Goal: Task Accomplishment & Management: Complete application form

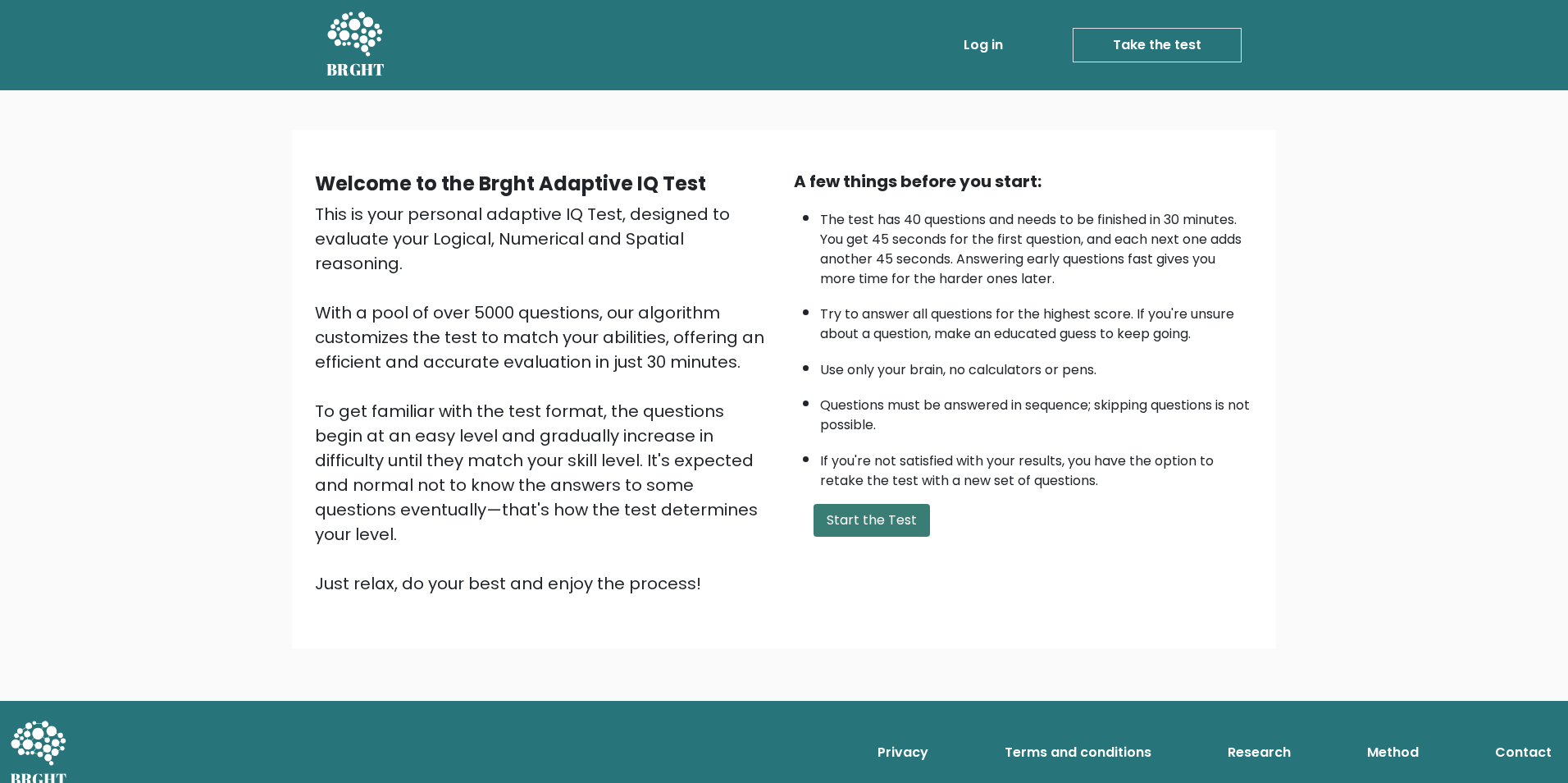
click at [886, 518] on button "Start the Test" at bounding box center [871, 520] width 117 height 33
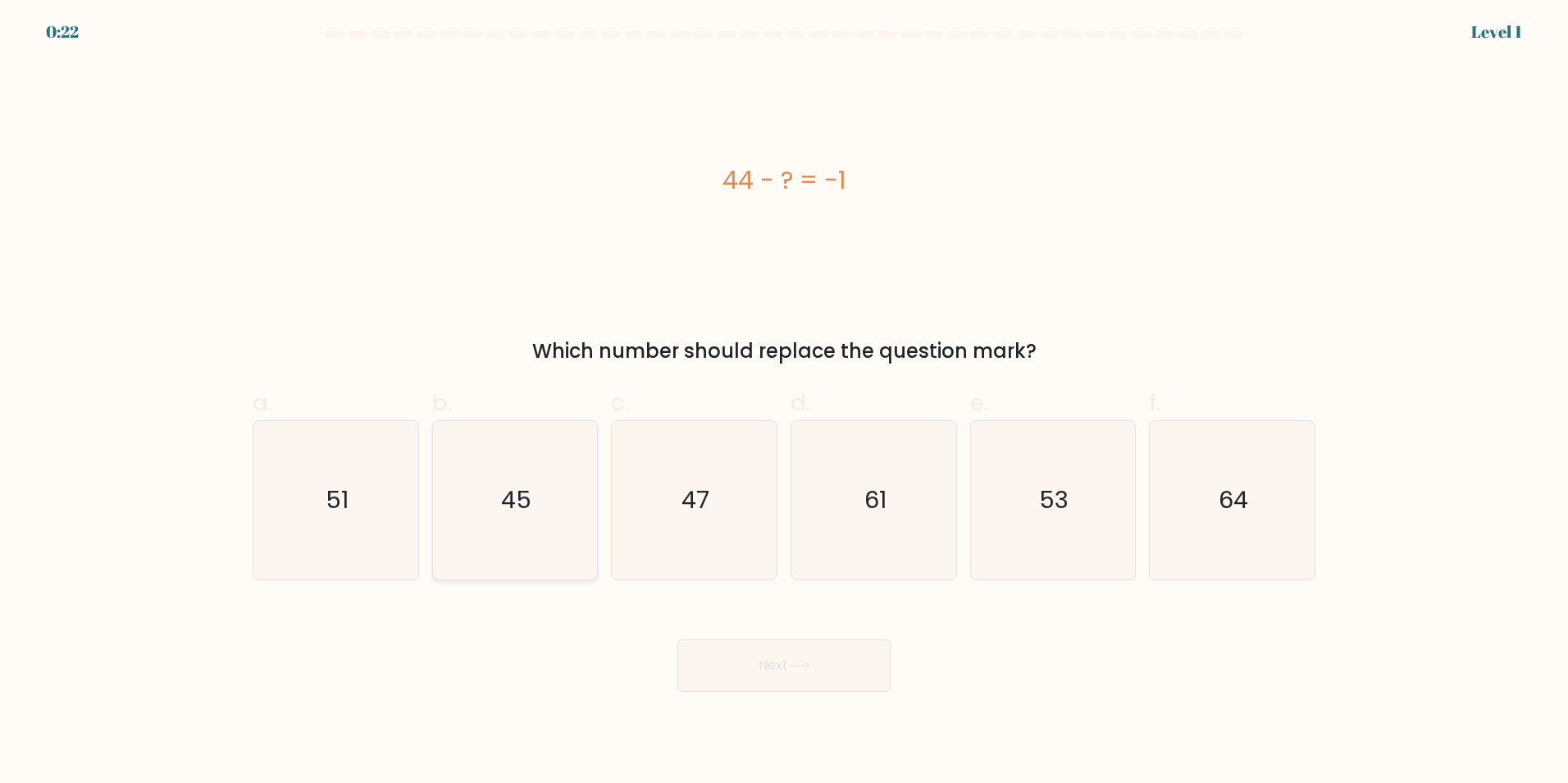
click at [534, 486] on icon "45" at bounding box center [514, 500] width 158 height 158
click at [784, 402] on input "b. 45" at bounding box center [784, 396] width 1 height 10
radio input "true"
click at [791, 660] on button "Next" at bounding box center [784, 665] width 213 height 52
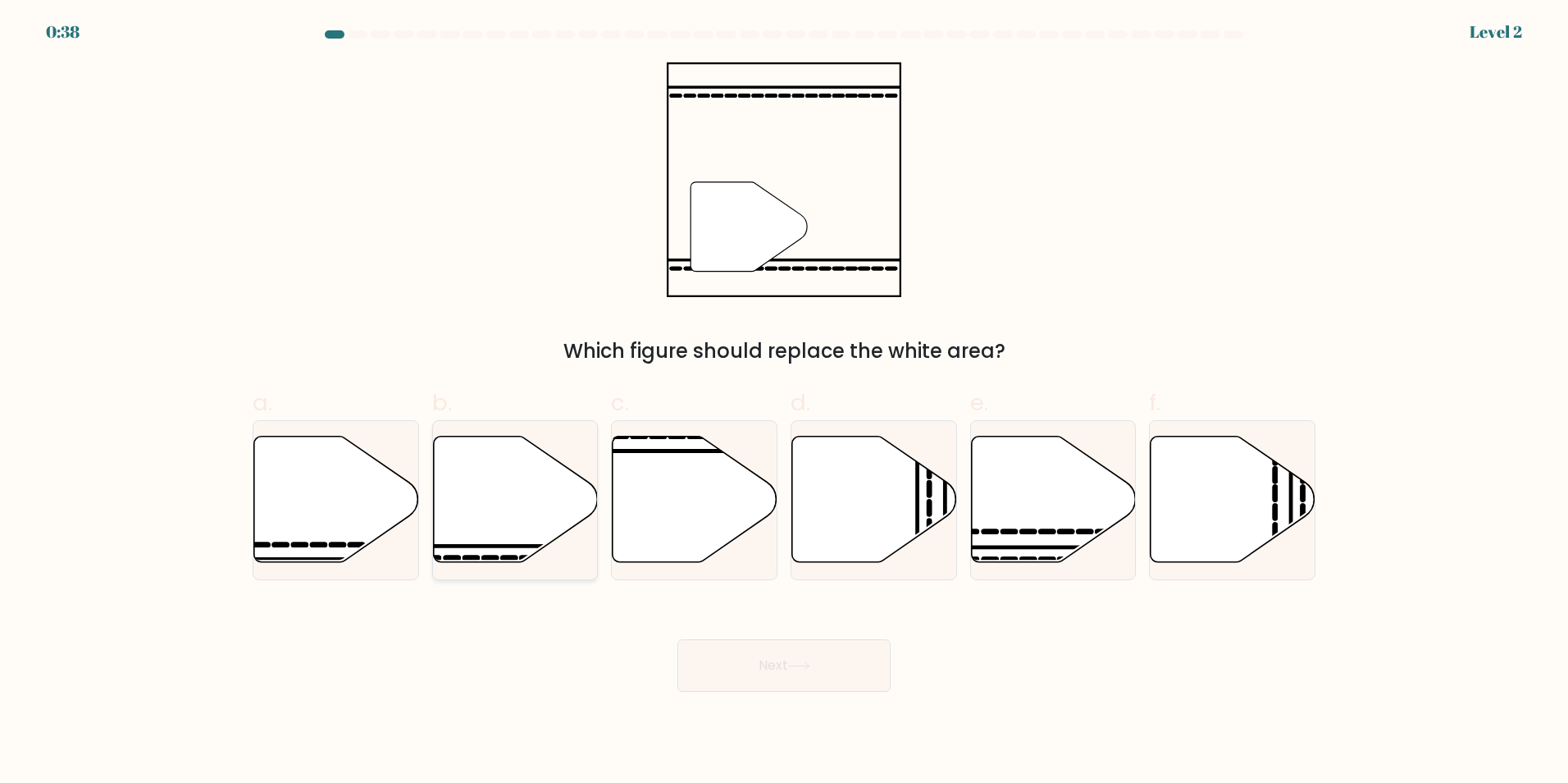
click at [488, 515] on icon at bounding box center [515, 499] width 165 height 126
click at [784, 402] on input "b." at bounding box center [784, 396] width 1 height 10
radio input "true"
click at [862, 666] on button "Next" at bounding box center [784, 665] width 213 height 52
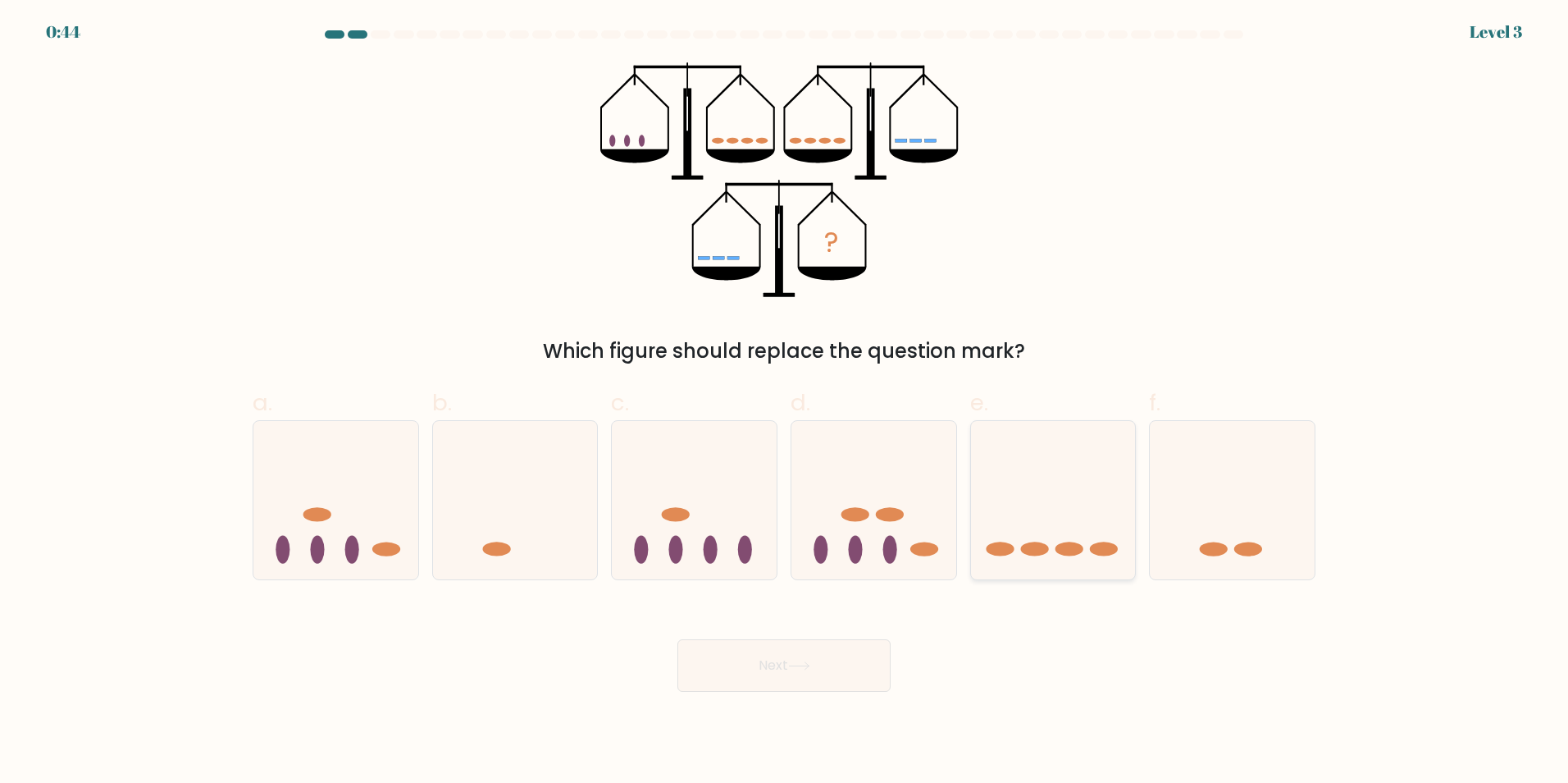
click at [1048, 521] on icon at bounding box center [1053, 500] width 165 height 137
click at [784, 402] on input "e." at bounding box center [784, 396] width 1 height 10
radio input "true"
click at [786, 671] on button "Next" at bounding box center [784, 665] width 213 height 52
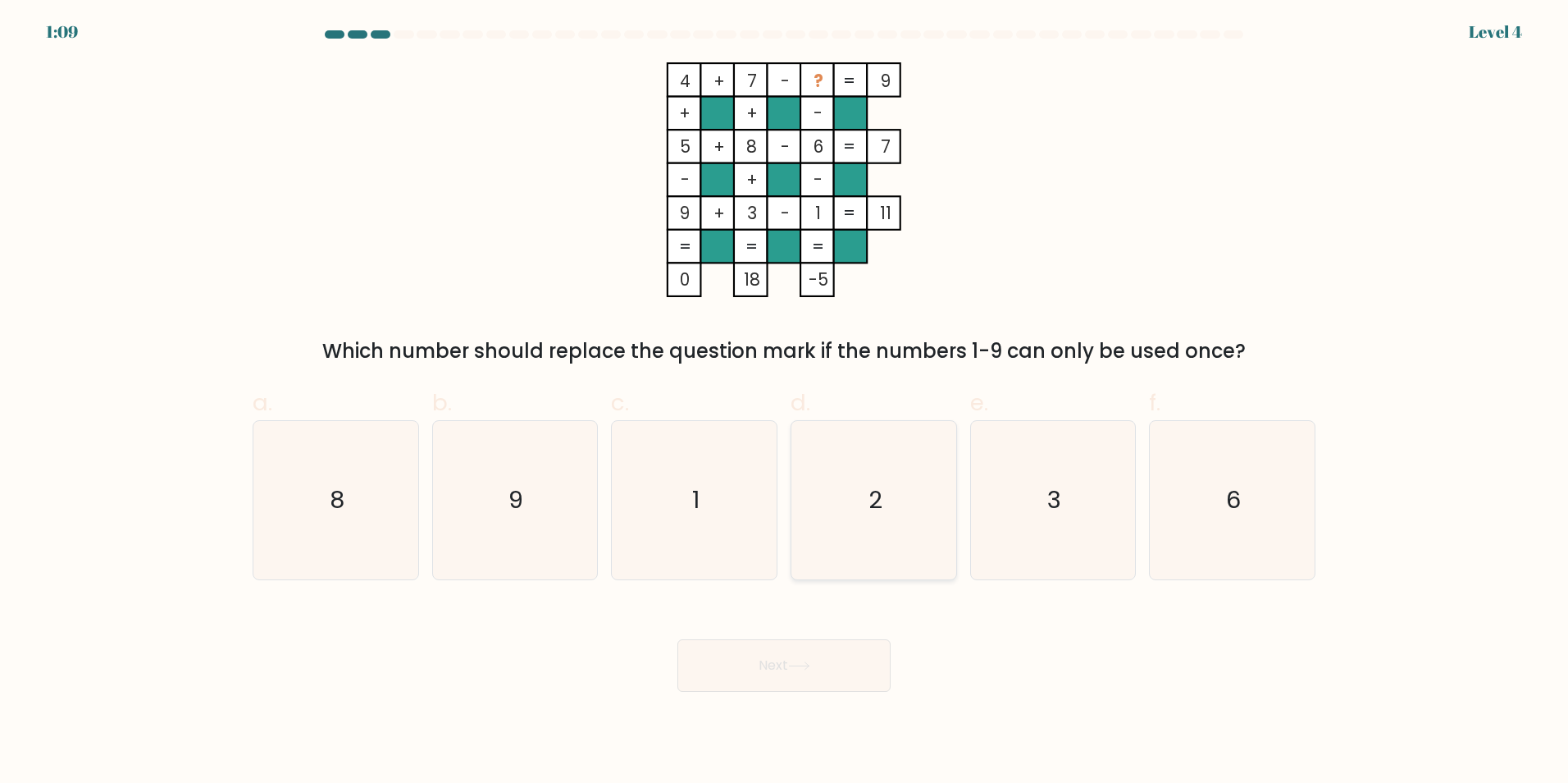
click at [873, 495] on text "2" at bounding box center [875, 500] width 14 height 33
click at [784, 402] on input "d. 2" at bounding box center [784, 396] width 1 height 10
radio input "true"
click at [790, 686] on button "Next" at bounding box center [784, 665] width 213 height 52
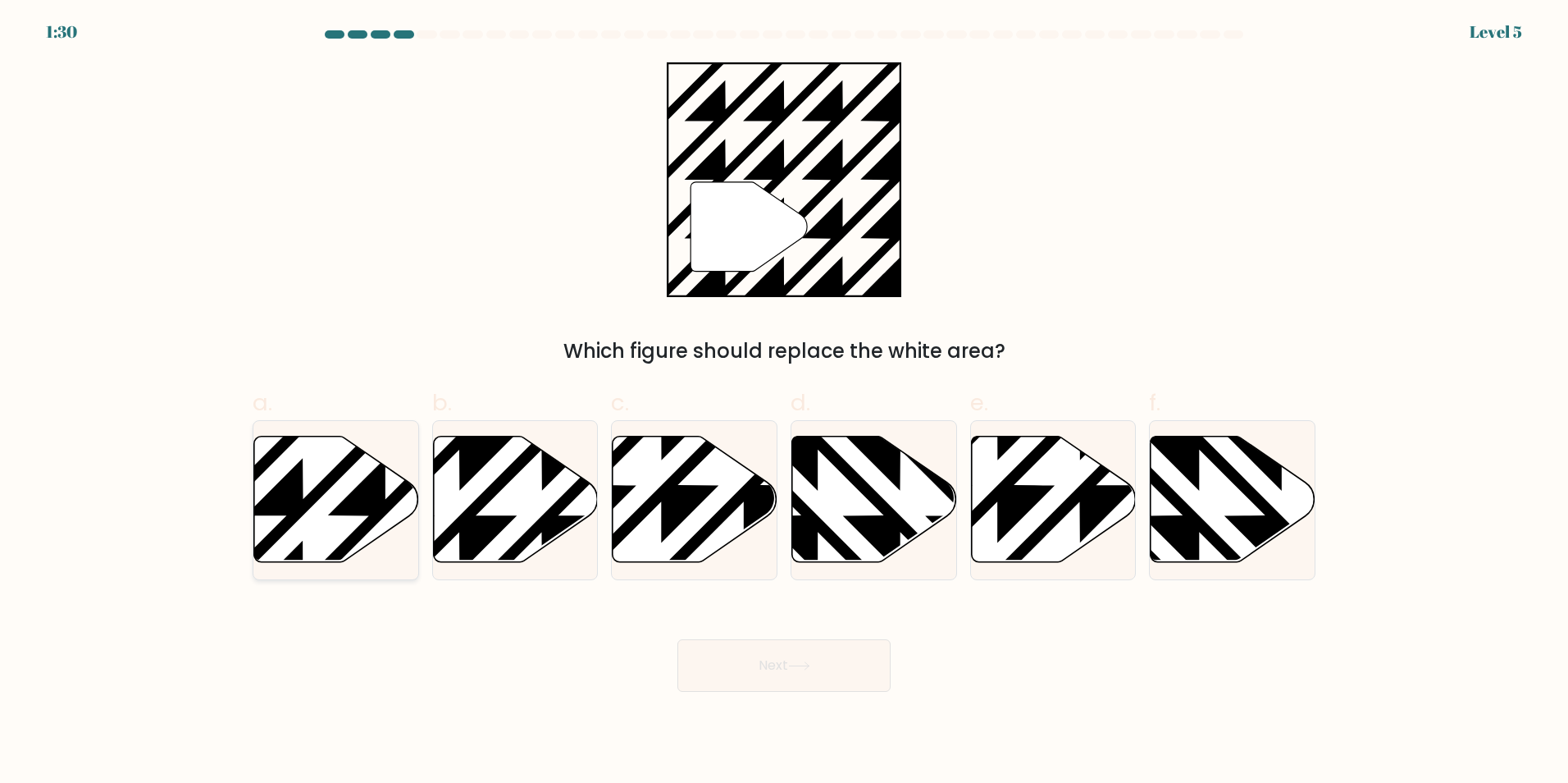
click at [348, 513] on icon at bounding box center [386, 432] width 332 height 332
click at [784, 402] on input "a." at bounding box center [784, 396] width 1 height 10
radio input "true"
click at [755, 644] on button "Next" at bounding box center [784, 665] width 213 height 52
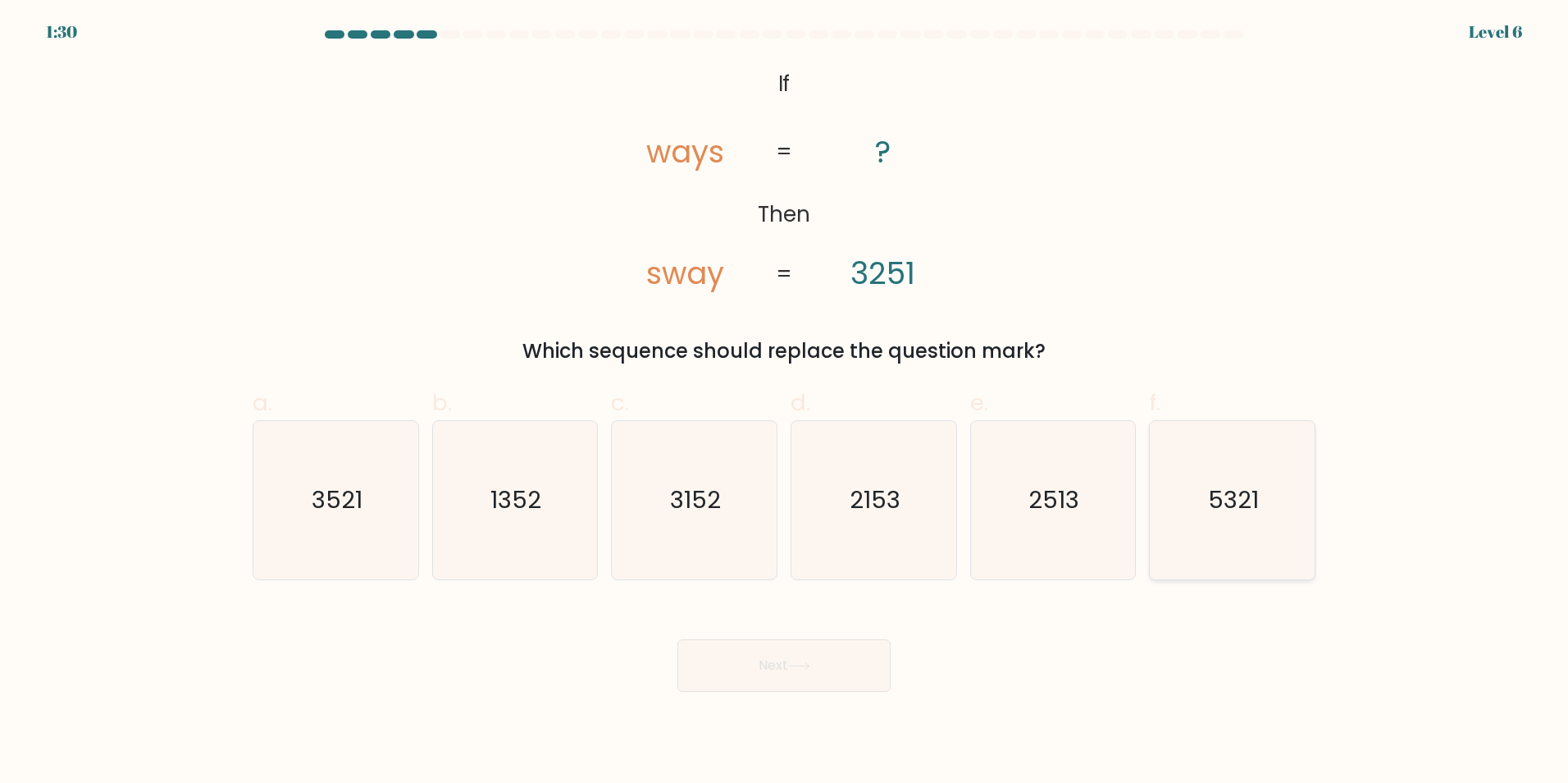
click at [1202, 482] on icon "5321" at bounding box center [1231, 500] width 158 height 158
click at [784, 402] on input "f. 5321" at bounding box center [784, 396] width 1 height 10
radio input "true"
click at [746, 678] on button "Next" at bounding box center [784, 665] width 213 height 52
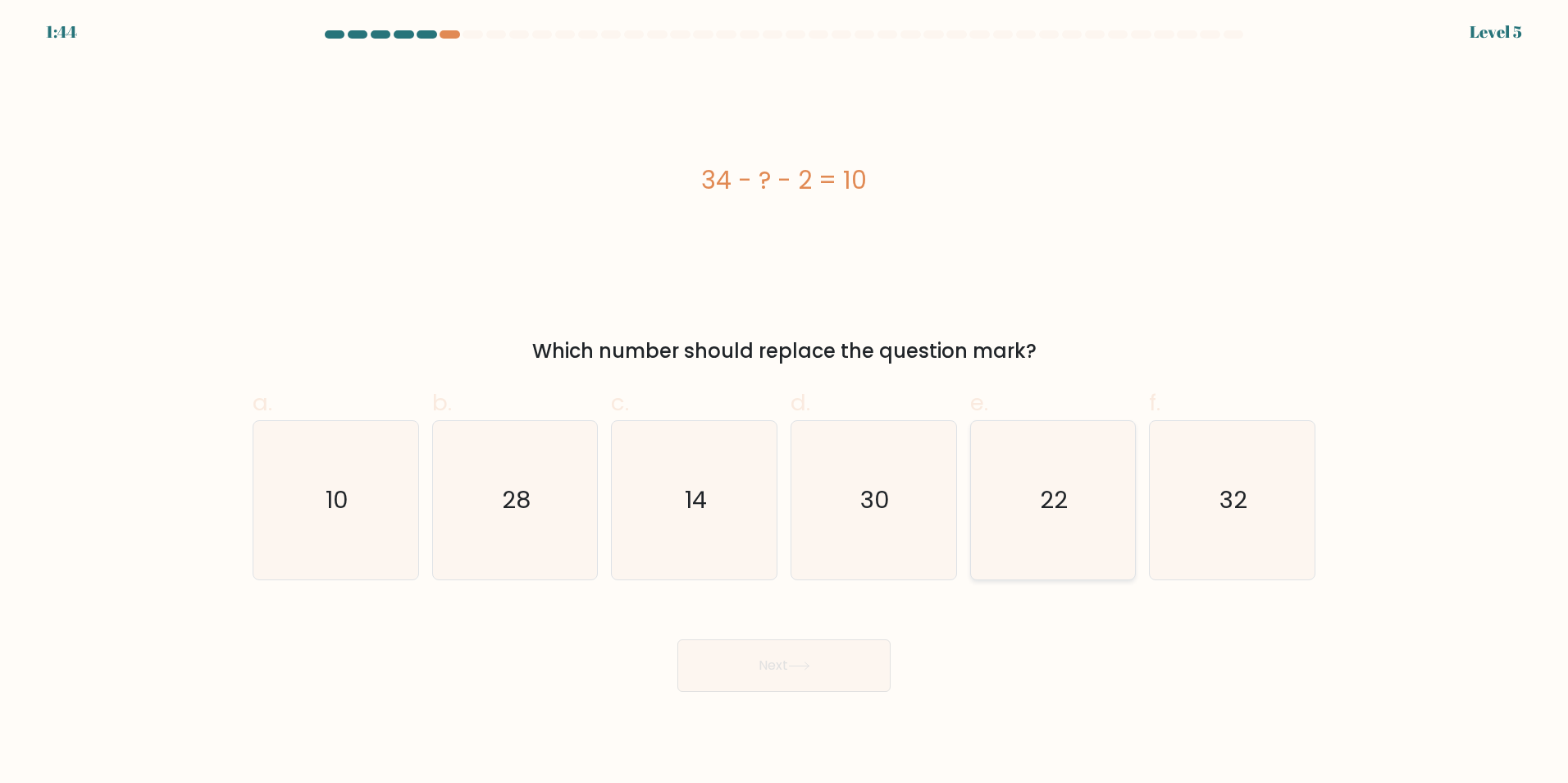
click at [1068, 509] on text "22" at bounding box center [1055, 500] width 28 height 33
click at [784, 402] on input "e. 22" at bounding box center [784, 396] width 1 height 10
radio input "true"
click at [827, 659] on button "Next" at bounding box center [784, 665] width 213 height 52
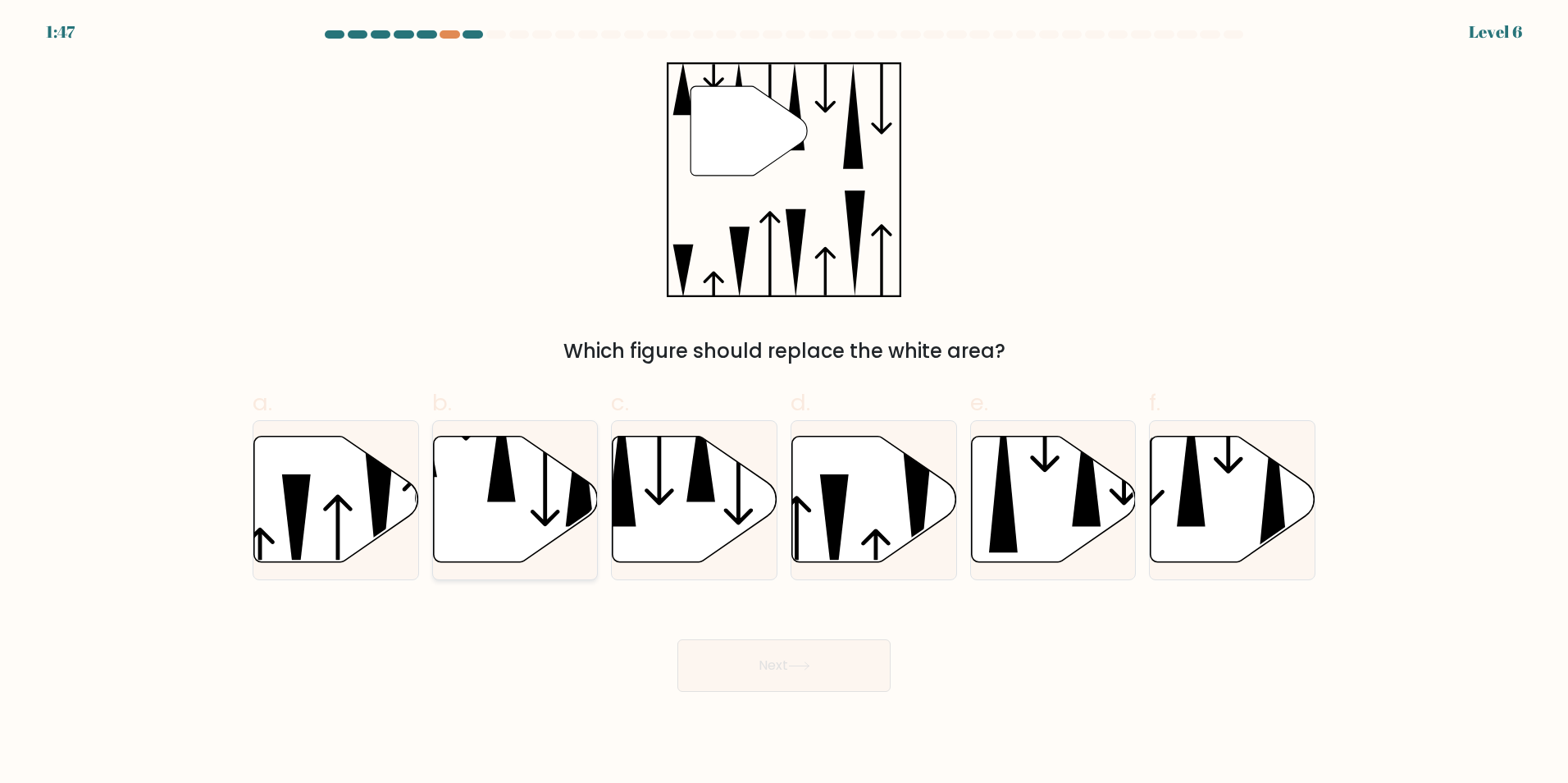
click at [499, 473] on icon at bounding box center [501, 452] width 29 height 99
click at [784, 402] on input "b." at bounding box center [784, 396] width 1 height 10
radio input "true"
click at [792, 674] on button "Next" at bounding box center [784, 665] width 213 height 52
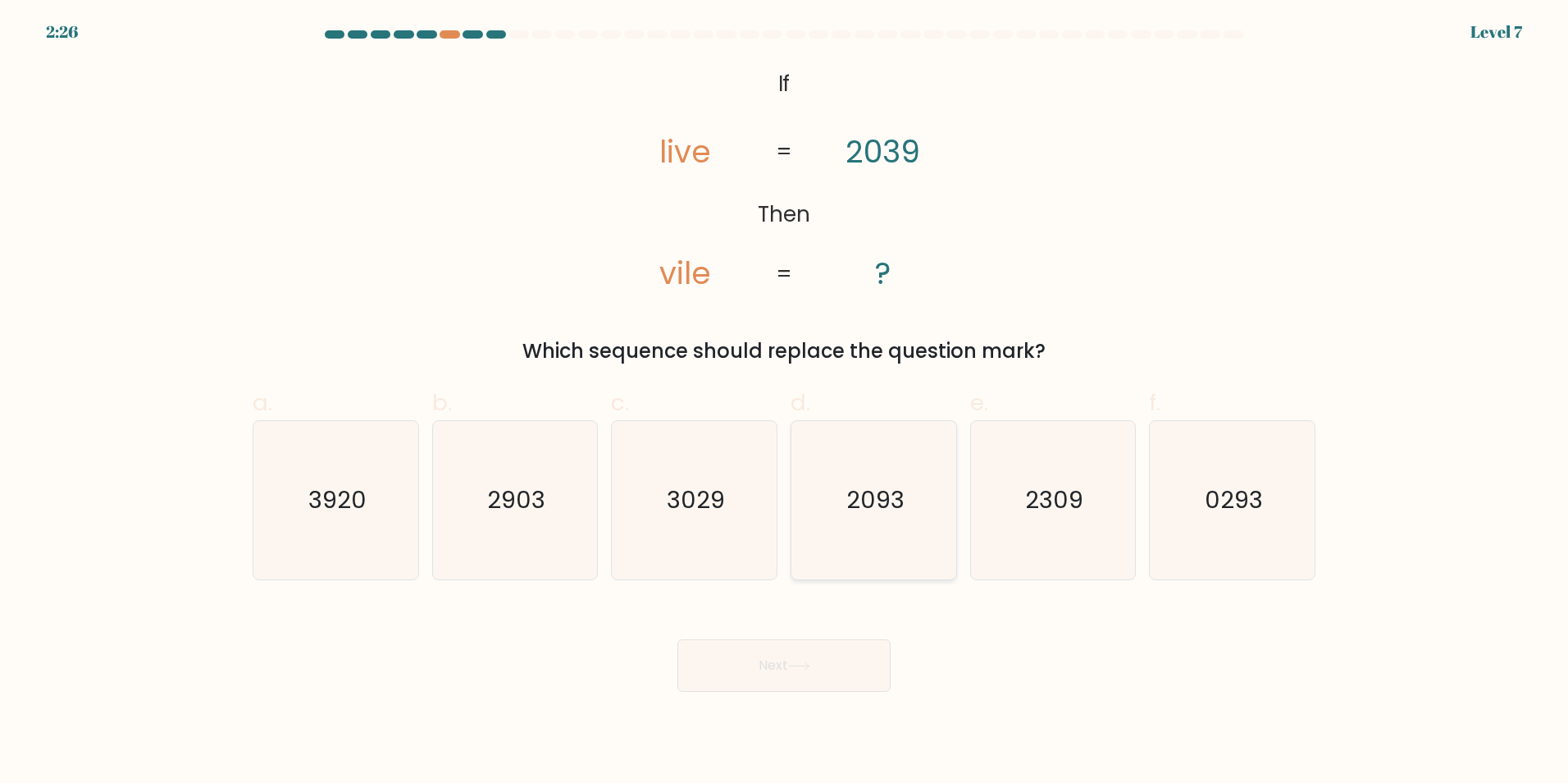
click at [863, 491] on text "2093" at bounding box center [875, 500] width 58 height 33
click at [784, 402] on input "d. 2093" at bounding box center [784, 396] width 1 height 10
radio input "true"
click at [826, 697] on body "2:26 Level 7 If" at bounding box center [784, 391] width 1568 height 783
click at [821, 671] on button "Next" at bounding box center [784, 665] width 213 height 52
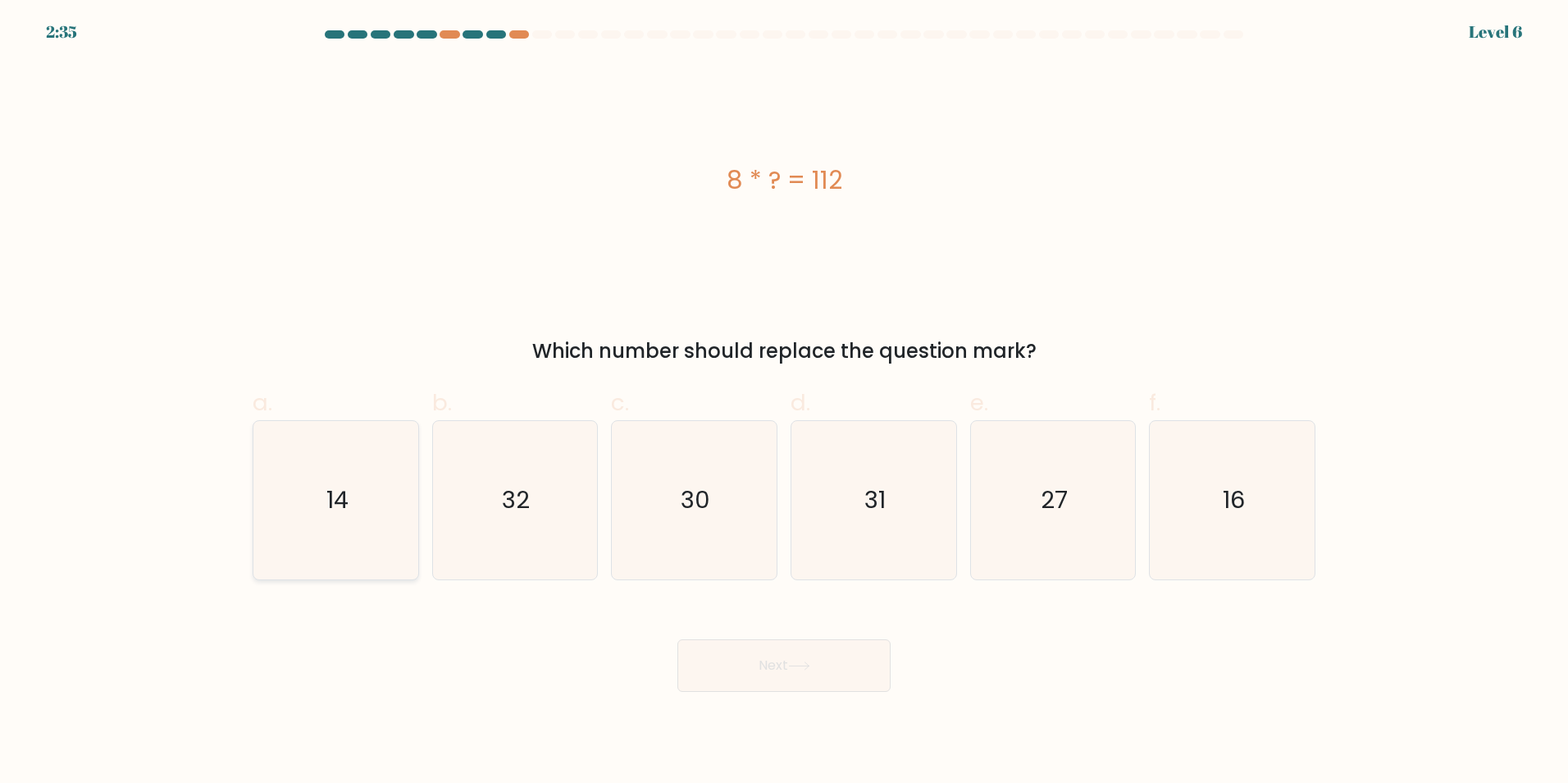
click at [343, 509] on text "14" at bounding box center [338, 500] width 22 height 33
click at [784, 402] on input "a. 14" at bounding box center [784, 396] width 1 height 10
radio input "true"
click at [736, 671] on button "Next" at bounding box center [784, 665] width 213 height 52
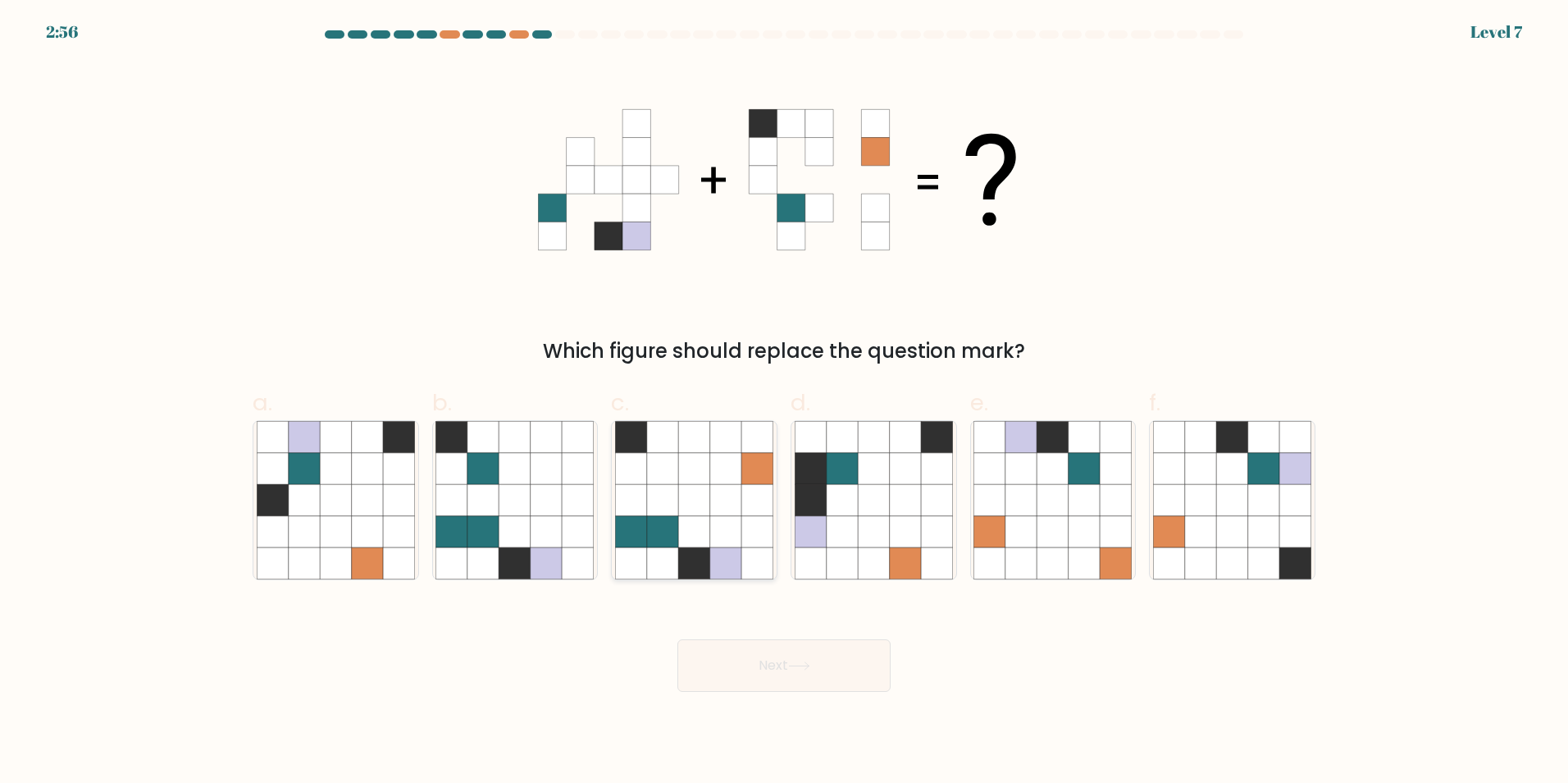
click at [728, 484] on icon at bounding box center [726, 467] width 31 height 31
click at [784, 402] on input "c." at bounding box center [784, 396] width 1 height 10
radio input "true"
click at [762, 669] on button "Next" at bounding box center [784, 665] width 213 height 52
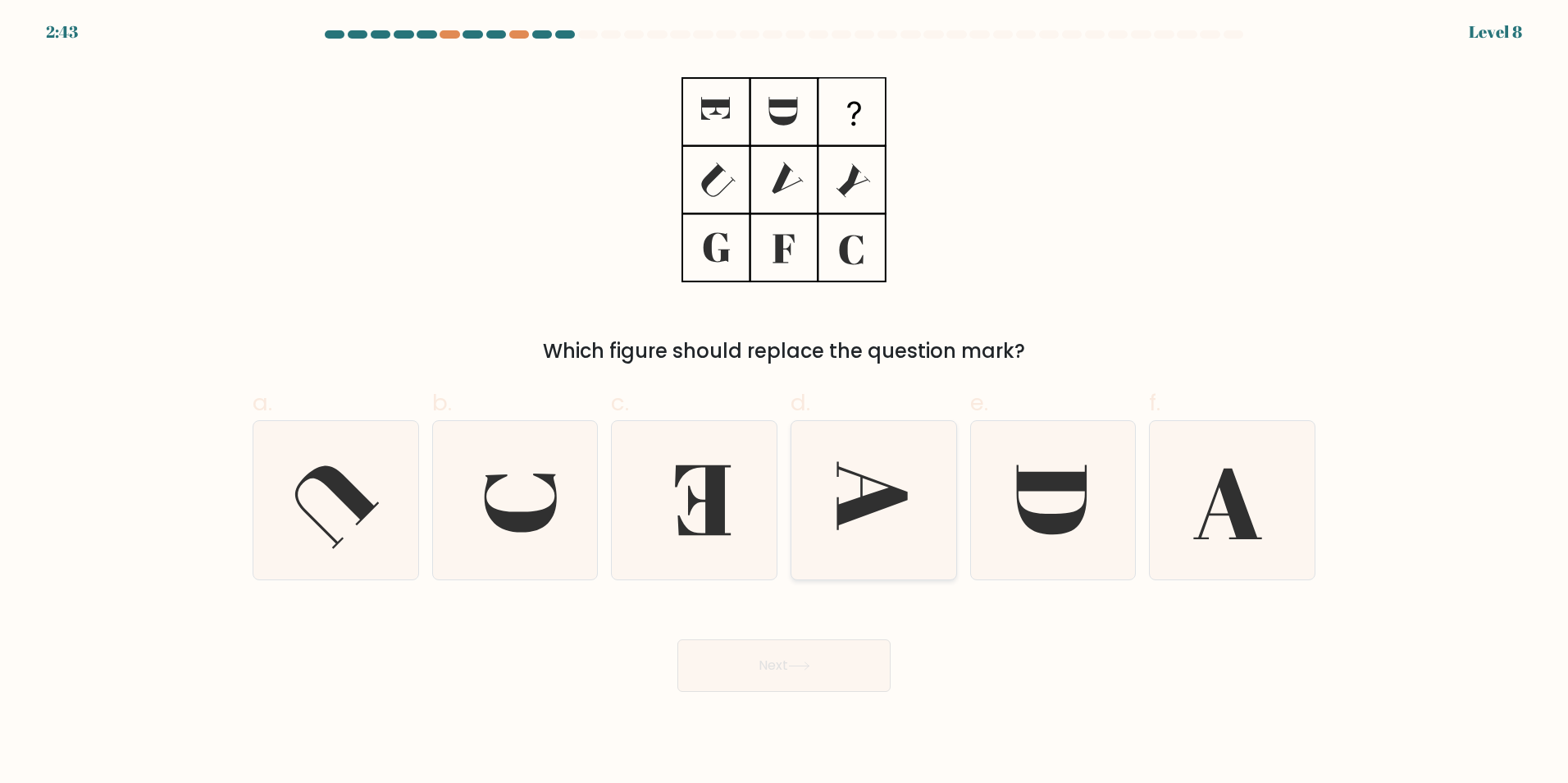
click at [859, 511] on icon at bounding box center [871, 495] width 70 height 68
click at [784, 402] on input "d." at bounding box center [784, 396] width 1 height 10
radio input "true"
click at [811, 663] on icon at bounding box center [799, 666] width 22 height 9
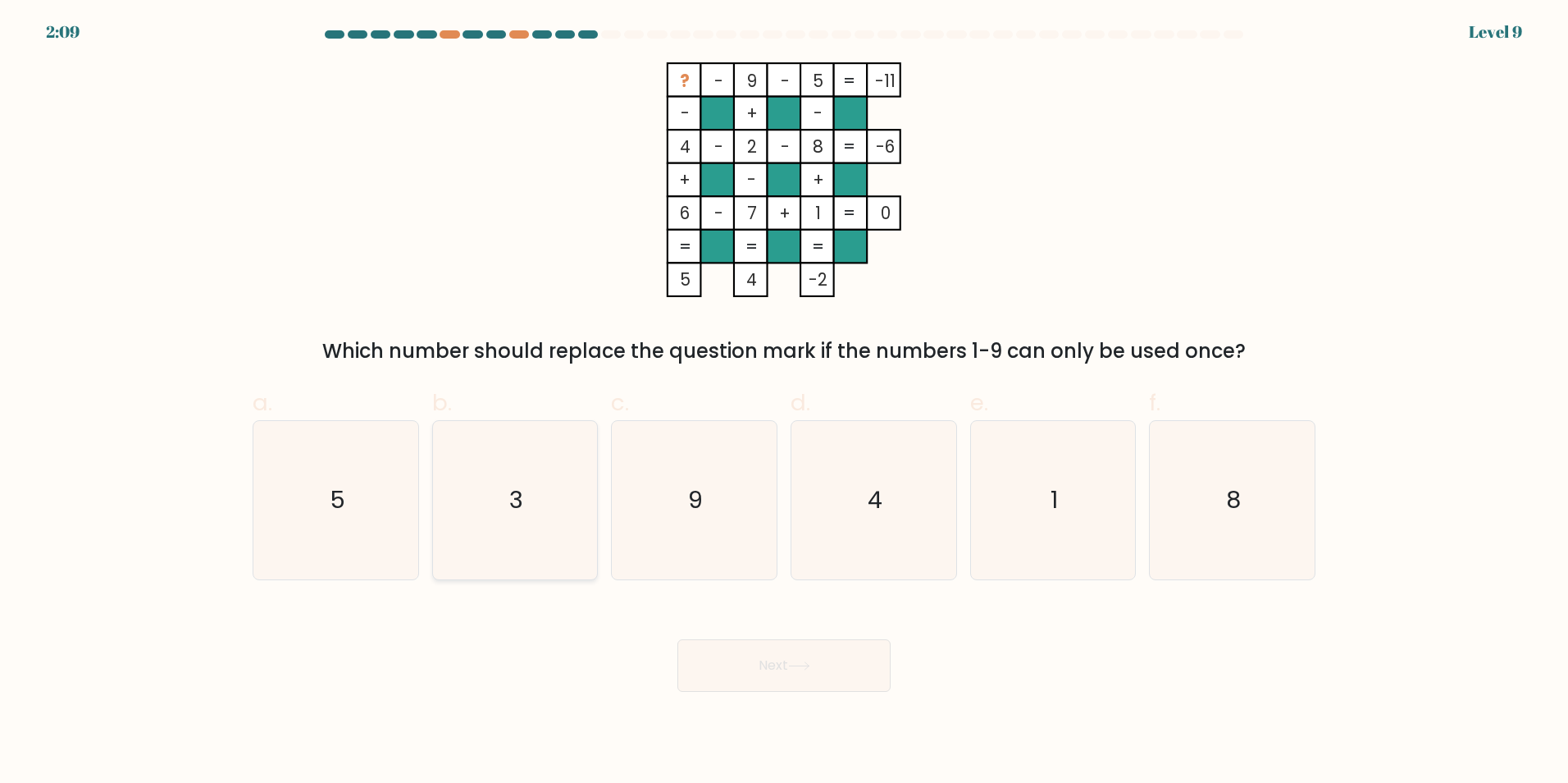
click at [492, 512] on icon "3" at bounding box center [514, 500] width 158 height 158
click at [784, 402] on input "b. 3" at bounding box center [784, 396] width 1 height 10
radio input "true"
click at [747, 677] on button "Next" at bounding box center [784, 665] width 213 height 52
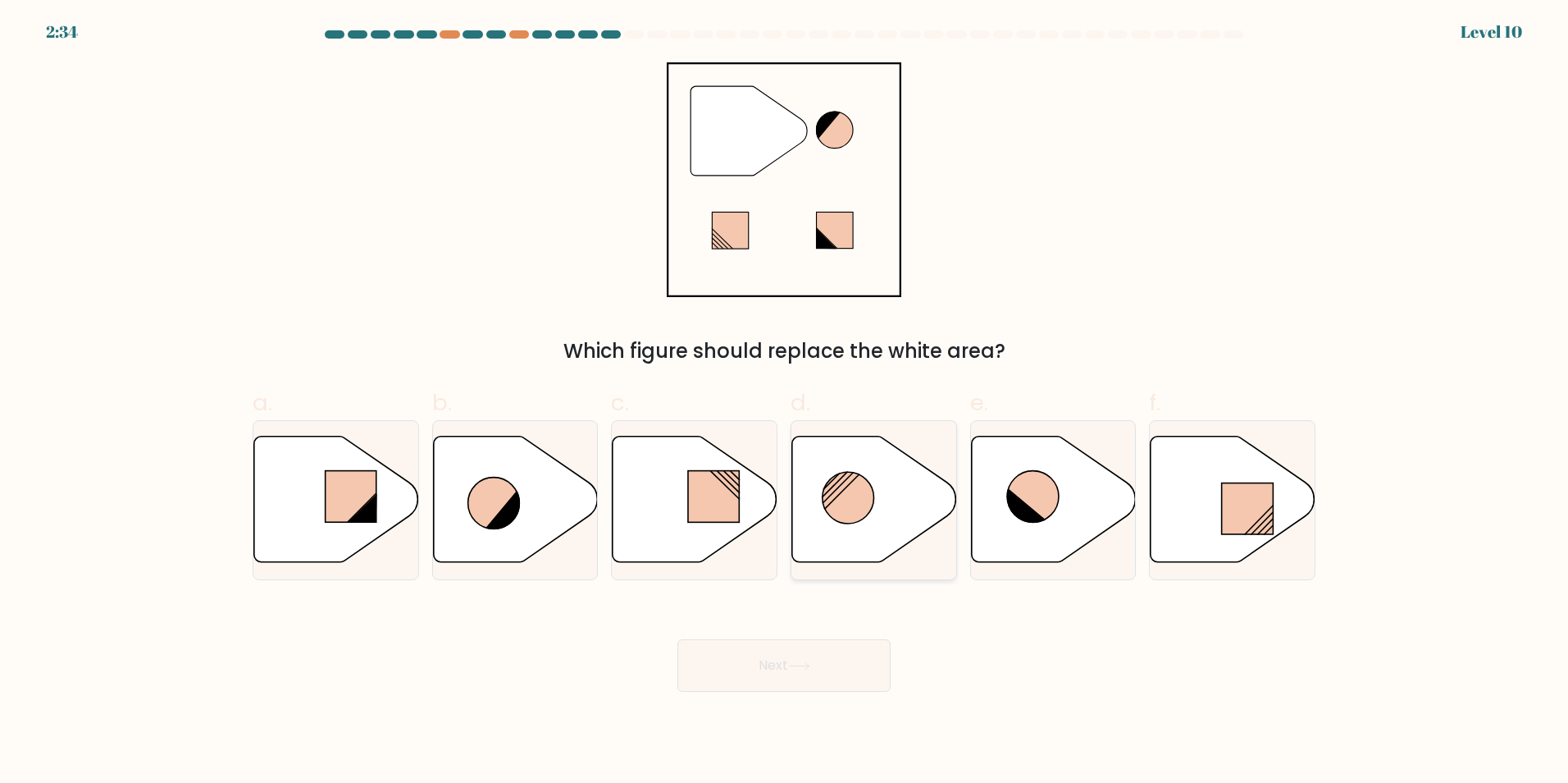
click at [840, 508] on circle at bounding box center [848, 497] width 51 height 51
click at [784, 402] on input "d." at bounding box center [784, 396] width 1 height 10
radio input "true"
click at [786, 654] on button "Next" at bounding box center [784, 665] width 213 height 52
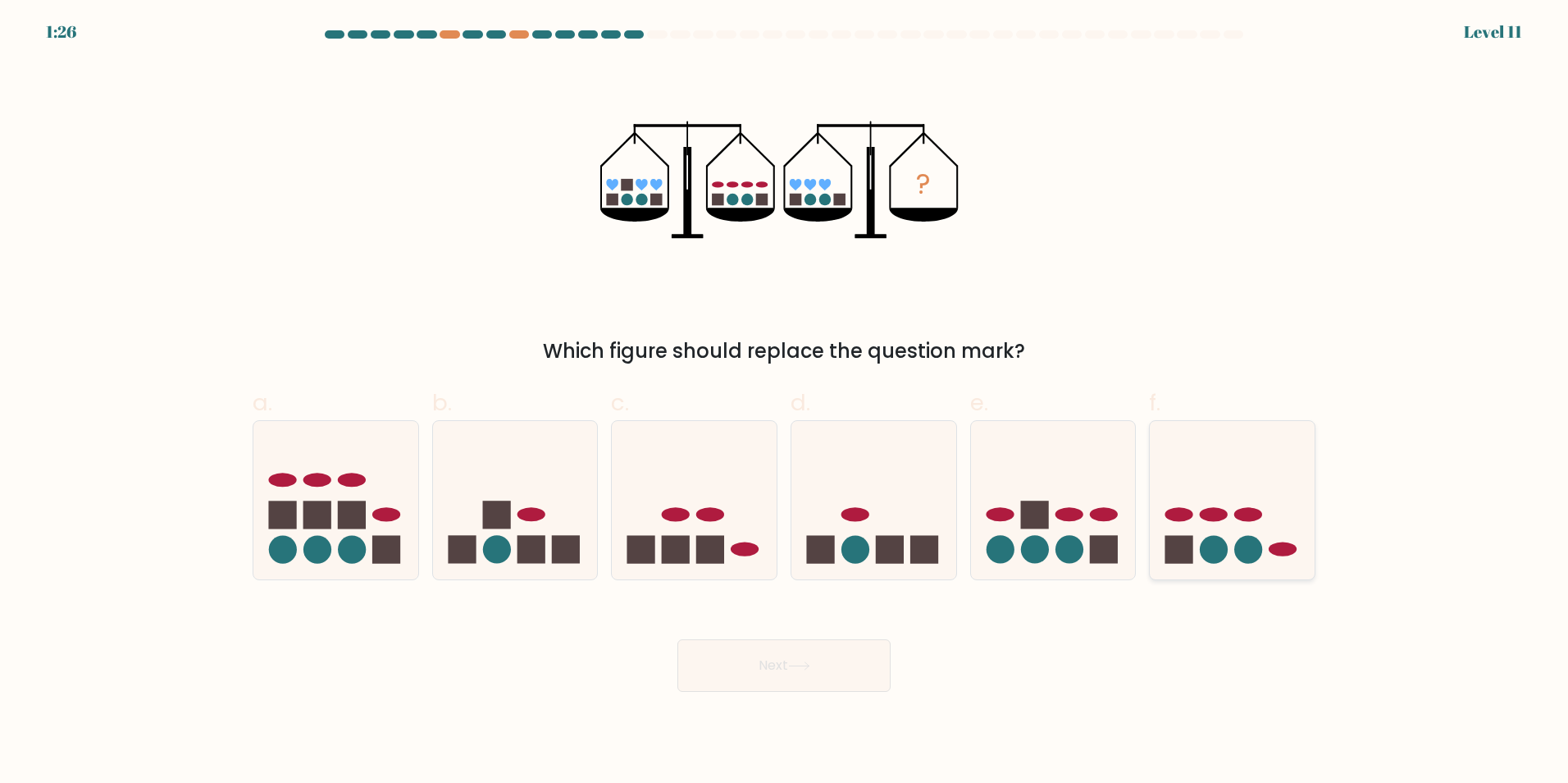
click at [1222, 500] on icon at bounding box center [1232, 500] width 165 height 137
click at [784, 402] on input "f." at bounding box center [784, 396] width 1 height 10
radio input "true"
drag, startPoint x: 810, startPoint y: 690, endPoint x: 808, endPoint y: 662, distance: 28.1
click at [809, 690] on button "Next" at bounding box center [784, 665] width 213 height 52
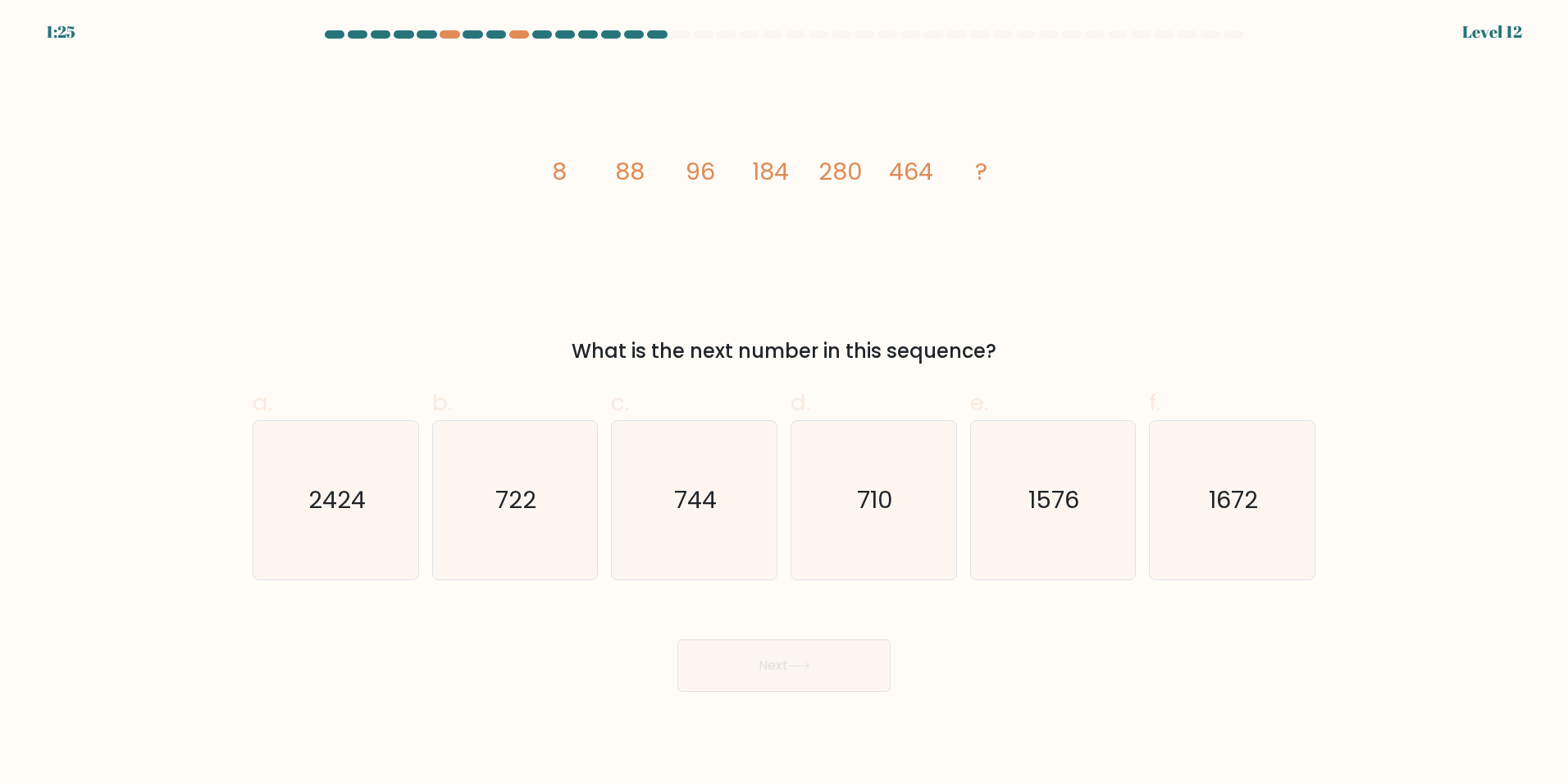
click at [805, 662] on icon at bounding box center [799, 666] width 22 height 9
click at [583, 252] on icon "image/svg+xml 8 88 96 184 280 464 ?" at bounding box center [784, 180] width 492 height 235
drag, startPoint x: 698, startPoint y: 216, endPoint x: 391, endPoint y: 284, distance: 314.4
click at [391, 284] on div "image/svg+xml 8 88 96 184 280 464 ? What is the next number in this sequence?" at bounding box center [784, 214] width 1083 height 304
click at [320, 499] on text "2424" at bounding box center [337, 500] width 57 height 33
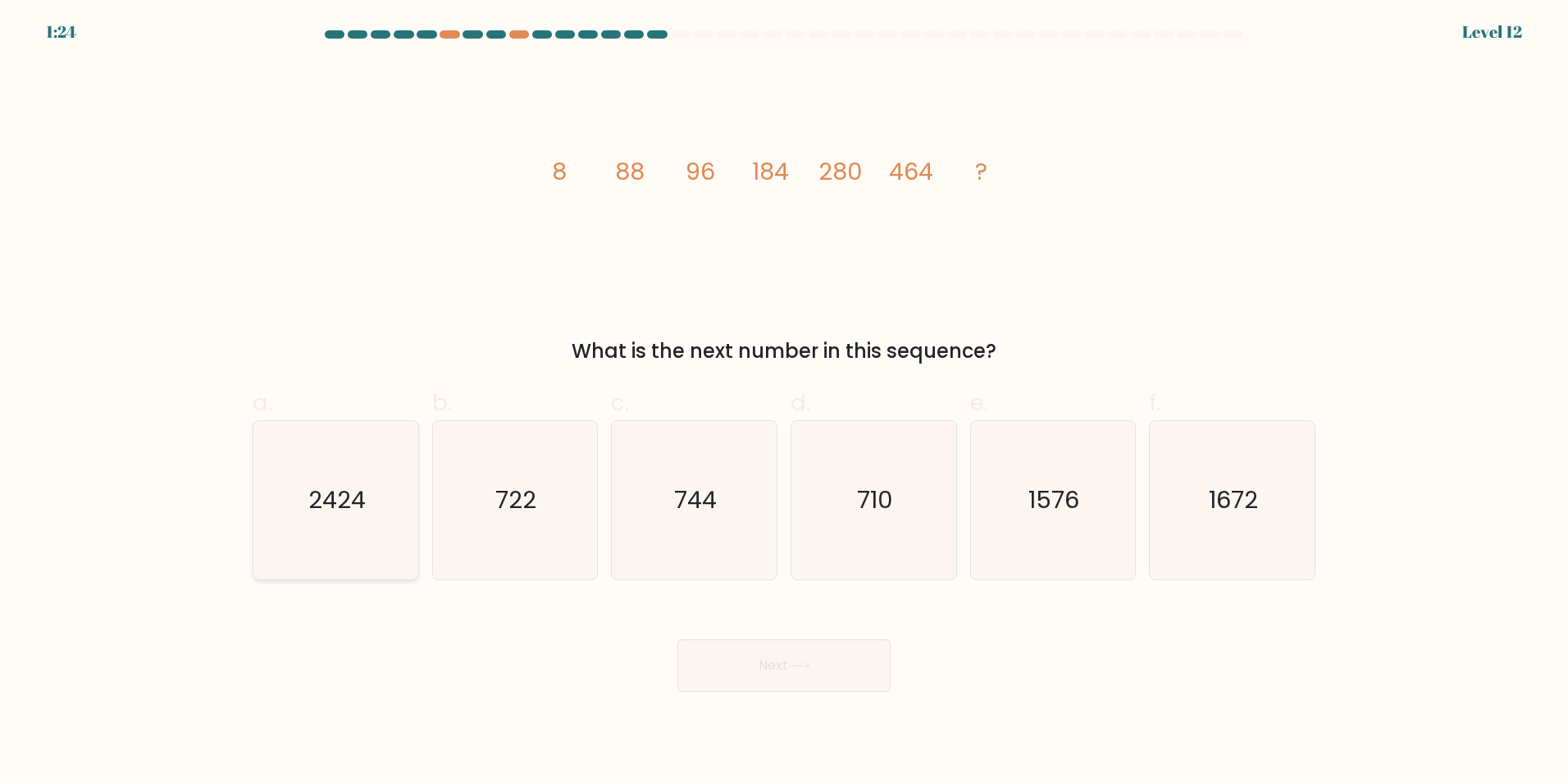
click at [784, 402] on input "a. 2424" at bounding box center [784, 396] width 1 height 10
radio input "true"
click at [745, 510] on icon "744" at bounding box center [694, 500] width 158 height 158
click at [784, 402] on input "c. 744" at bounding box center [784, 396] width 1 height 10
radio input "true"
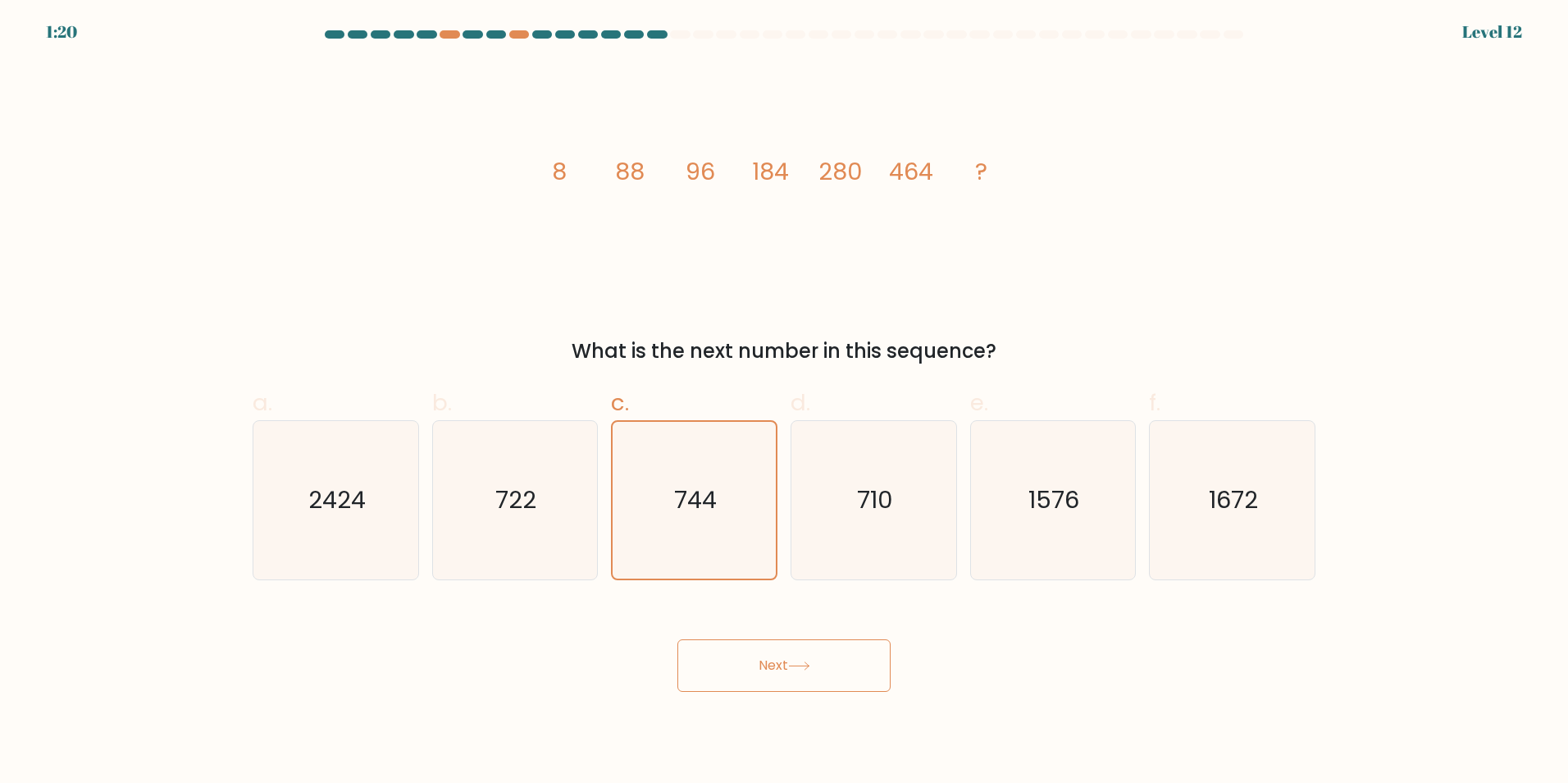
click at [771, 652] on button "Next" at bounding box center [784, 665] width 213 height 52
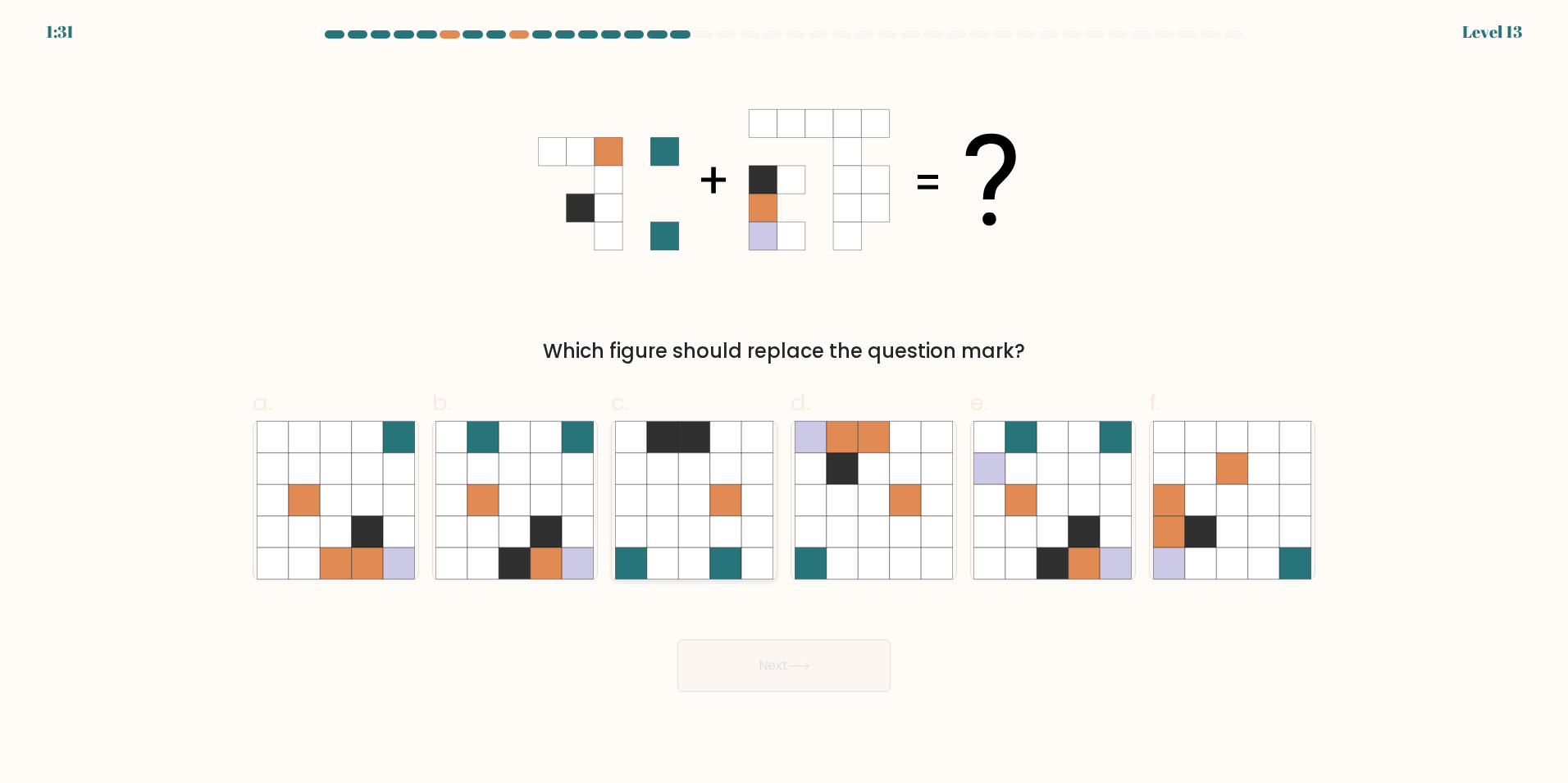
click at [690, 511] on icon at bounding box center [693, 499] width 31 height 31
click at [784, 402] on input "c." at bounding box center [784, 396] width 1 height 10
radio input "true"
click at [724, 655] on button "Next" at bounding box center [784, 665] width 213 height 52
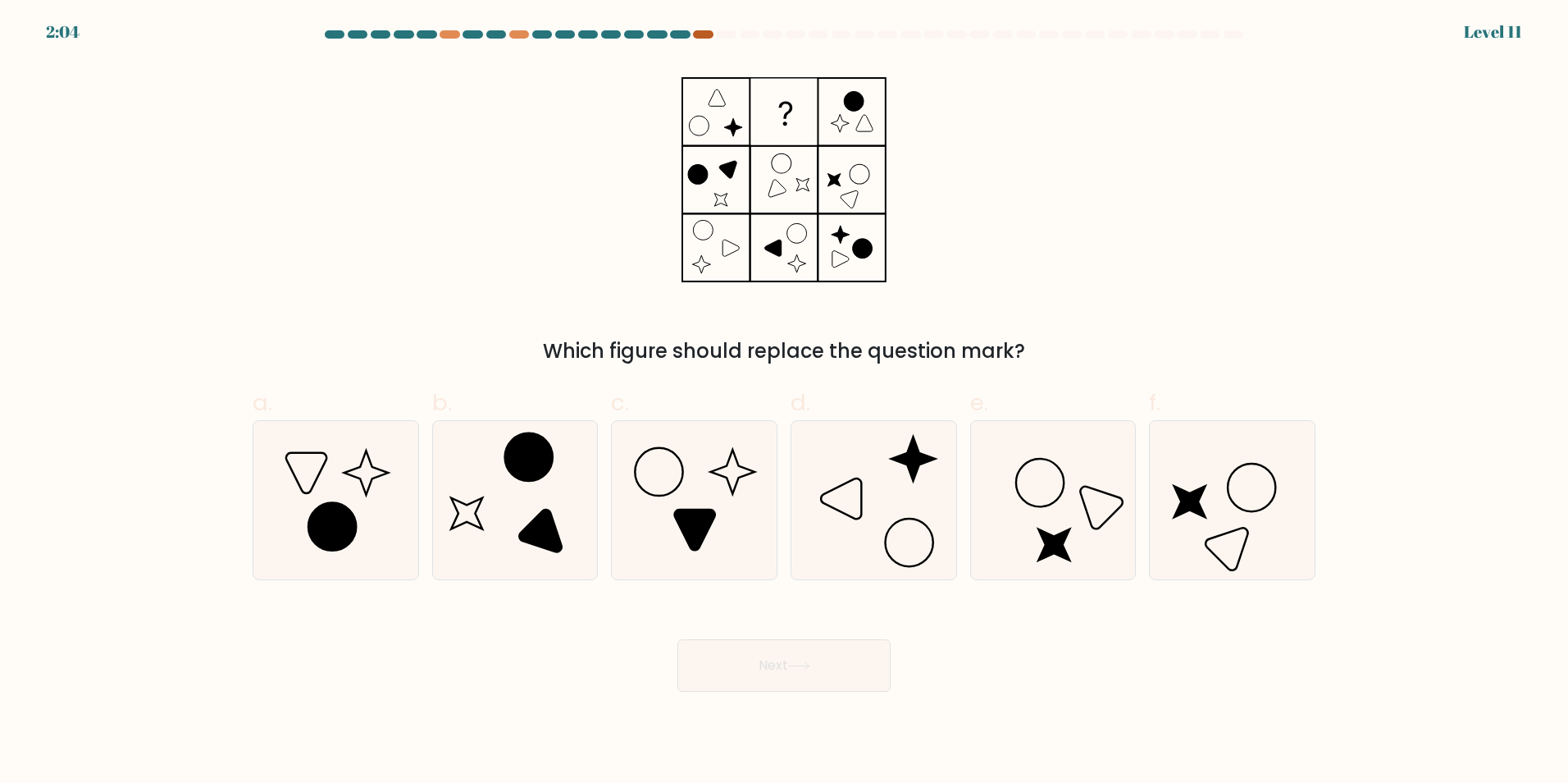
click at [706, 30] on div at bounding box center [702, 34] width 20 height 8
click at [945, 489] on icon at bounding box center [873, 500] width 158 height 158
click at [784, 402] on input "d." at bounding box center [784, 396] width 1 height 10
radio input "true"
click at [743, 671] on button "Next" at bounding box center [784, 665] width 213 height 52
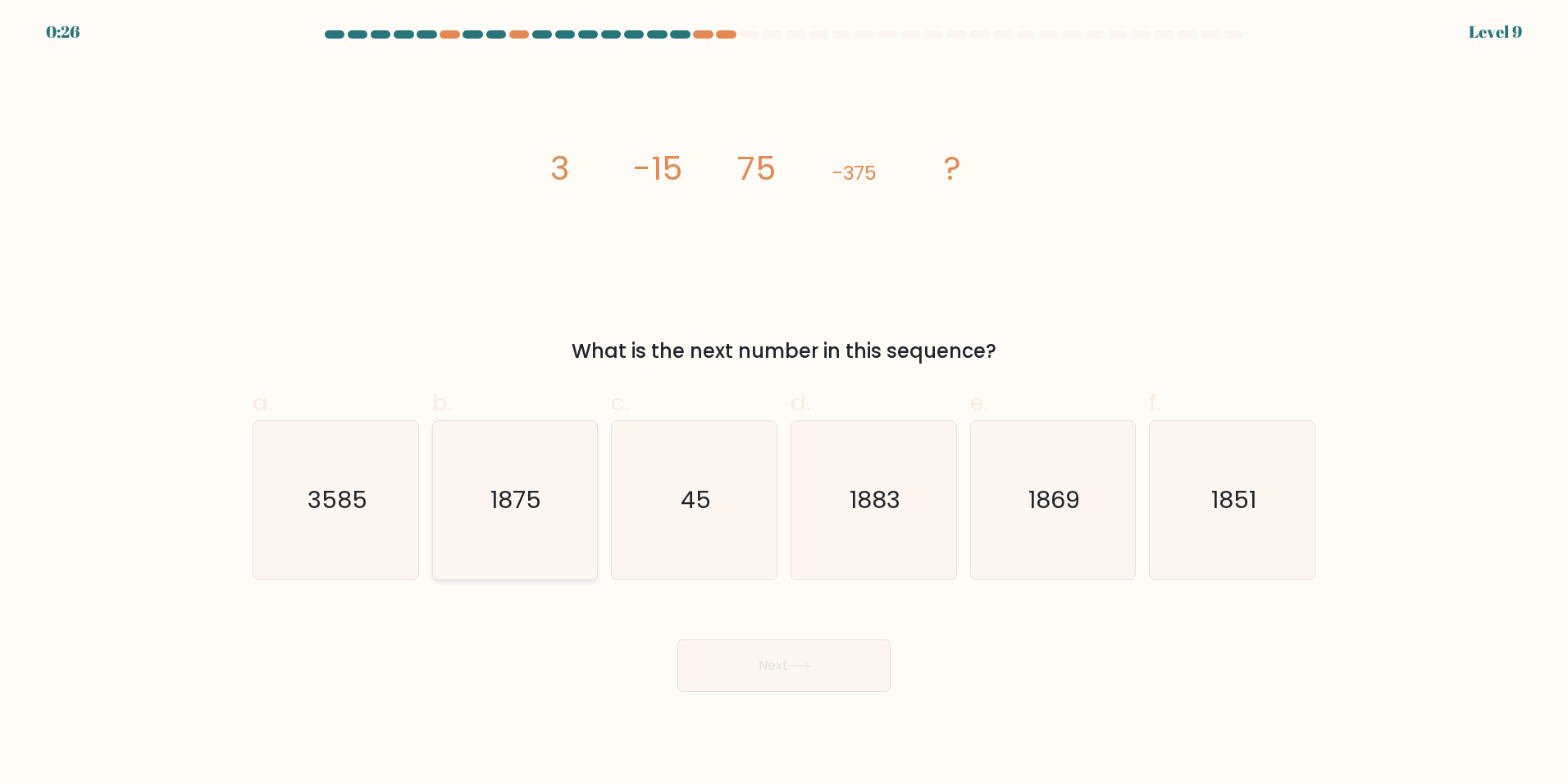
click at [531, 510] on text "1875" at bounding box center [516, 500] width 50 height 33
click at [784, 402] on input "b. 1875" at bounding box center [784, 396] width 1 height 10
radio input "true"
click at [744, 669] on button "Next" at bounding box center [784, 665] width 213 height 52
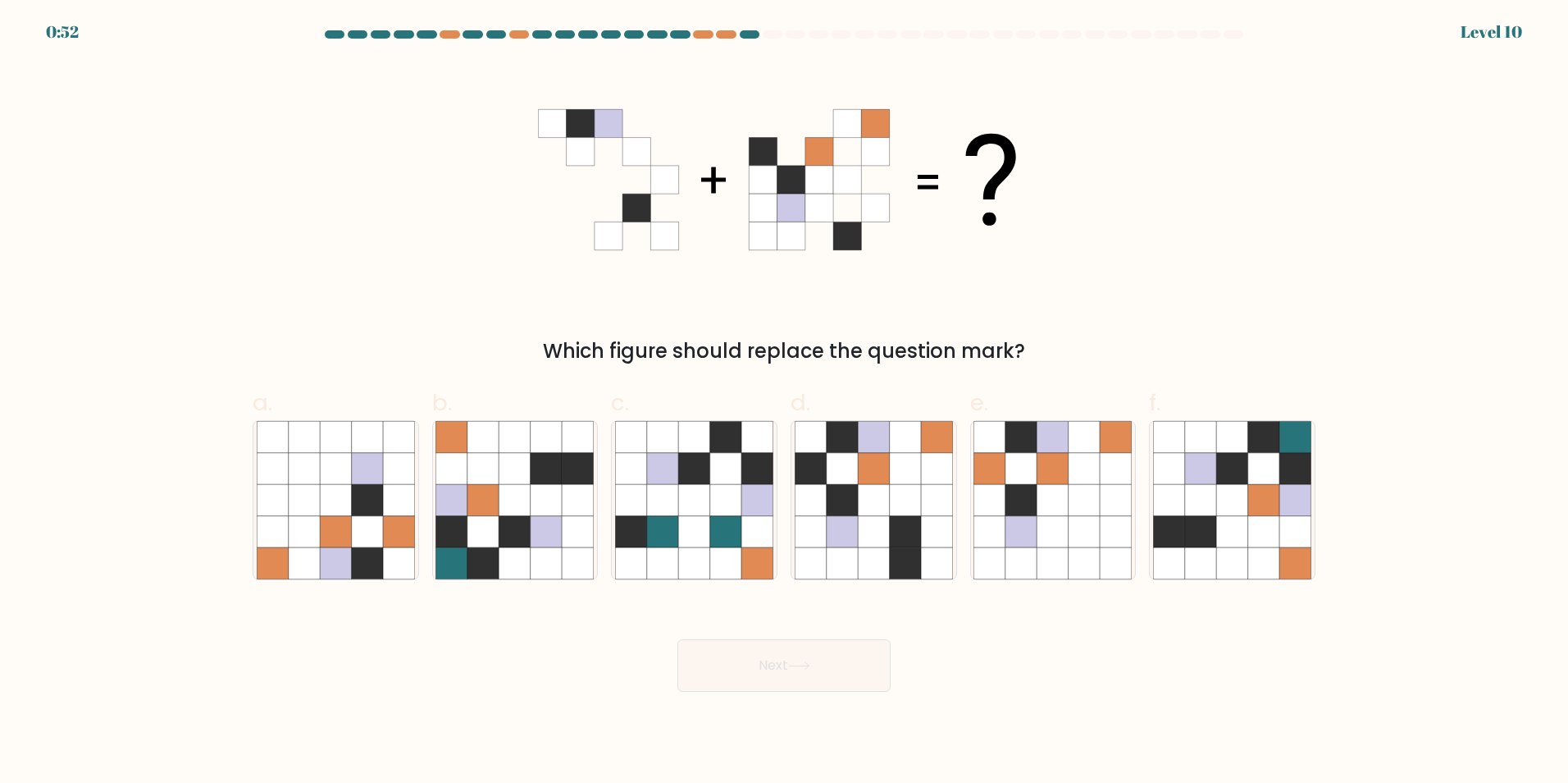
drag, startPoint x: 865, startPoint y: 170, endPoint x: 493, endPoint y: 198, distance: 373.1
click at [493, 198] on div "Which figure should replace the question mark?" at bounding box center [784, 214] width 1083 height 304
drag, startPoint x: 870, startPoint y: 177, endPoint x: 413, endPoint y: 271, distance: 466.6
click at [413, 271] on div "Which figure should replace the question mark?" at bounding box center [784, 214] width 1083 height 304
click at [1224, 517] on icon at bounding box center [1231, 530] width 31 height 31
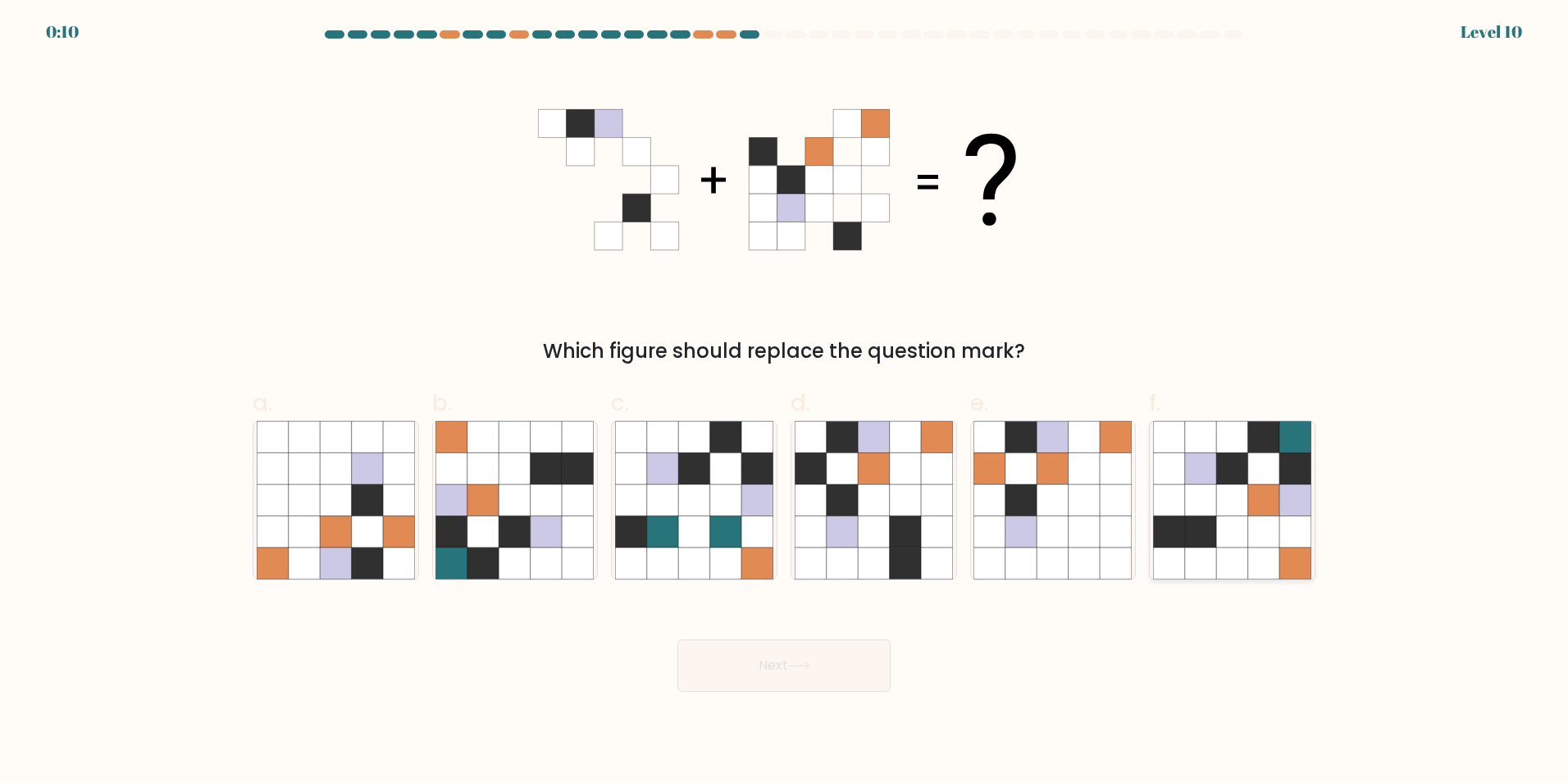
click at [784, 402] on input "f." at bounding box center [784, 396] width 1 height 10
radio input "true"
click at [747, 677] on button "Next" at bounding box center [784, 665] width 213 height 52
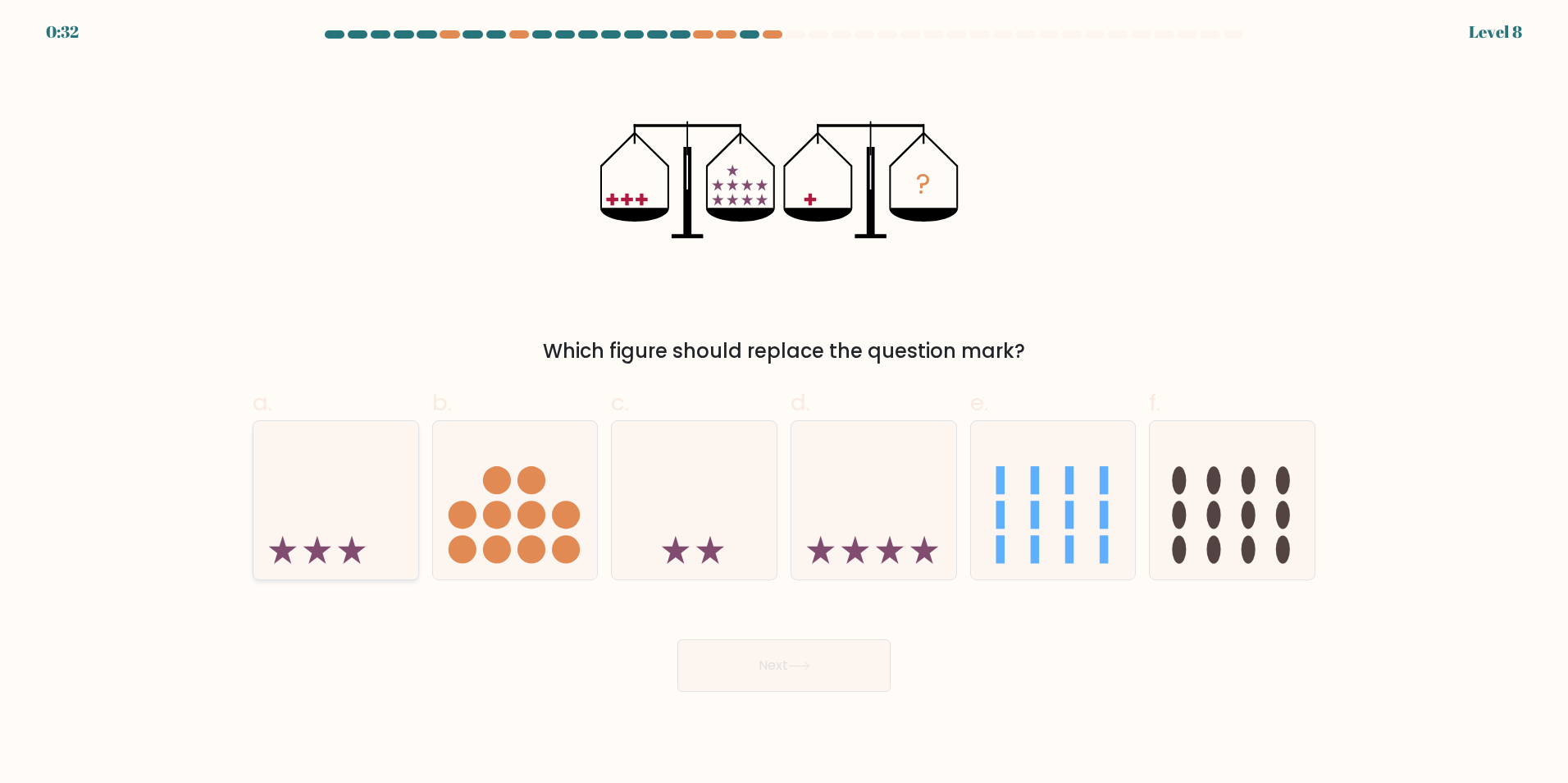
click at [342, 511] on icon at bounding box center [336, 500] width 165 height 137
click at [784, 402] on input "a." at bounding box center [784, 396] width 1 height 10
radio input "true"
click at [813, 676] on button "Next" at bounding box center [784, 665] width 213 height 52
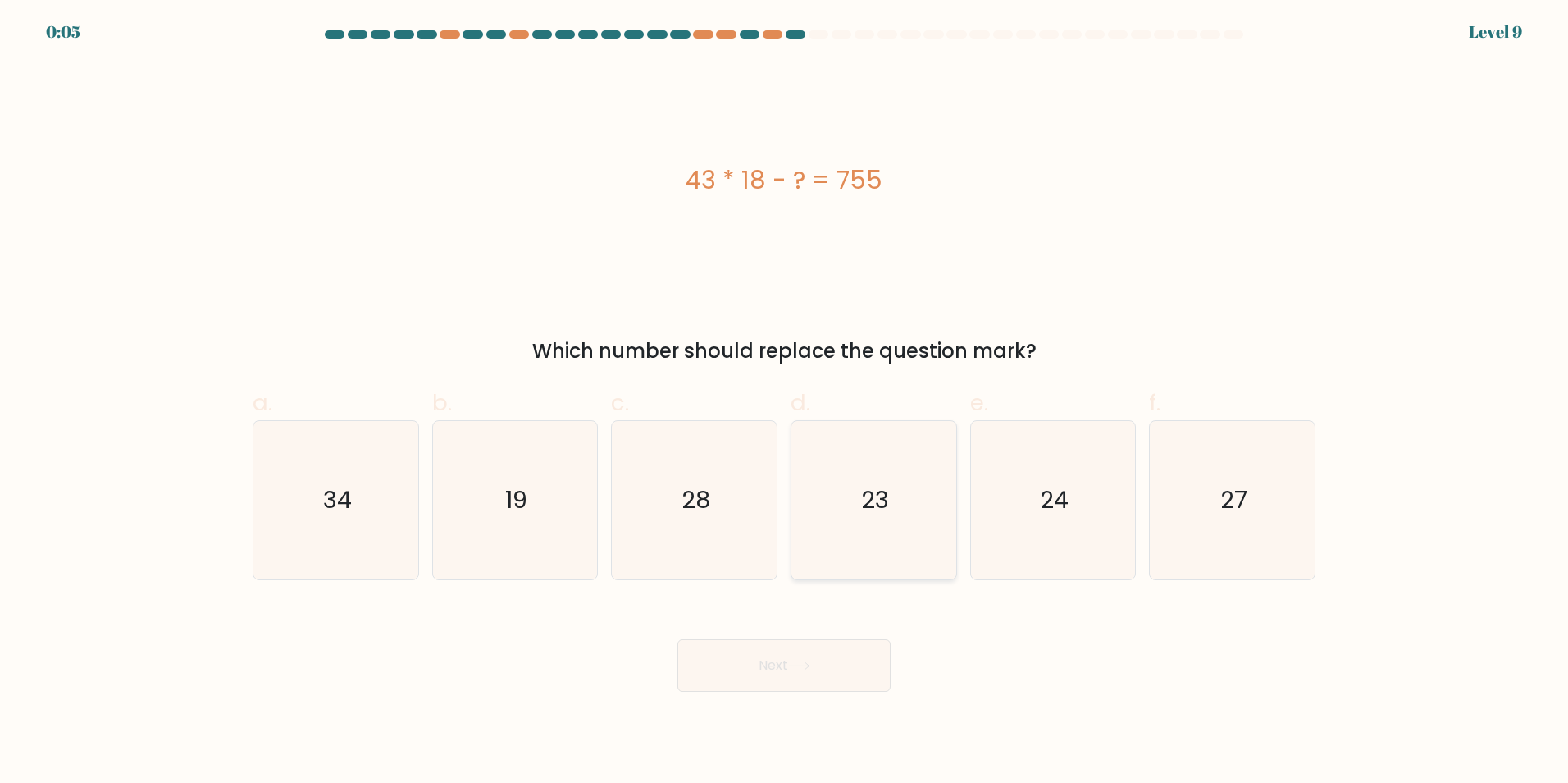
click at [848, 499] on icon "23" at bounding box center [873, 500] width 158 height 158
click at [784, 402] on input "d. 23" at bounding box center [784, 396] width 1 height 10
radio input "true"
click at [726, 687] on button "Next" at bounding box center [784, 665] width 213 height 52
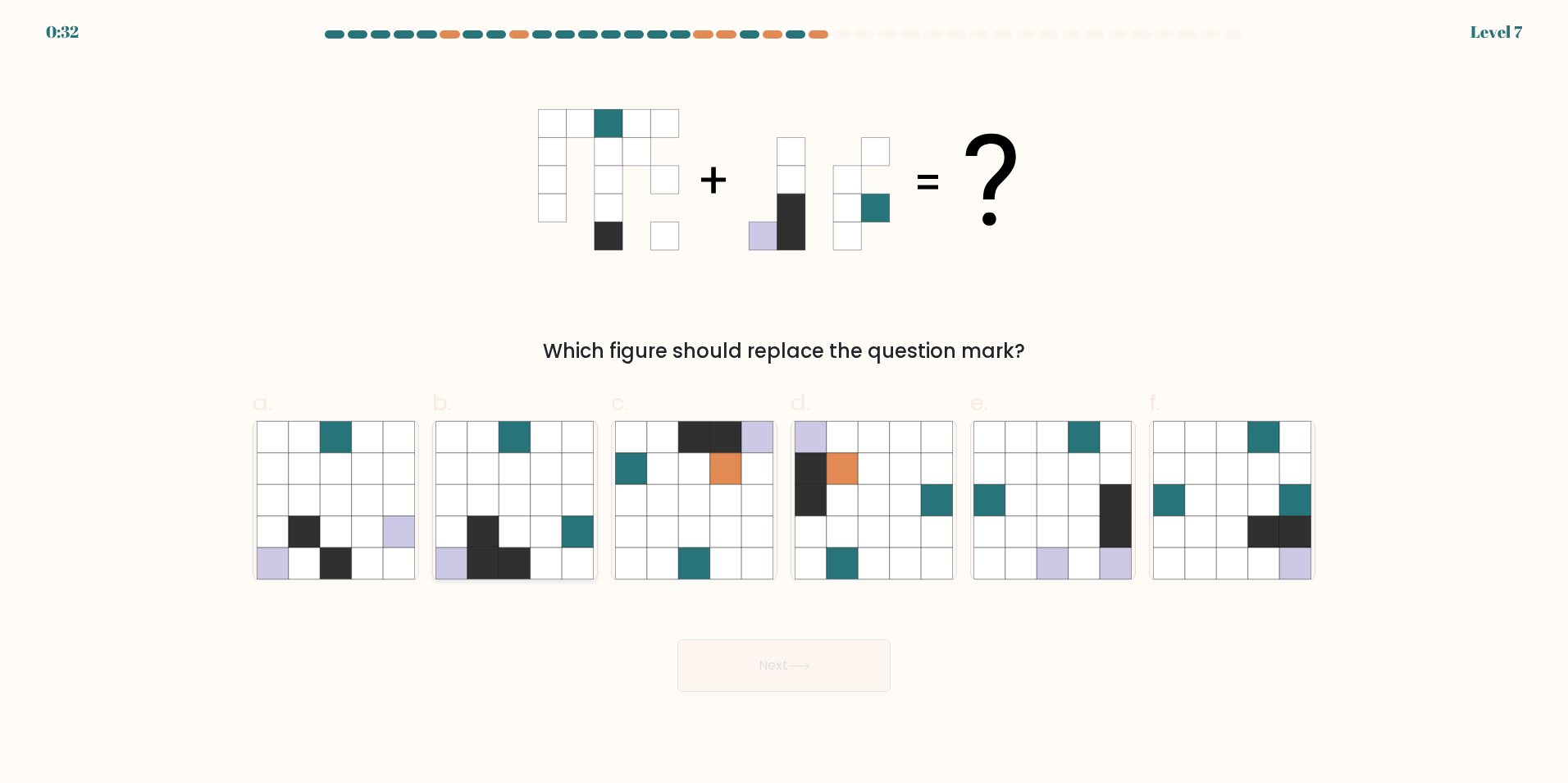
click at [482, 564] on icon at bounding box center [482, 562] width 31 height 31
click at [784, 402] on input "b." at bounding box center [784, 396] width 1 height 10
radio input "true"
click at [756, 677] on button "Next" at bounding box center [784, 665] width 213 height 52
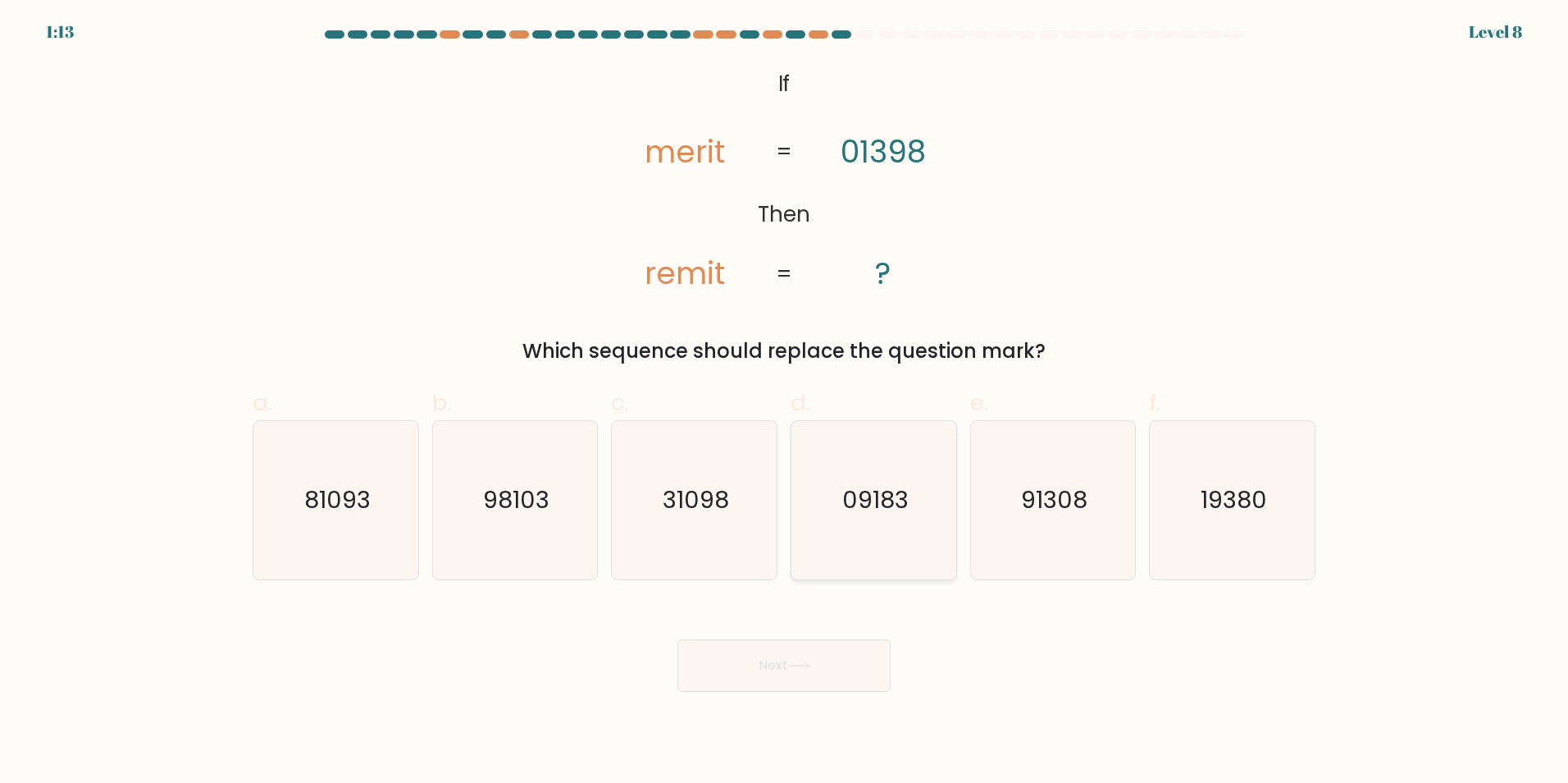
click at [867, 472] on icon "09183" at bounding box center [873, 500] width 158 height 158
click at [784, 402] on input "d. 09183" at bounding box center [784, 396] width 1 height 10
radio input "true"
click at [813, 674] on button "Next" at bounding box center [784, 665] width 213 height 52
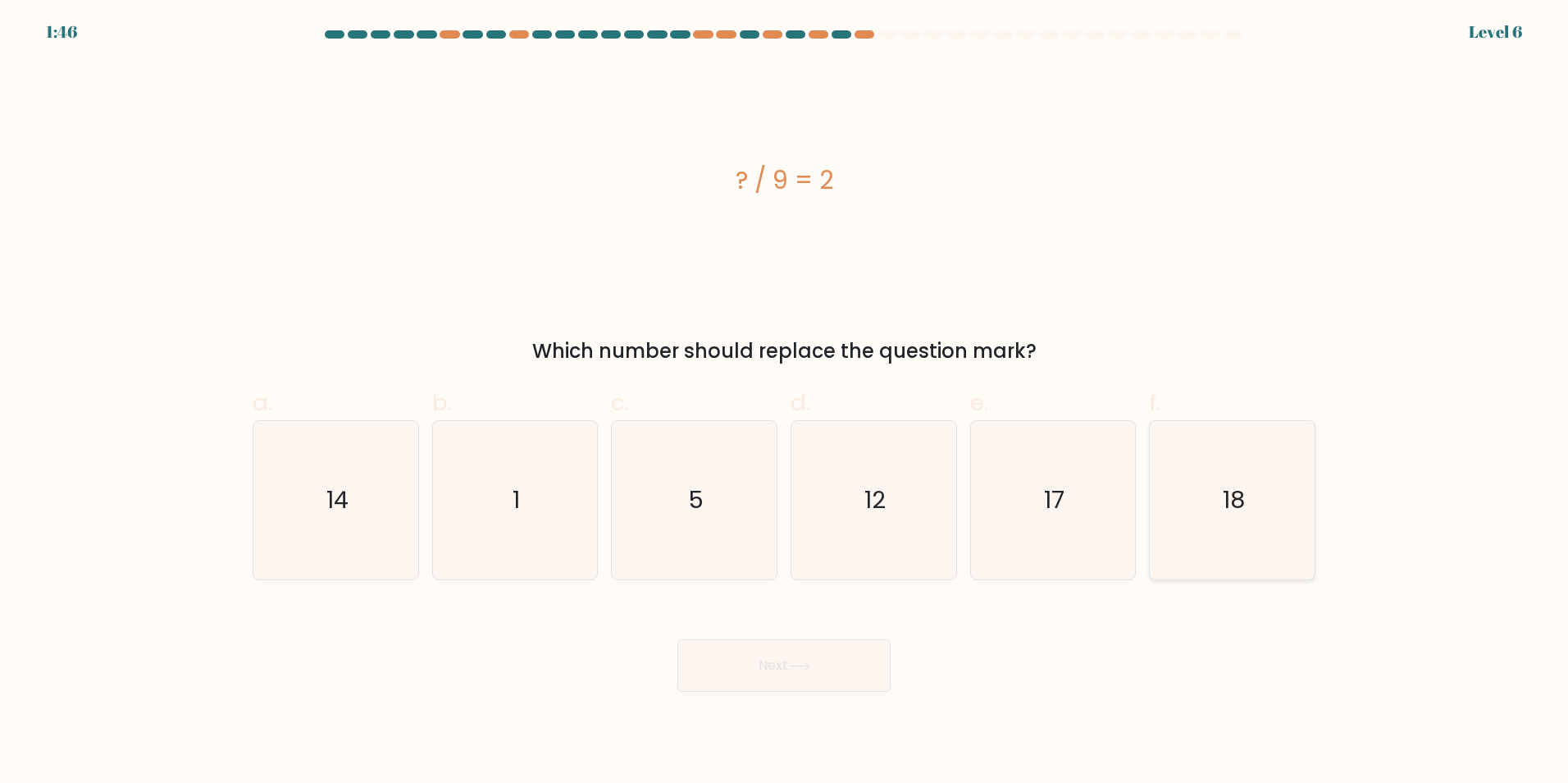
click at [1251, 516] on icon "18" at bounding box center [1231, 500] width 158 height 158
click at [784, 402] on input "f. 18" at bounding box center [784, 396] width 1 height 10
radio input "true"
click at [807, 659] on button "Next" at bounding box center [784, 665] width 213 height 52
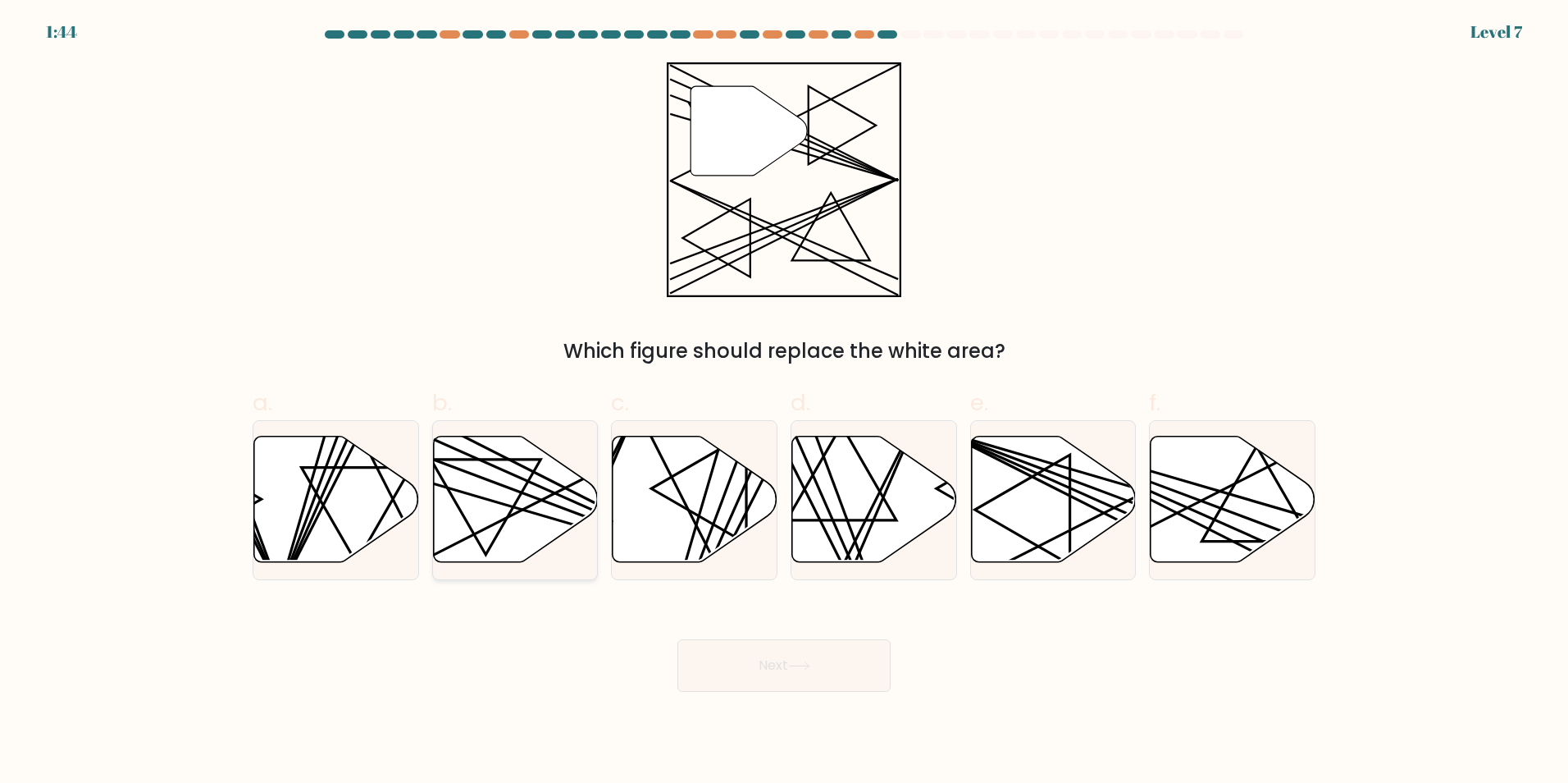
click at [511, 512] on icon at bounding box center [485, 507] width 110 height 96
click at [784, 402] on input "b." at bounding box center [784, 396] width 1 height 10
radio input "true"
click at [807, 688] on button "Next" at bounding box center [784, 665] width 213 height 52
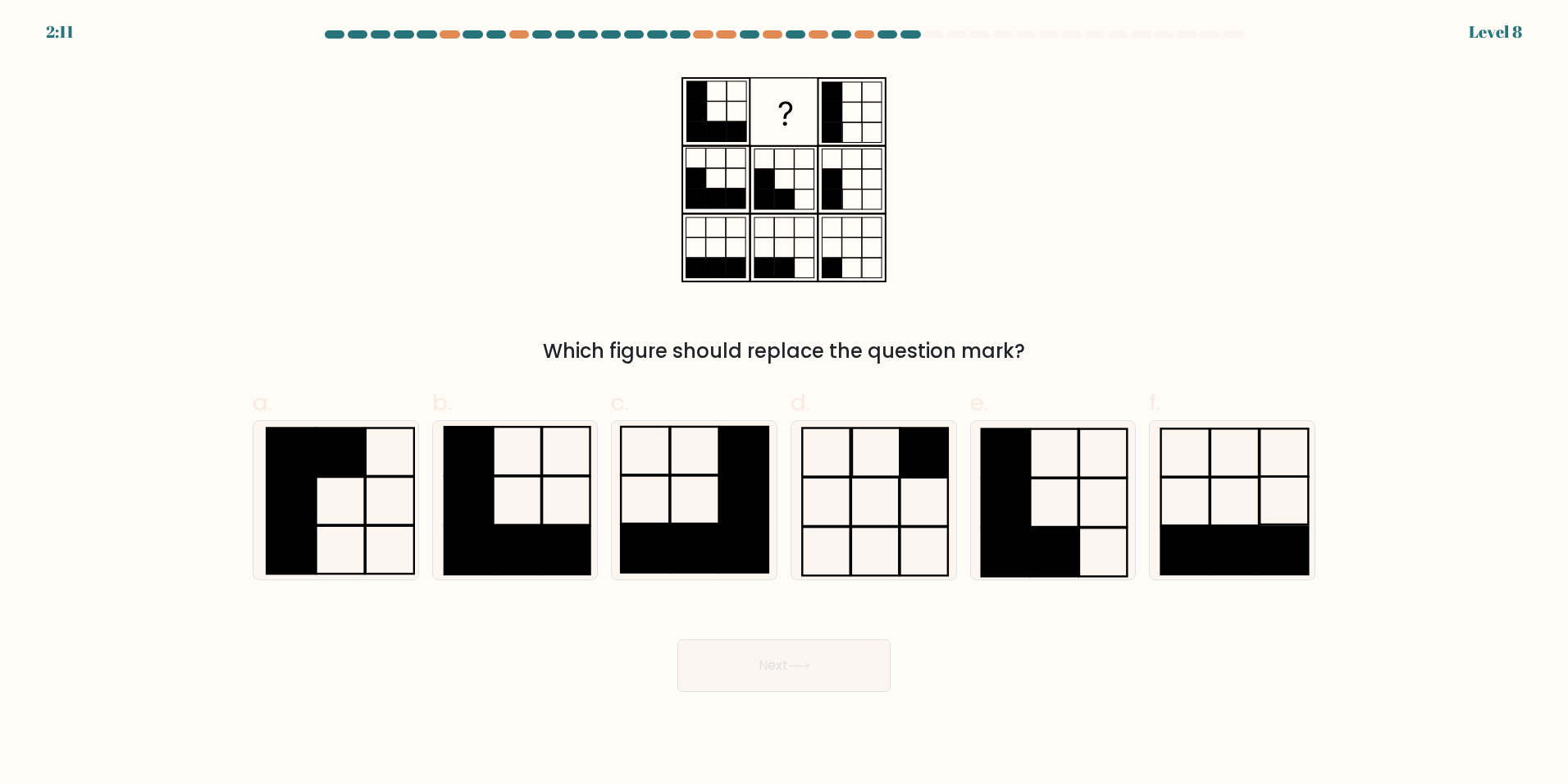
drag, startPoint x: 613, startPoint y: 235, endPoint x: 237, endPoint y: 204, distance: 377.3
click at [237, 204] on form at bounding box center [784, 360] width 1568 height 661
drag, startPoint x: 1058, startPoint y: 489, endPoint x: 1038, endPoint y: 477, distance: 23.3
click at [1057, 489] on icon at bounding box center [1052, 500] width 158 height 158
click at [784, 402] on input "e." at bounding box center [784, 396] width 1 height 10
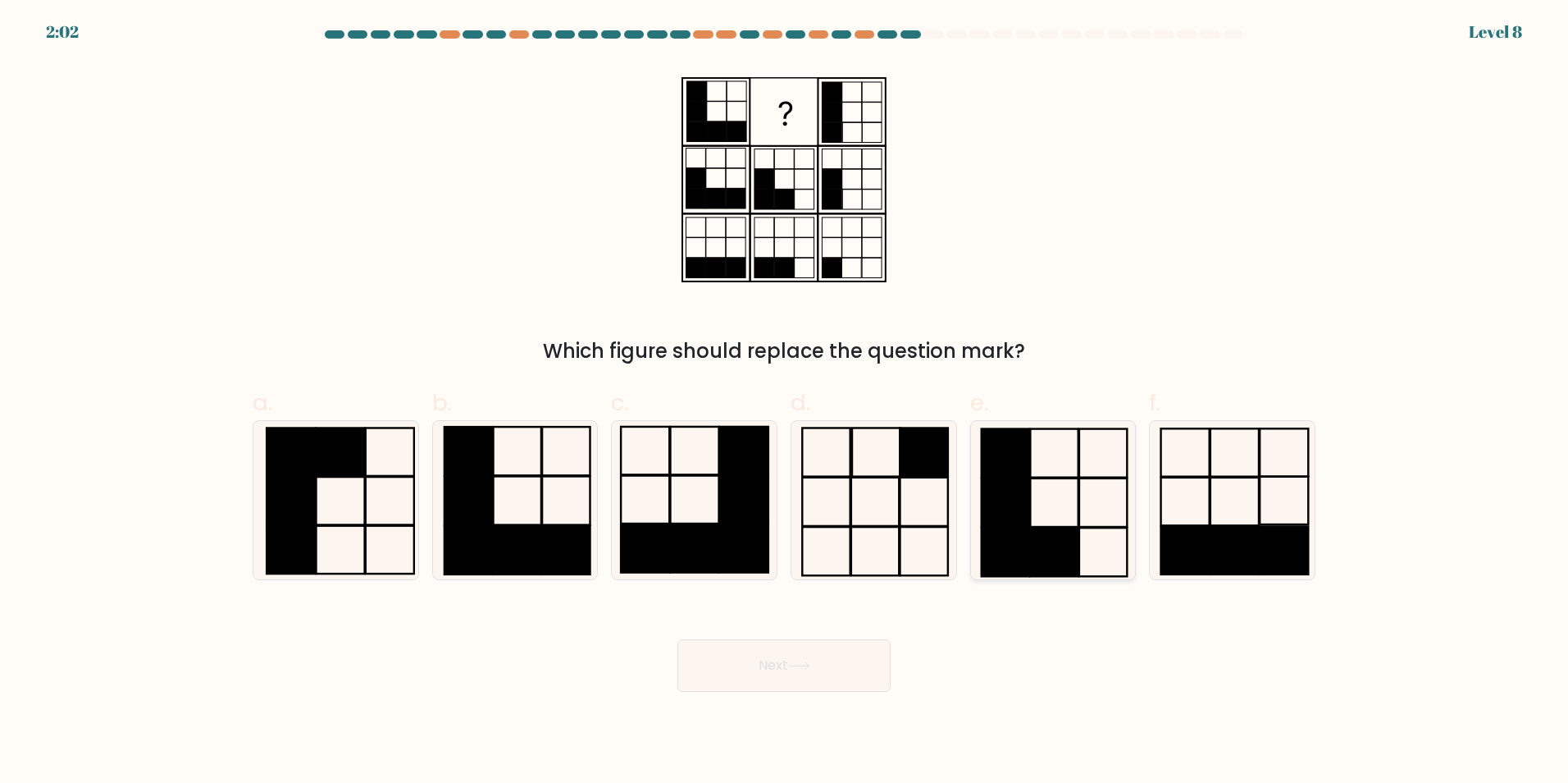
radio input "true"
click at [741, 680] on button "Next" at bounding box center [784, 665] width 213 height 52
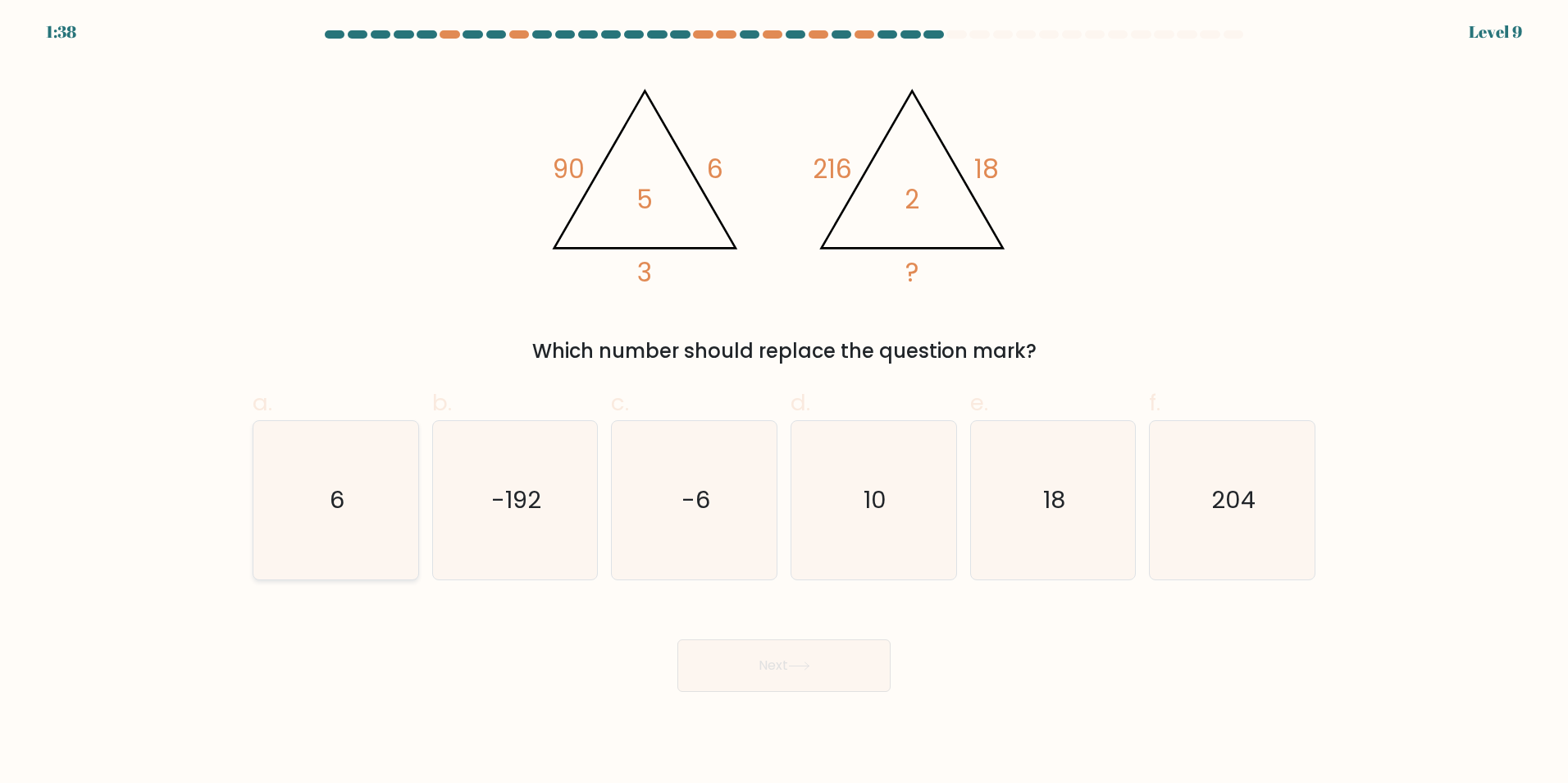
click at [283, 501] on icon "6" at bounding box center [336, 500] width 158 height 158
click at [784, 402] on input "a. 6" at bounding box center [784, 396] width 1 height 10
radio input "true"
click at [775, 664] on button "Next" at bounding box center [784, 665] width 213 height 52
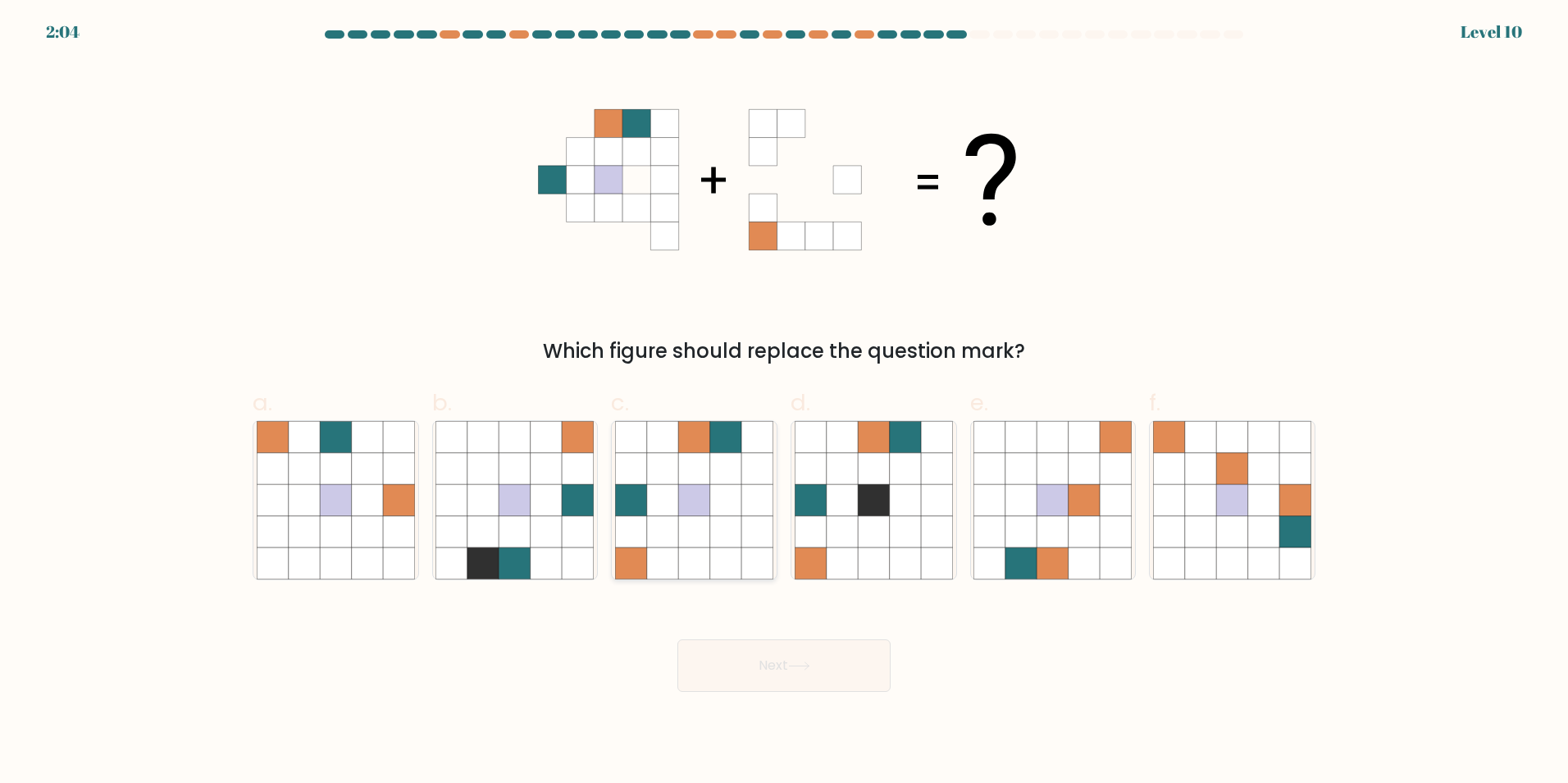
click at [680, 528] on icon at bounding box center [693, 530] width 31 height 31
click at [784, 402] on input "c." at bounding box center [784, 396] width 1 height 10
radio input "true"
drag, startPoint x: 776, startPoint y: 693, endPoint x: 768, endPoint y: 686, distance: 10.6
click at [774, 691] on body "2:03 Level 10" at bounding box center [784, 391] width 1568 height 783
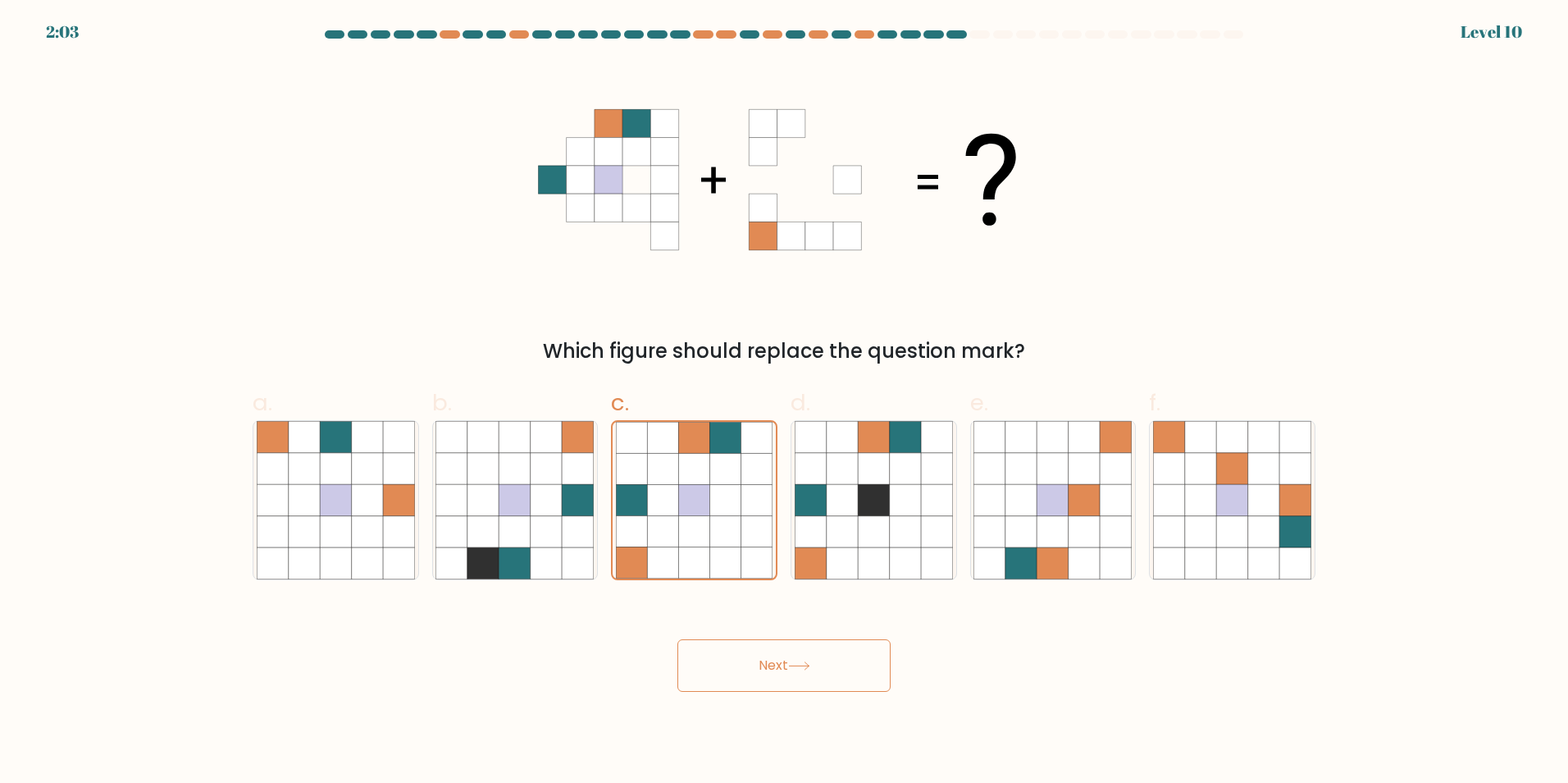
click at [768, 686] on button "Next" at bounding box center [784, 665] width 213 height 52
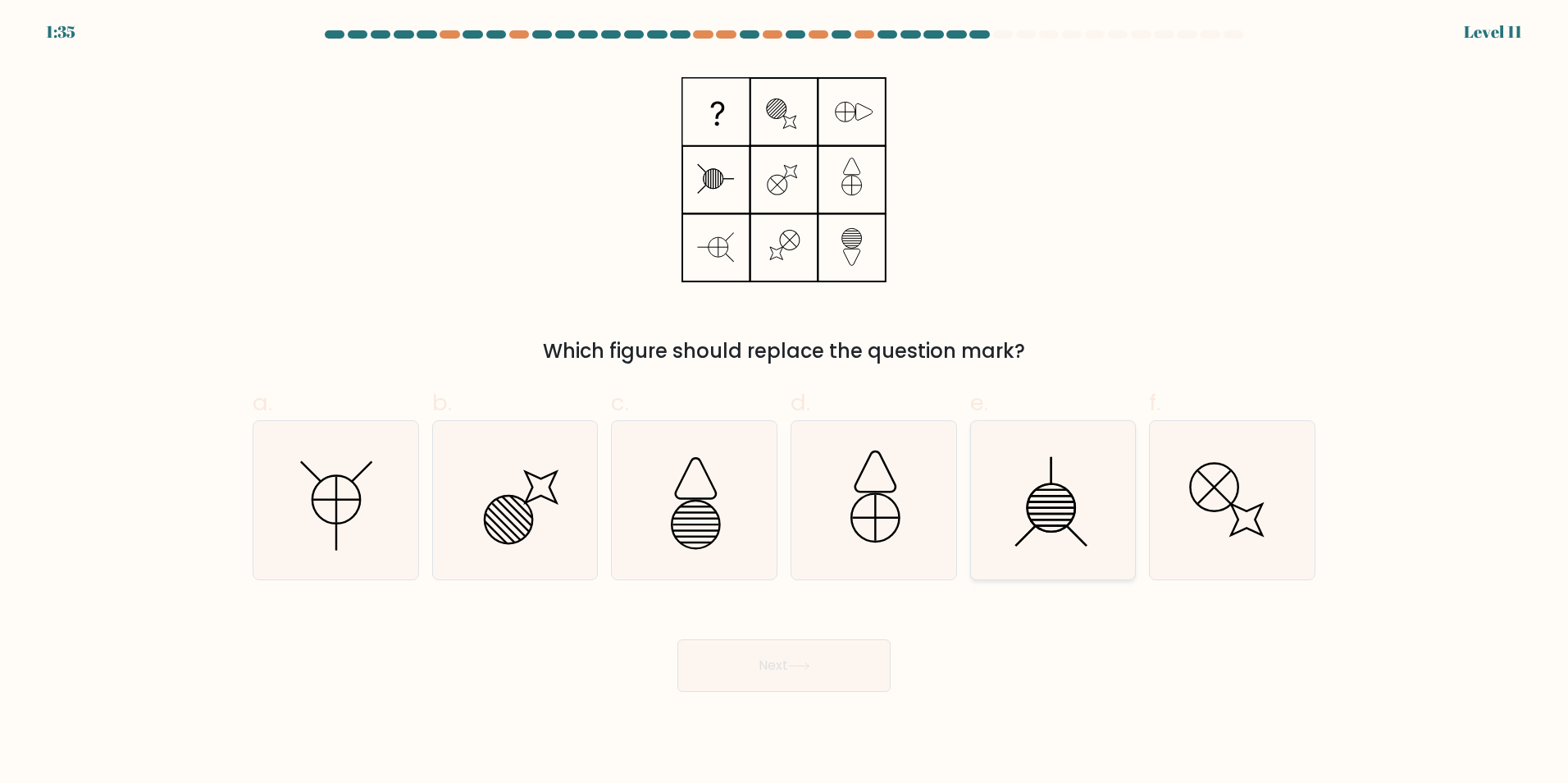
click at [998, 492] on icon at bounding box center [1052, 500] width 158 height 158
click at [784, 402] on input "e." at bounding box center [784, 396] width 1 height 10
radio input "true"
click at [375, 505] on icon at bounding box center [336, 500] width 158 height 158
click at [784, 402] on input "a." at bounding box center [784, 396] width 1 height 10
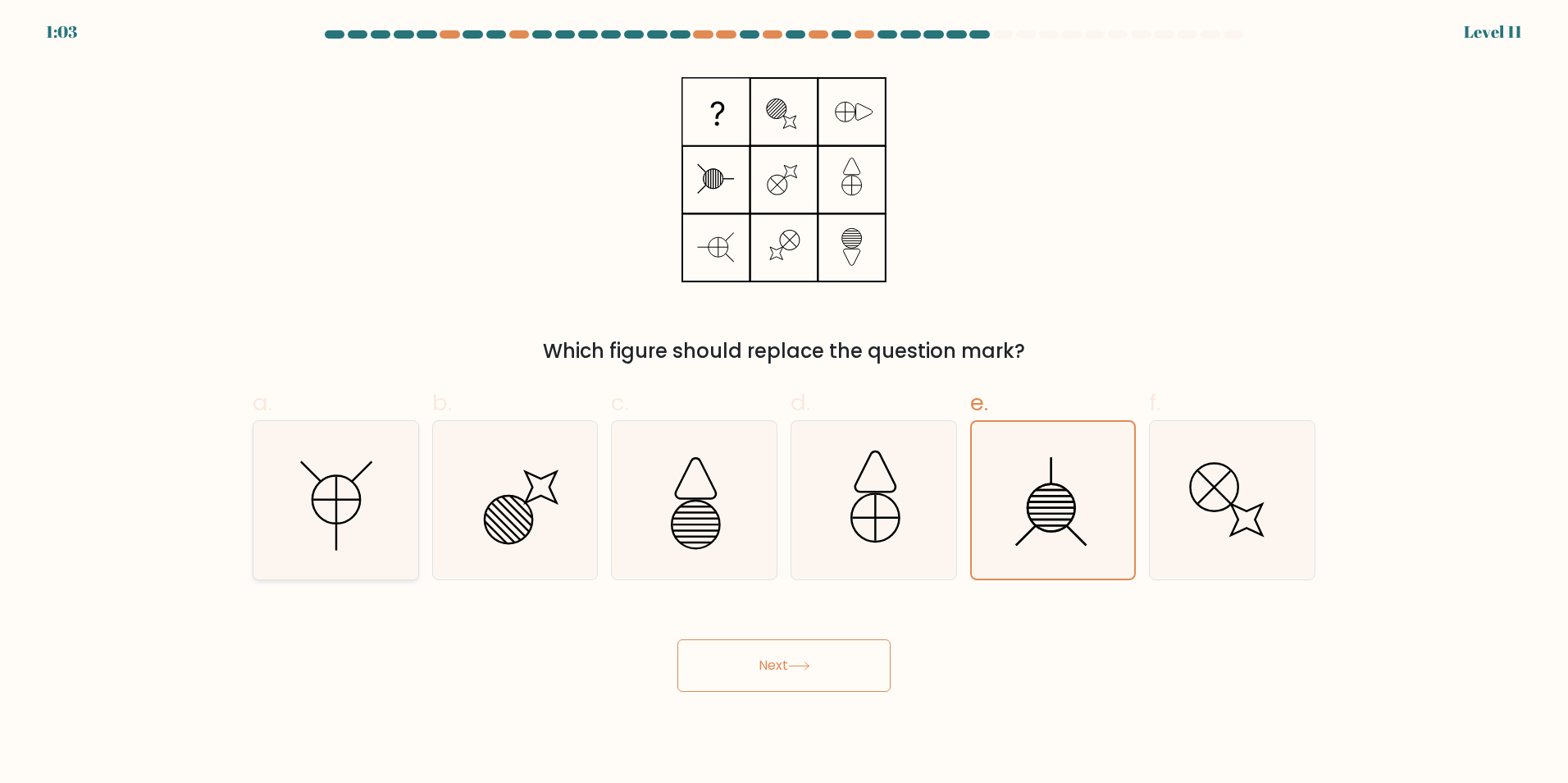
radio input "true"
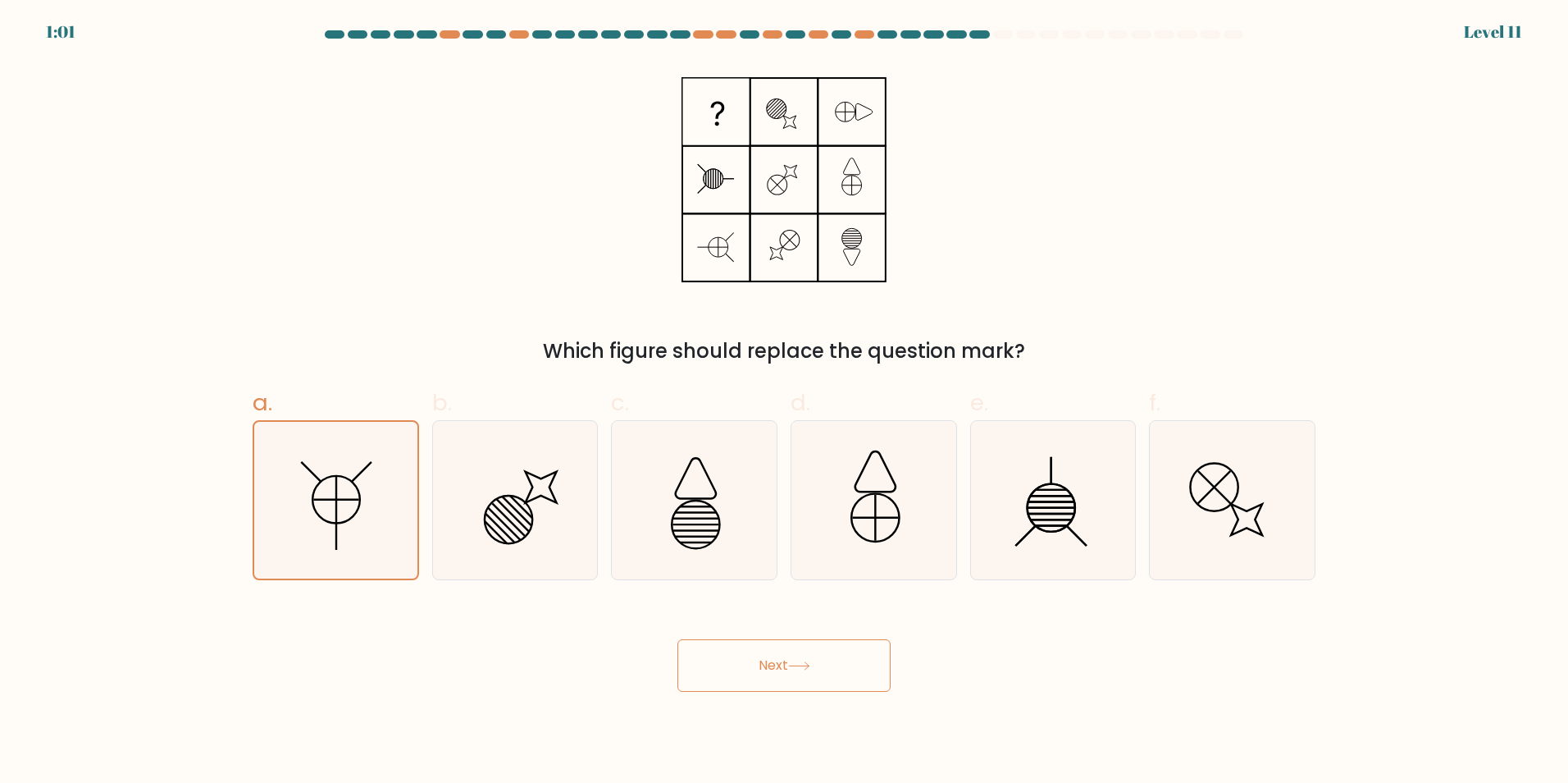
click at [755, 665] on button "Next" at bounding box center [784, 665] width 213 height 52
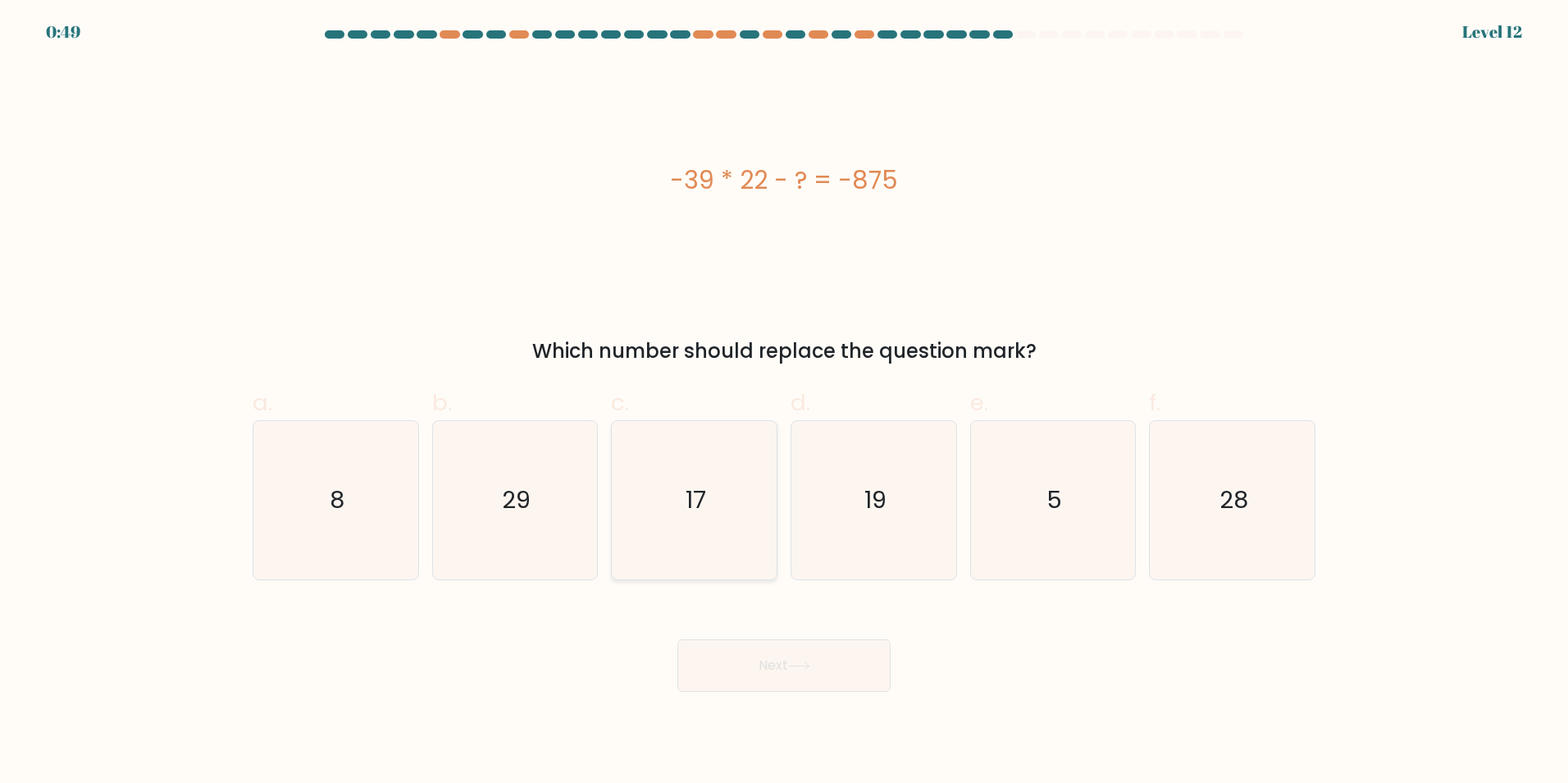
click at [730, 500] on icon "17" at bounding box center [694, 500] width 158 height 158
click at [784, 402] on input "c. 17" at bounding box center [784, 396] width 1 height 10
radio input "true"
click at [768, 645] on button "Next" at bounding box center [784, 665] width 213 height 52
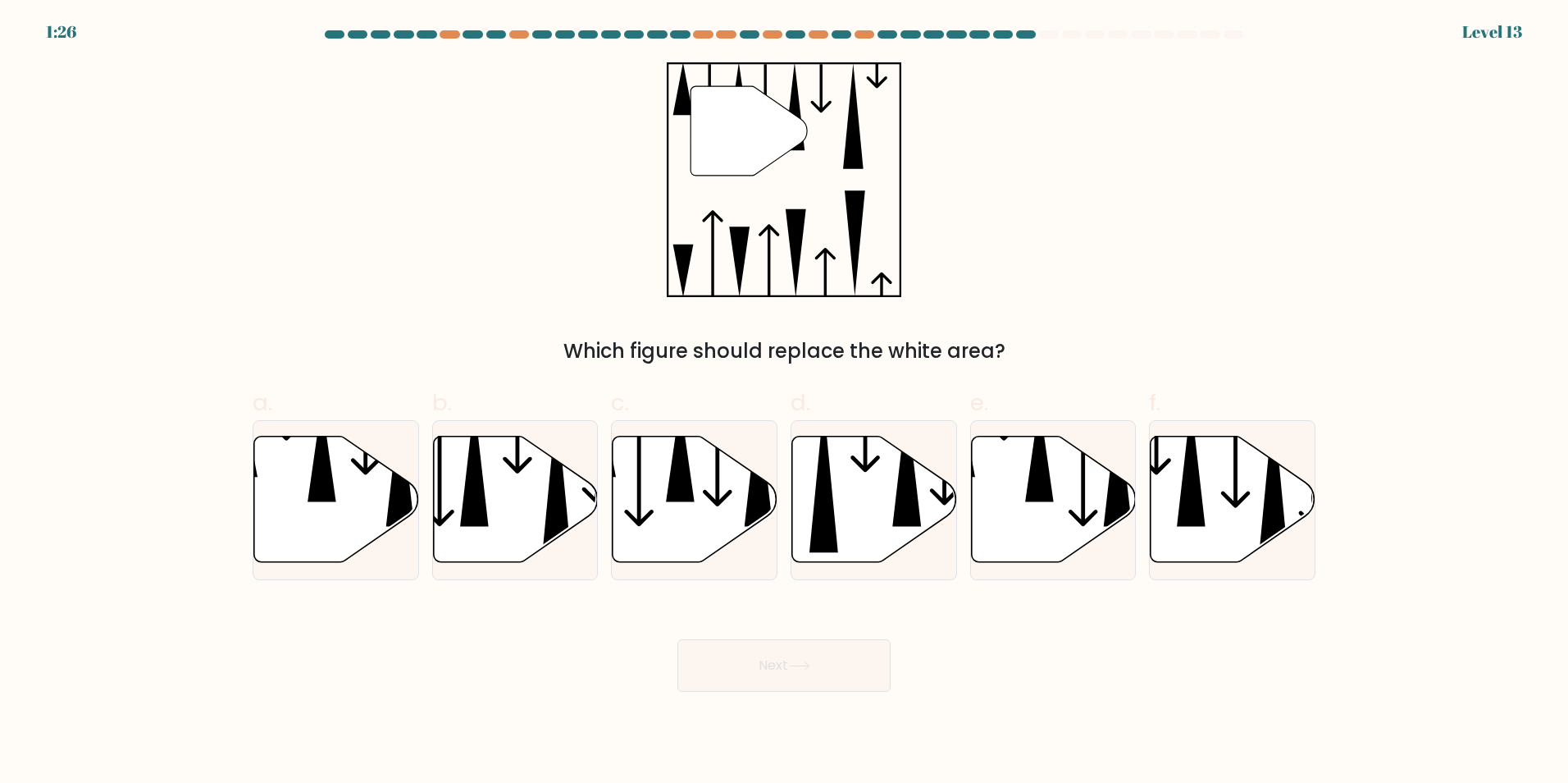
drag, startPoint x: 633, startPoint y: 316, endPoint x: 423, endPoint y: 255, distance: 218.7
click at [423, 255] on div "" Which figure should replace the white area?" at bounding box center [784, 214] width 1083 height 304
click at [670, 476] on icon at bounding box center [681, 452] width 29 height 99
click at [784, 402] on input "c." at bounding box center [784, 396] width 1 height 10
radio input "true"
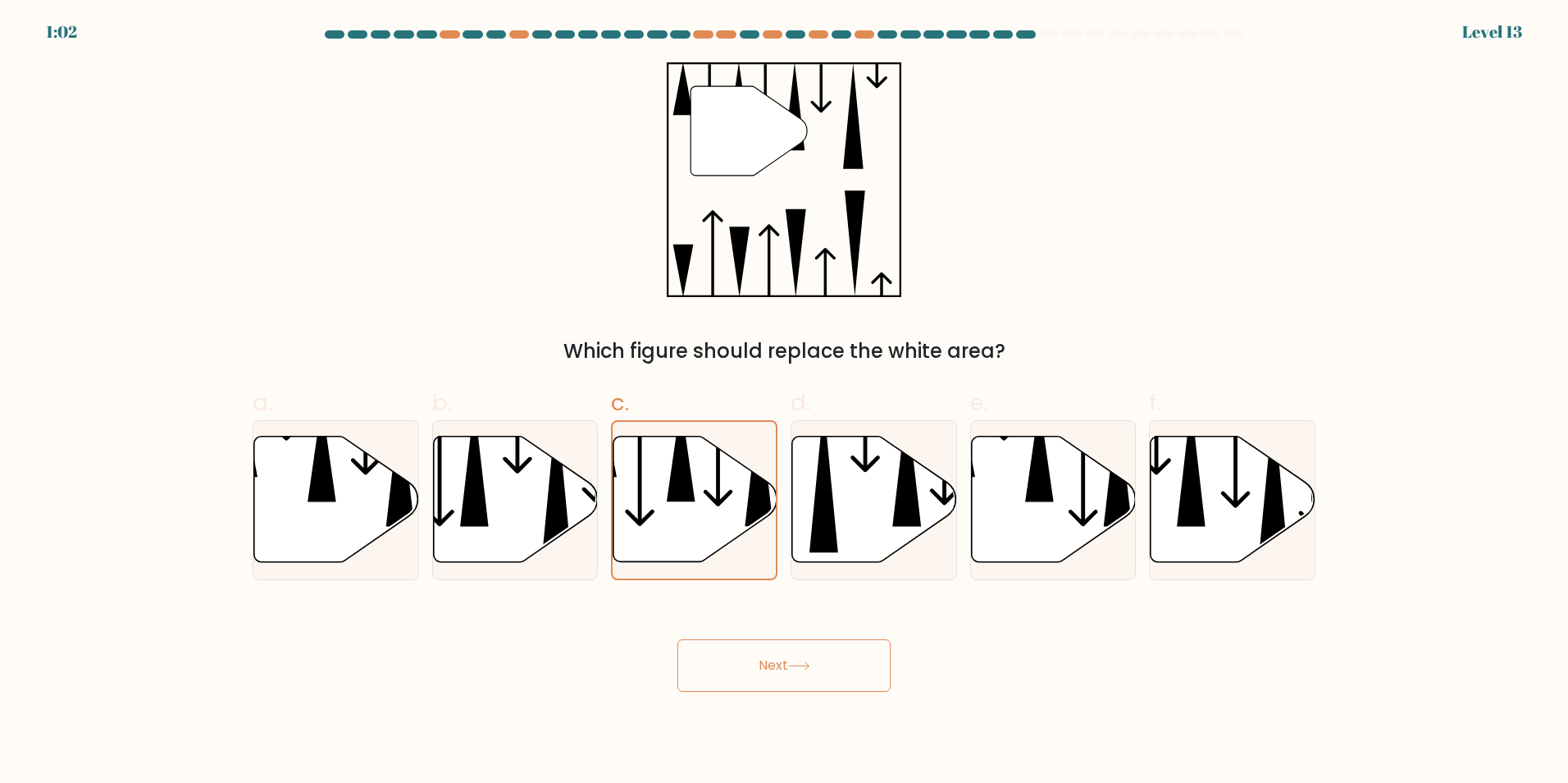
click at [755, 655] on button "Next" at bounding box center [784, 665] width 213 height 52
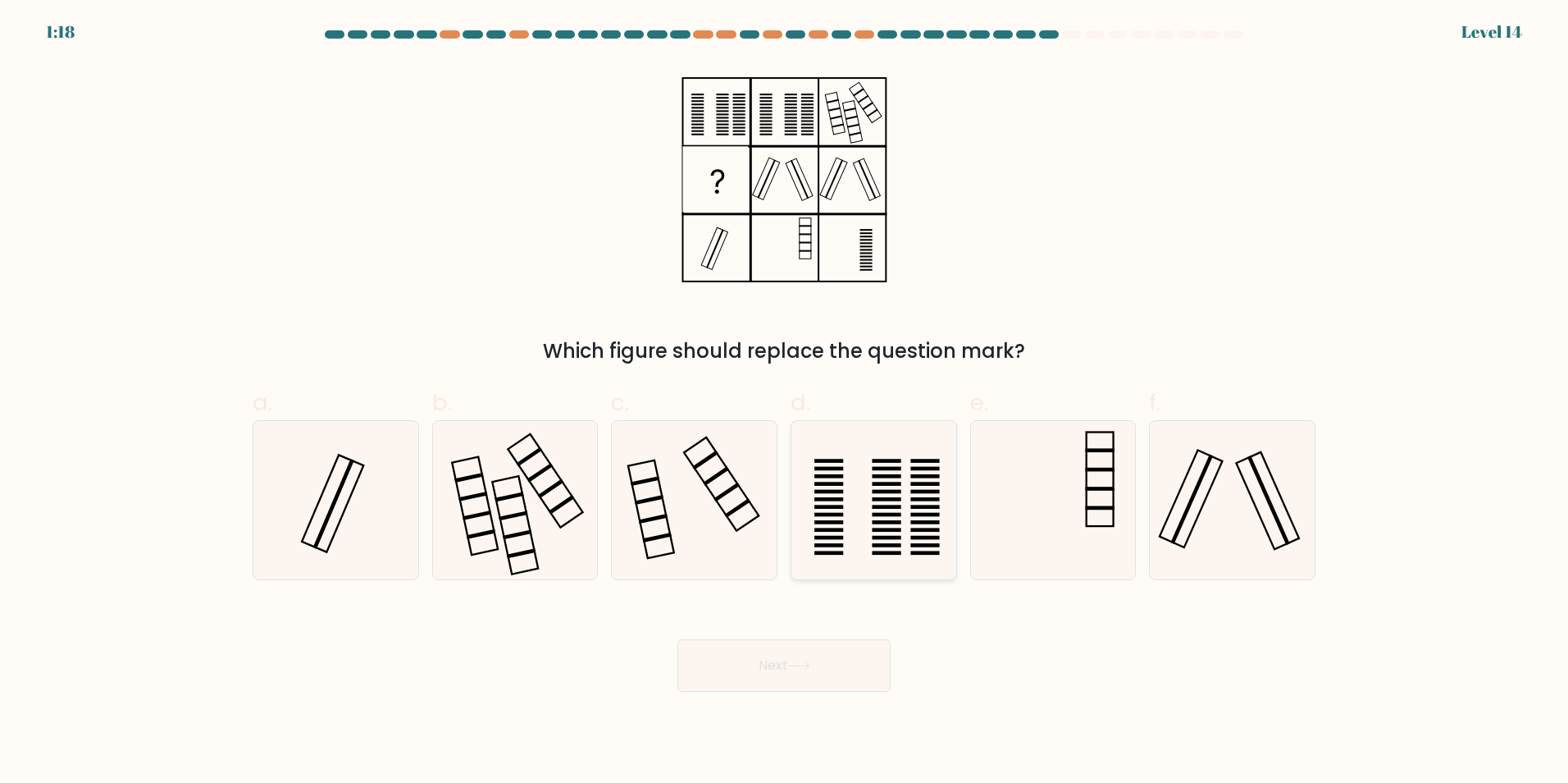
click at [904, 506] on icon at bounding box center [873, 500] width 158 height 158
click at [784, 402] on input "d." at bounding box center [784, 396] width 1 height 10
radio input "true"
click at [1201, 491] on icon at bounding box center [1231, 500] width 158 height 158
click at [784, 402] on input "f." at bounding box center [784, 396] width 1 height 10
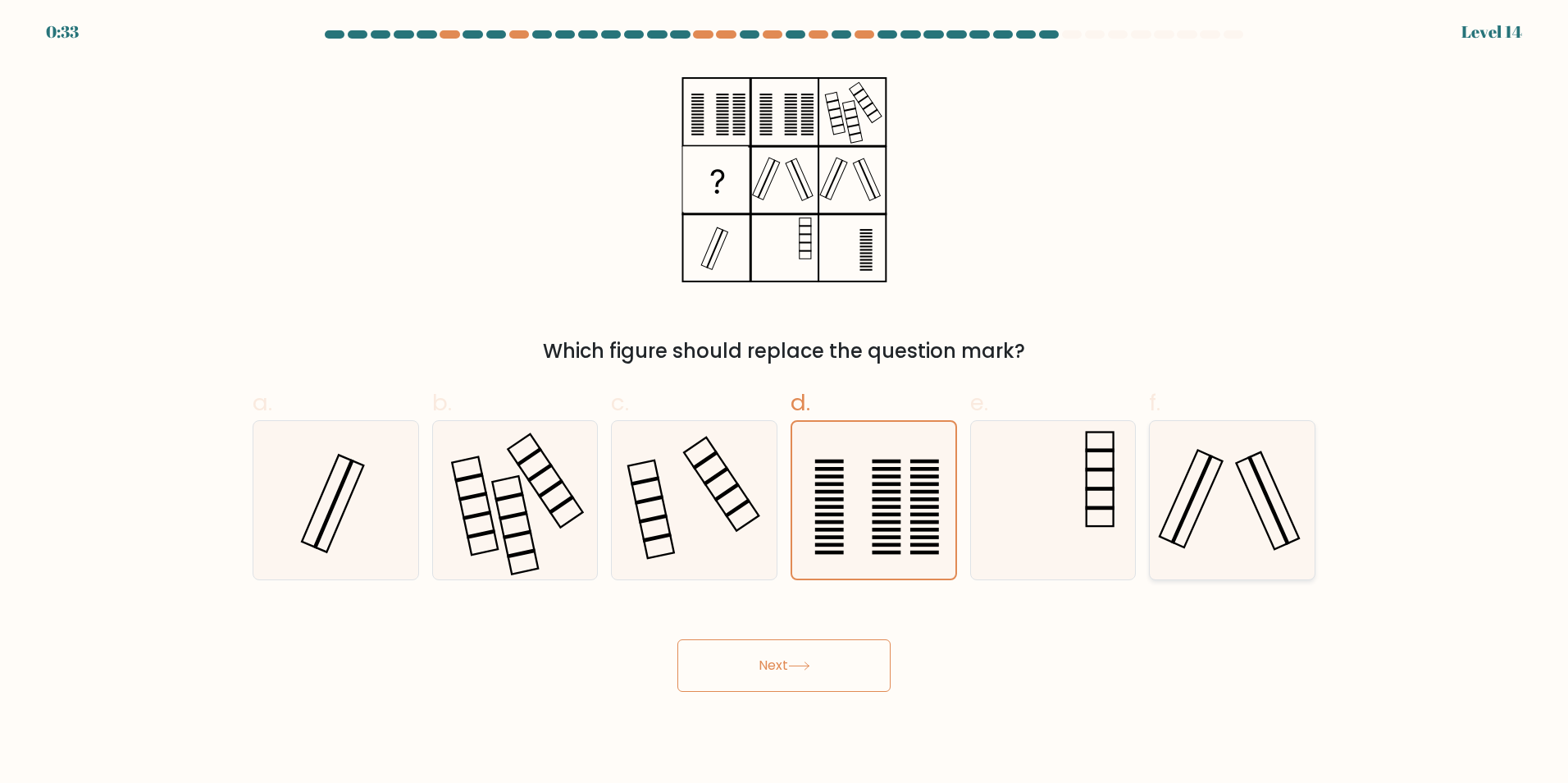
radio input "true"
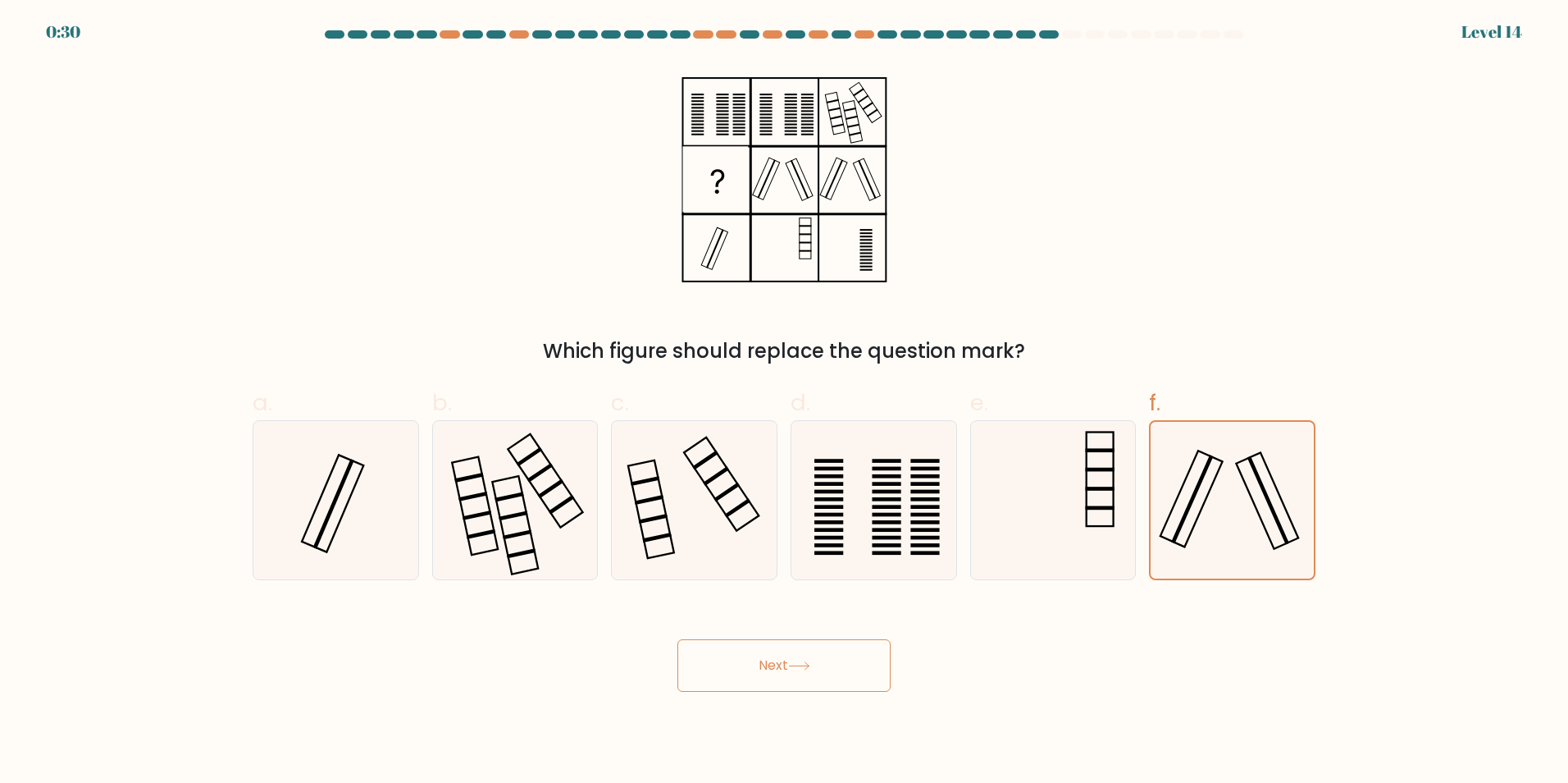
click at [836, 667] on button "Next" at bounding box center [784, 665] width 213 height 52
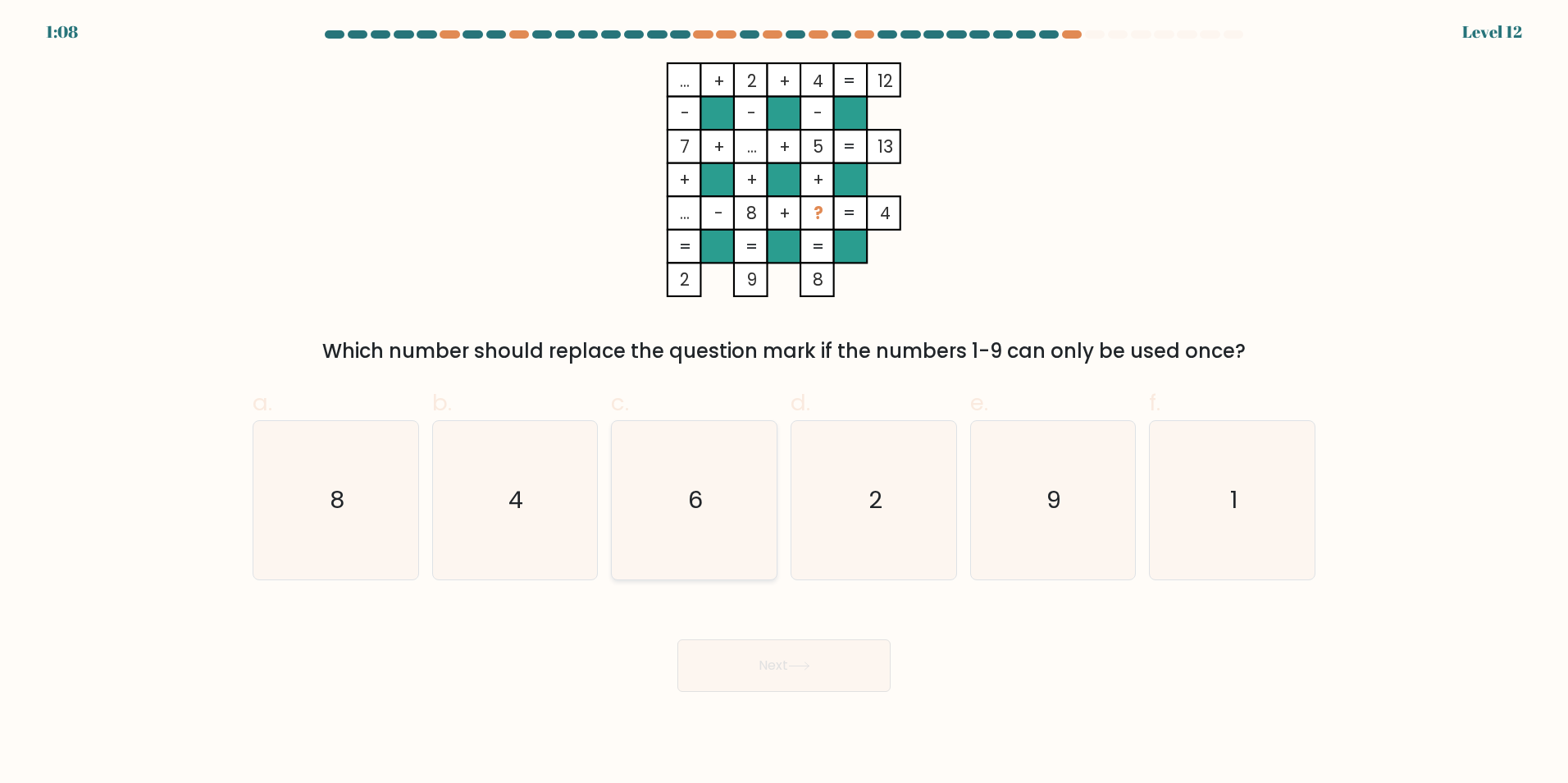
click at [699, 496] on text "6" at bounding box center [697, 500] width 15 height 33
click at [784, 402] on input "c. 6" at bounding box center [784, 396] width 1 height 10
radio input "true"
click at [743, 675] on button "Next" at bounding box center [784, 665] width 213 height 52
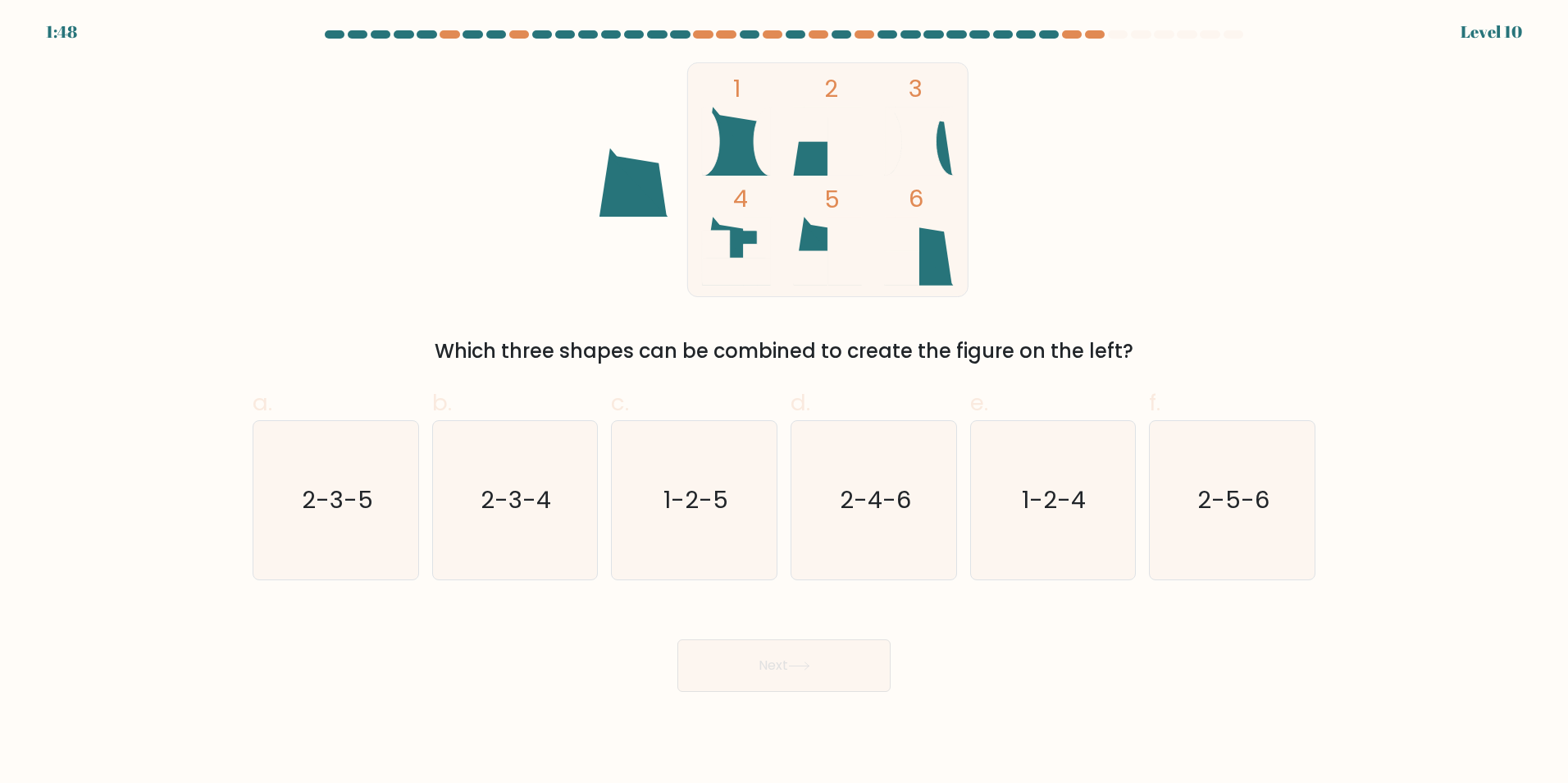
drag, startPoint x: 684, startPoint y: 470, endPoint x: 382, endPoint y: 196, distance: 407.8
click at [382, 196] on div "1 2 3 4 5 6 Which three shapes can be combined to create the figure on the left?" at bounding box center [784, 214] width 1083 height 304
drag, startPoint x: 811, startPoint y: 159, endPoint x: 743, endPoint y: 214, distance: 87.5
click at [743, 214] on tspan "4" at bounding box center [741, 198] width 15 height 34
click at [884, 482] on icon "2-4-6" at bounding box center [873, 500] width 158 height 158
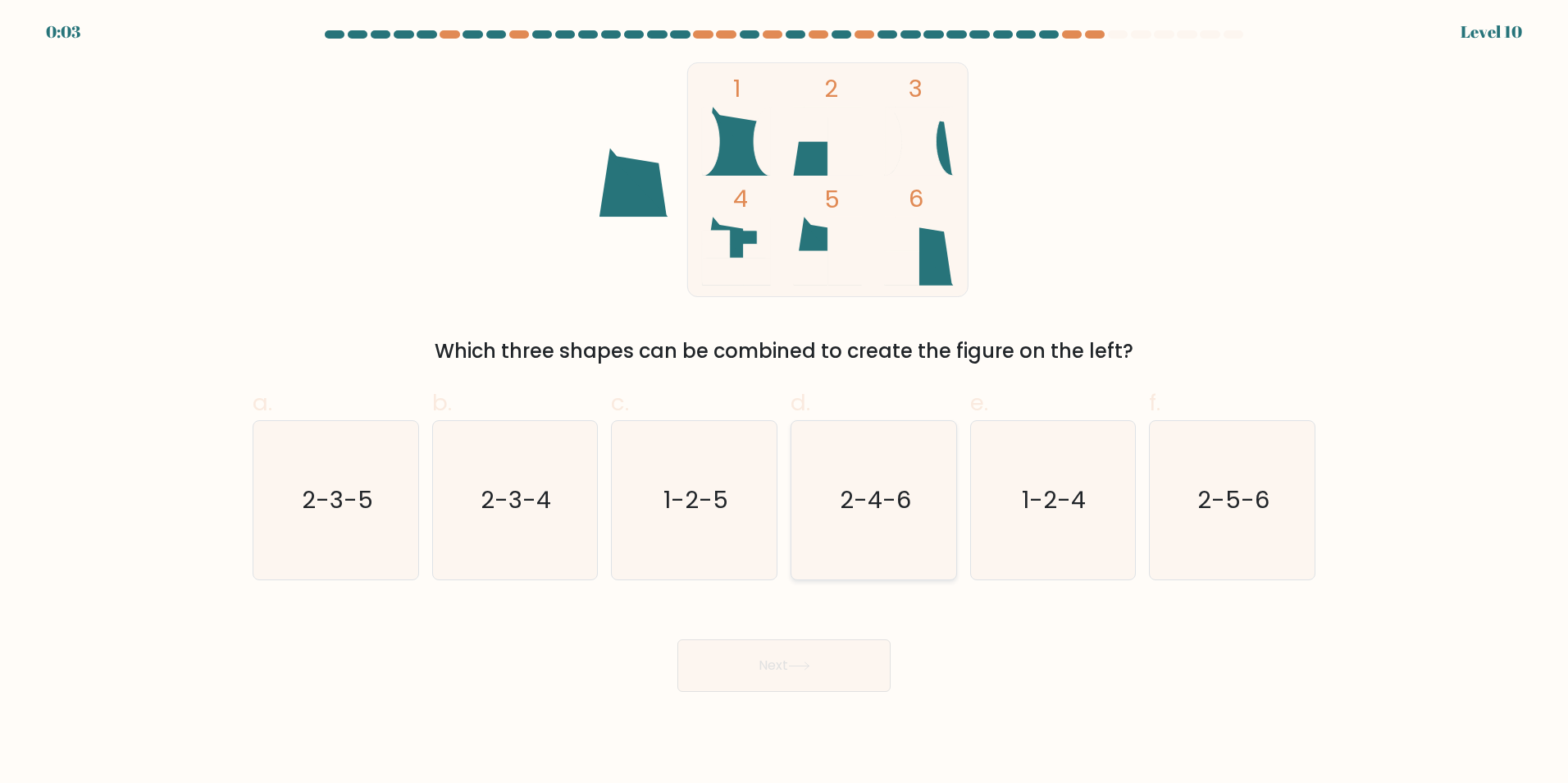
click at [784, 402] on input "d. 2-4-6" at bounding box center [784, 396] width 1 height 10
radio input "true"
click at [837, 656] on button "Next" at bounding box center [784, 665] width 213 height 52
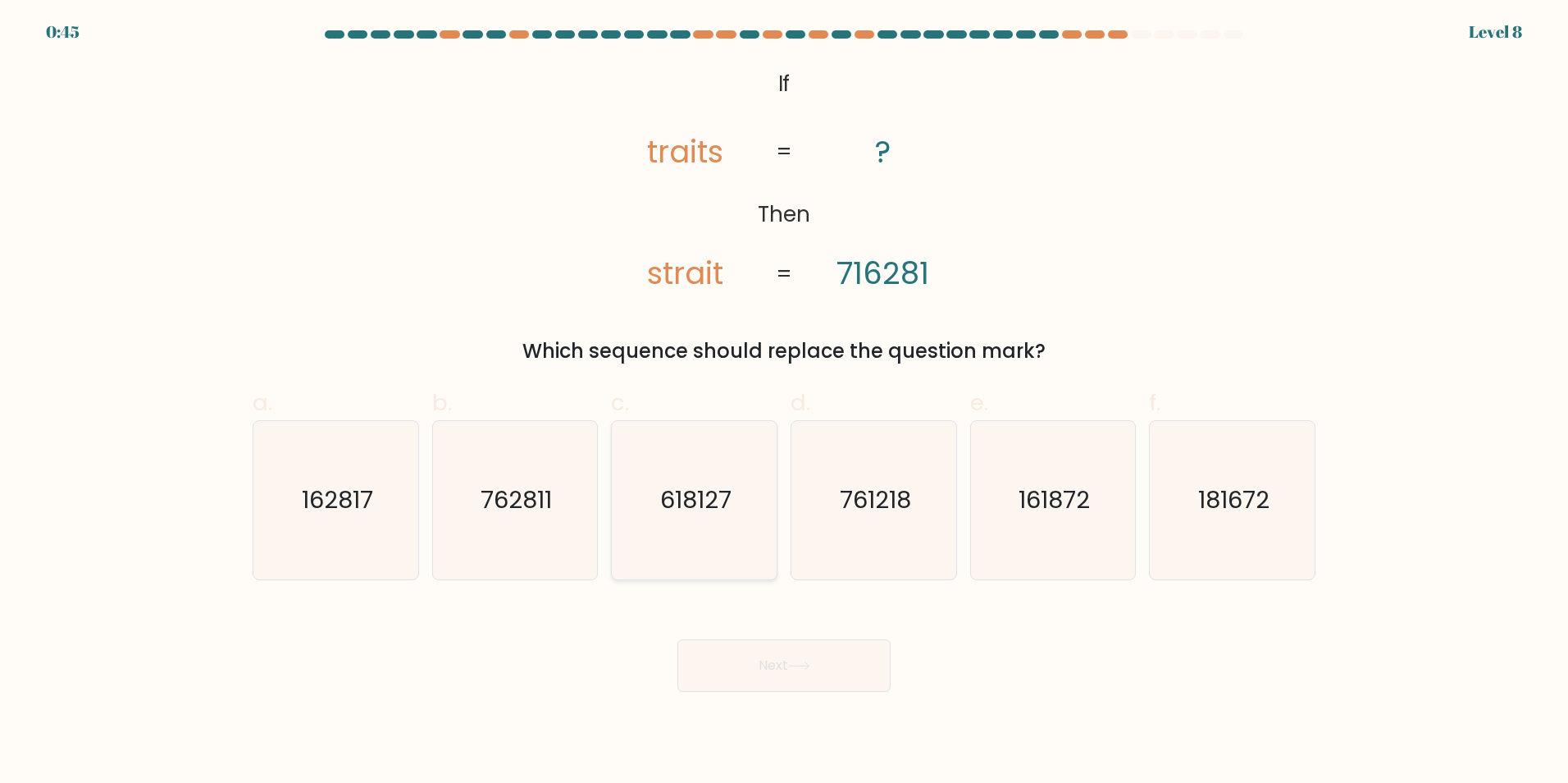
click at [685, 506] on text "618127" at bounding box center [696, 500] width 71 height 33
click at [784, 402] on input "c. 618127" at bounding box center [784, 396] width 1 height 10
radio input "true"
click at [754, 681] on button "Next" at bounding box center [784, 665] width 213 height 52
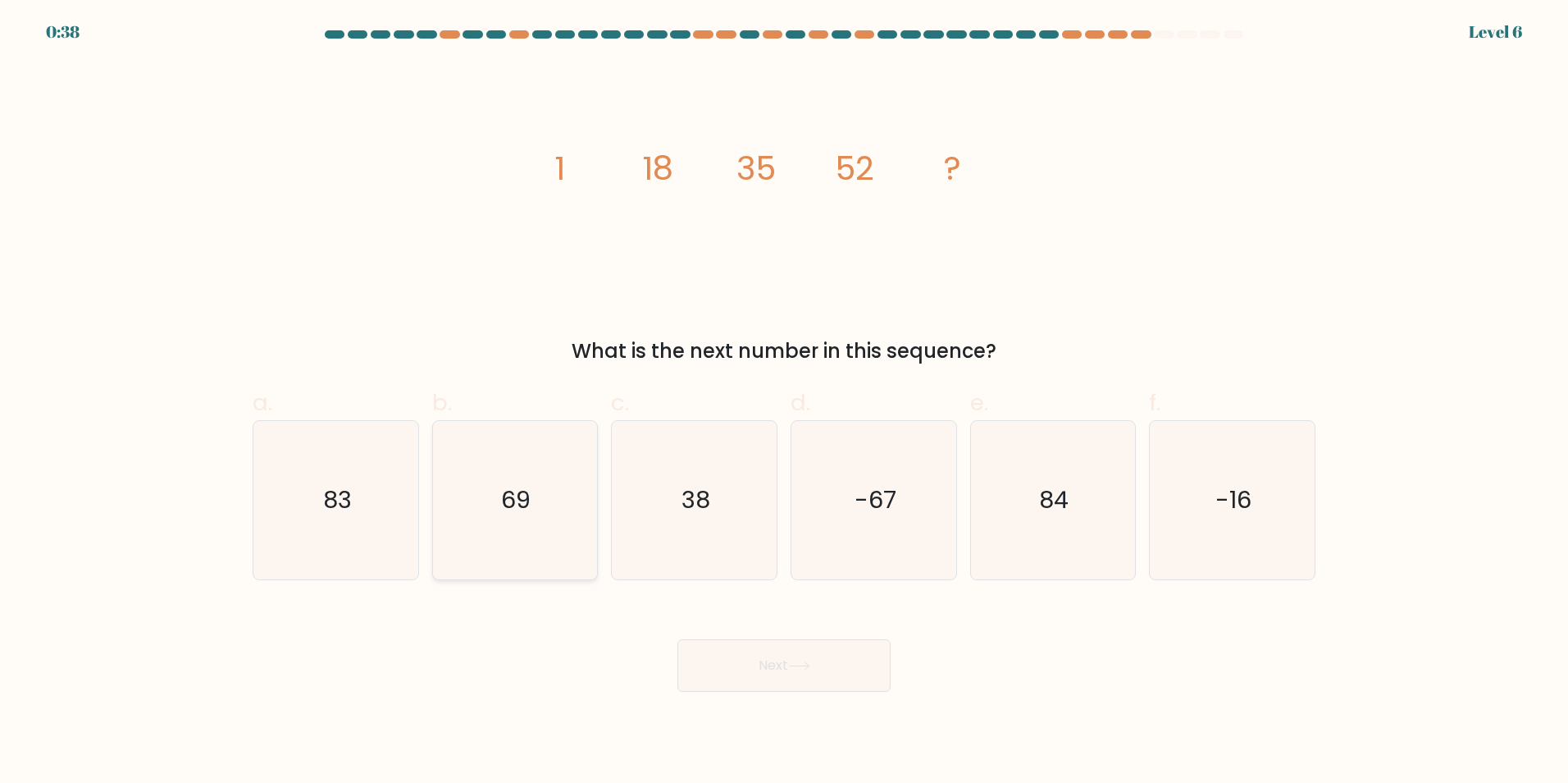
click at [520, 520] on icon "69" at bounding box center [514, 500] width 158 height 158
click at [784, 402] on input "b. 69" at bounding box center [784, 396] width 1 height 10
radio input "true"
click at [745, 678] on button "Next" at bounding box center [784, 665] width 213 height 52
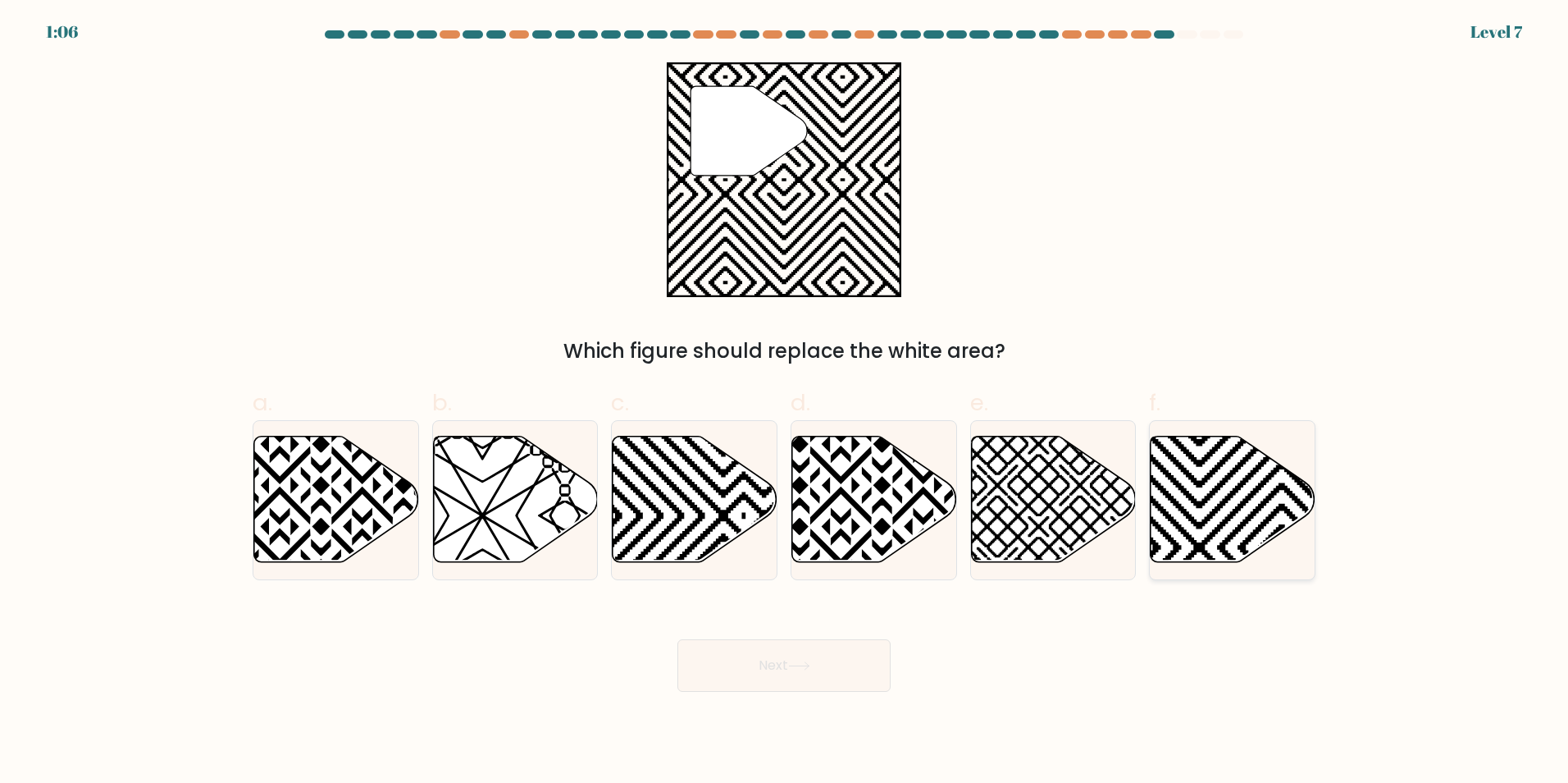
click at [1241, 486] on icon at bounding box center [1283, 568] width 332 height 332
click at [784, 402] on input "f." at bounding box center [784, 396] width 1 height 10
radio input "true"
click at [827, 665] on button "Next" at bounding box center [784, 665] width 213 height 52
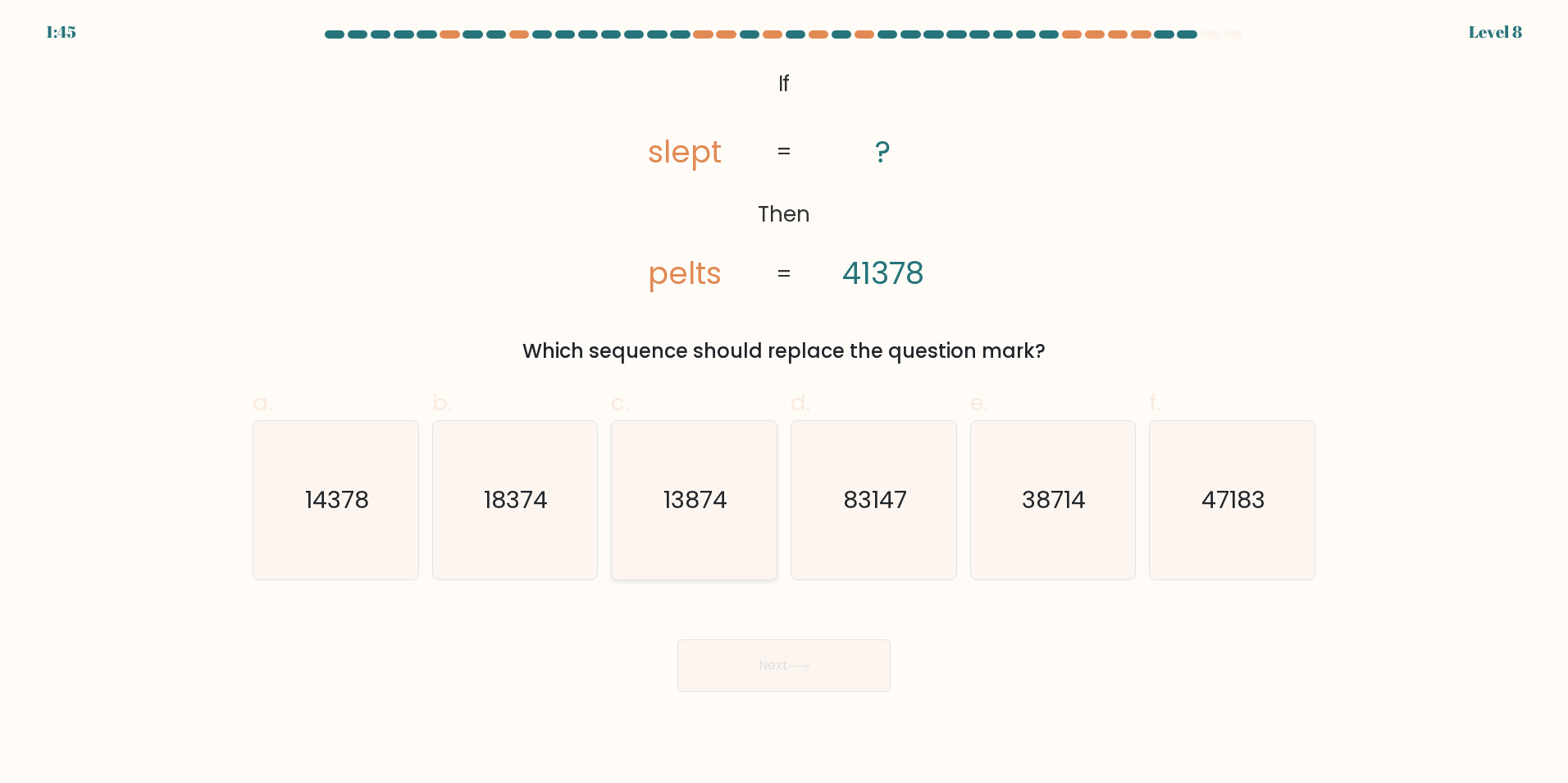
click at [755, 534] on icon "13874" at bounding box center [694, 500] width 158 height 158
click at [784, 402] on input "c. 13874" at bounding box center [784, 396] width 1 height 10
radio input "true"
click at [804, 656] on button "Next" at bounding box center [784, 665] width 213 height 52
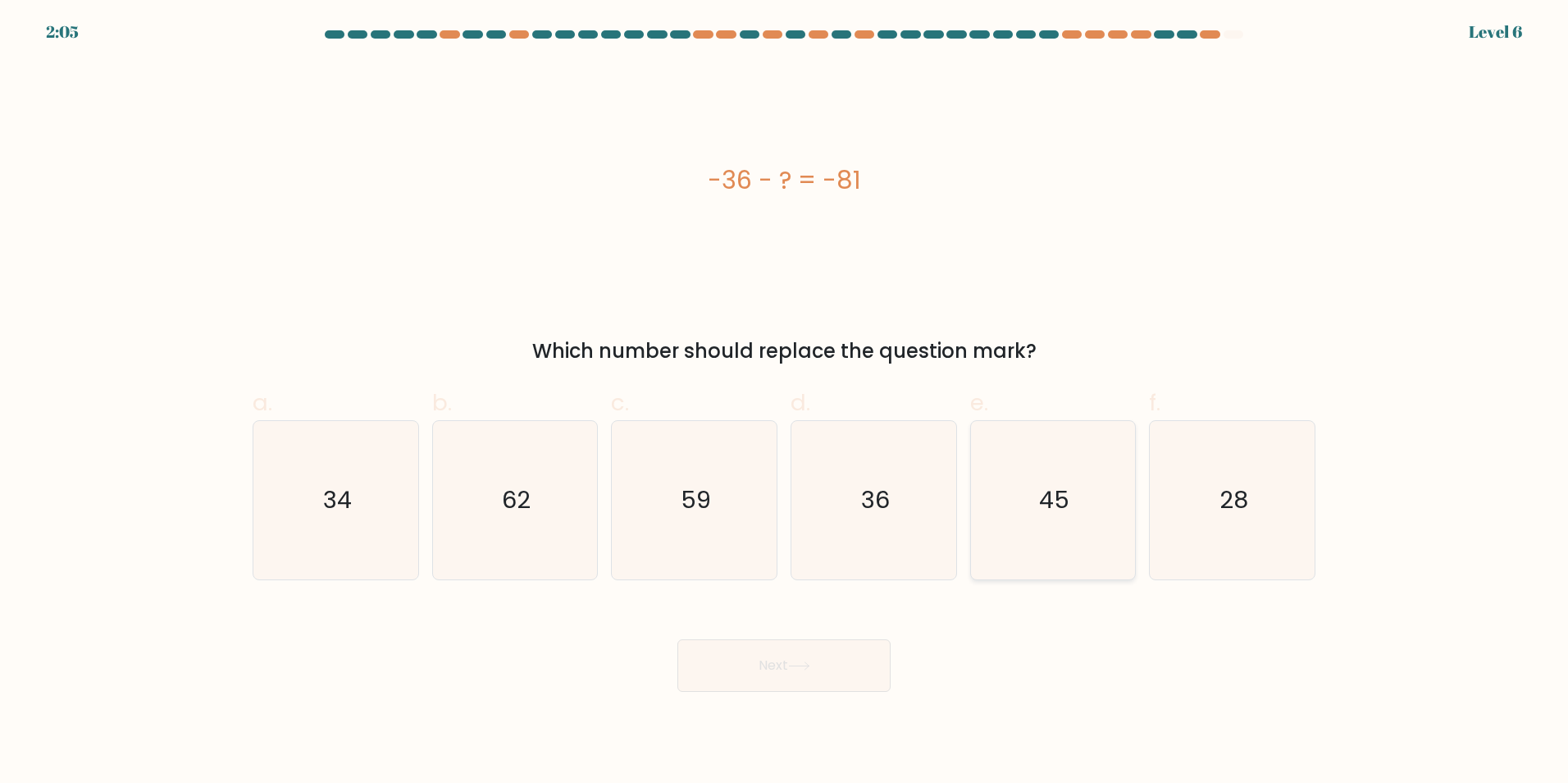
click at [1105, 477] on icon "45" at bounding box center [1052, 500] width 158 height 158
click at [784, 402] on input "e. 45" at bounding box center [784, 396] width 1 height 10
radio input "true"
click at [856, 664] on button "Next" at bounding box center [784, 665] width 213 height 52
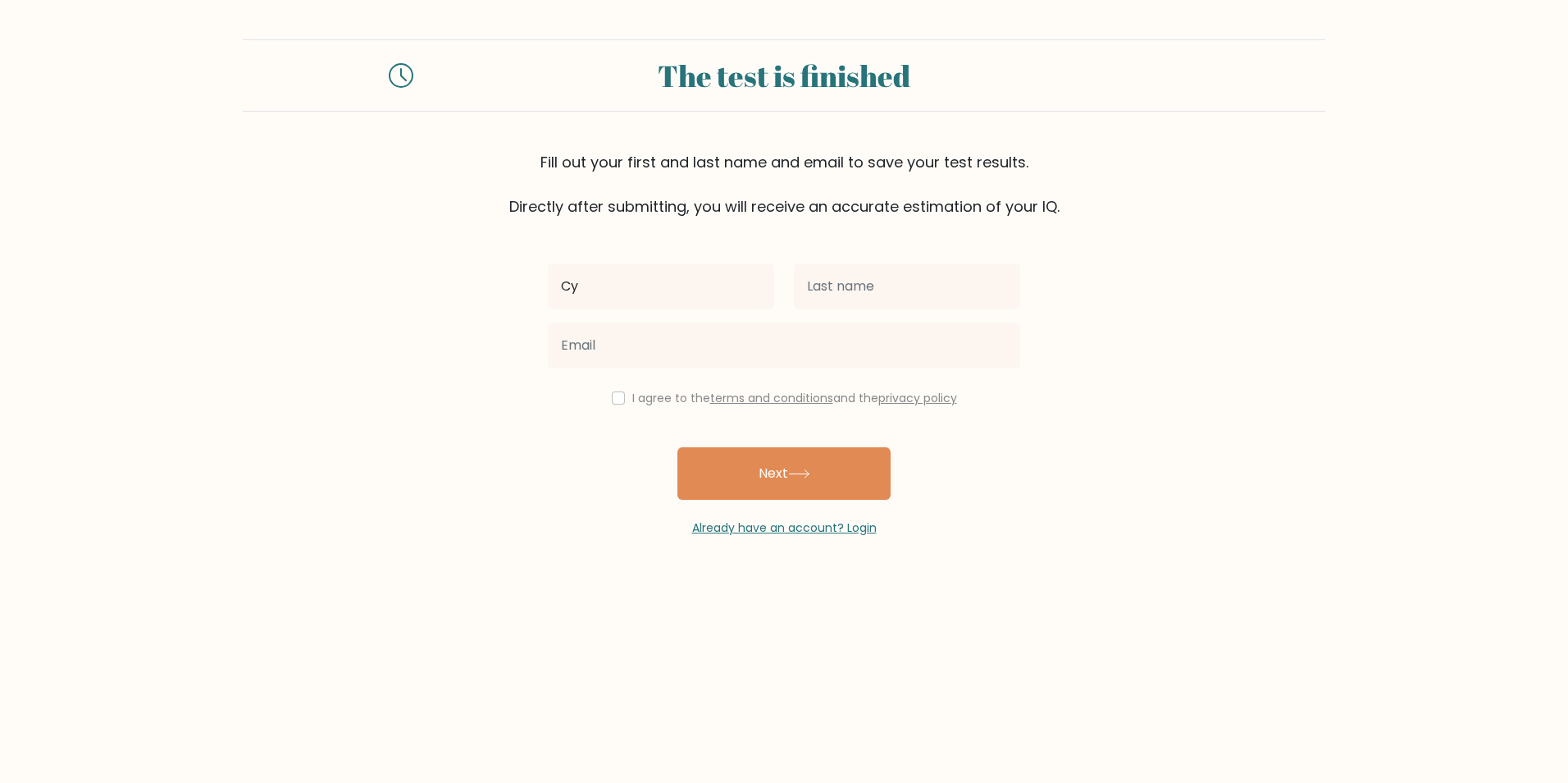
type input "Cyrill"
drag, startPoint x: 942, startPoint y: 274, endPoint x: 936, endPoint y: 283, distance: 10.8
click at [942, 277] on input "text" at bounding box center [907, 286] width 226 height 46
type input "Giger"
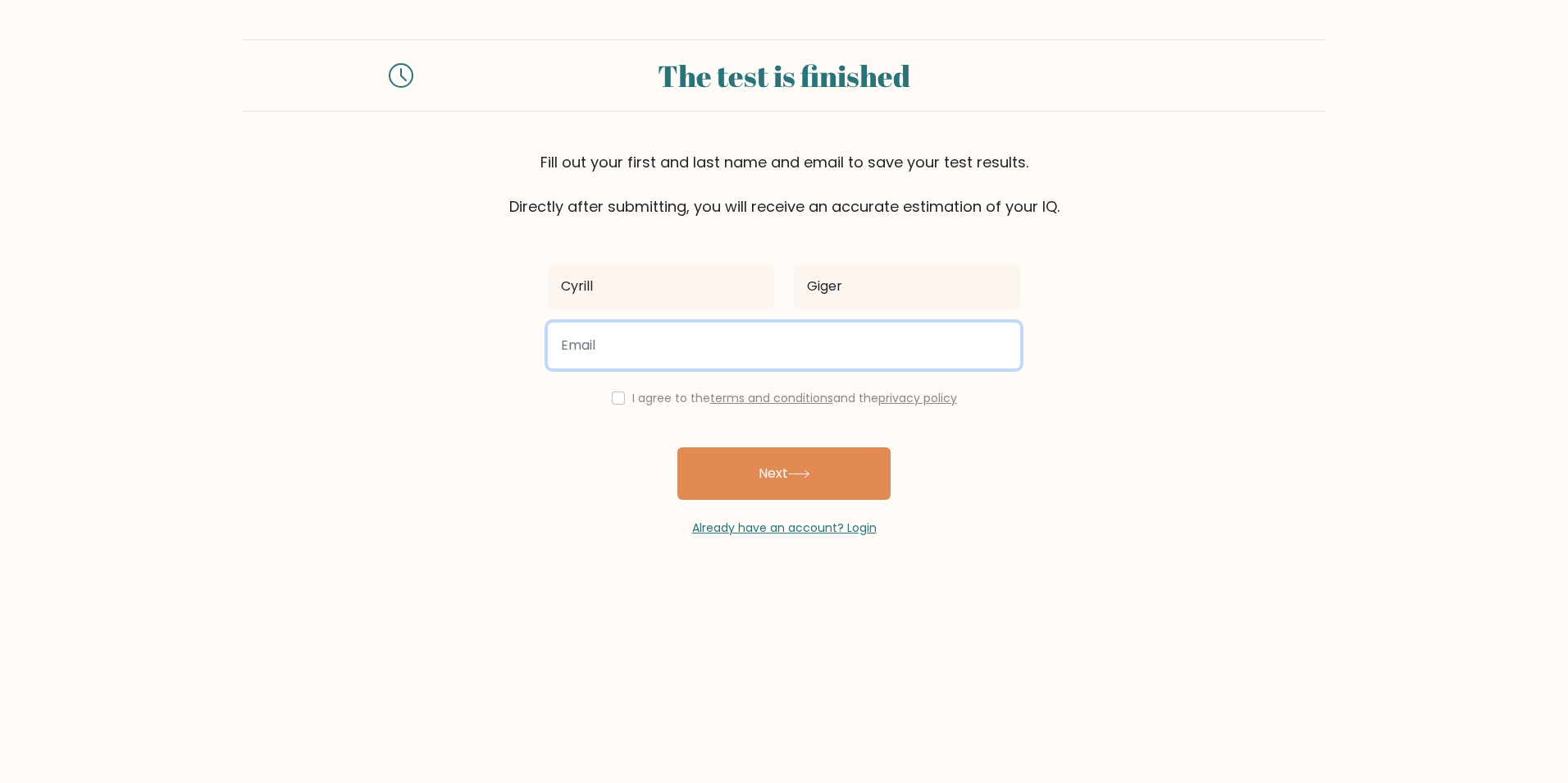
click at [850, 344] on input "email" at bounding box center [784, 345] width 472 height 46
type input "[EMAIL_ADDRESS][DOMAIN_NAME]"
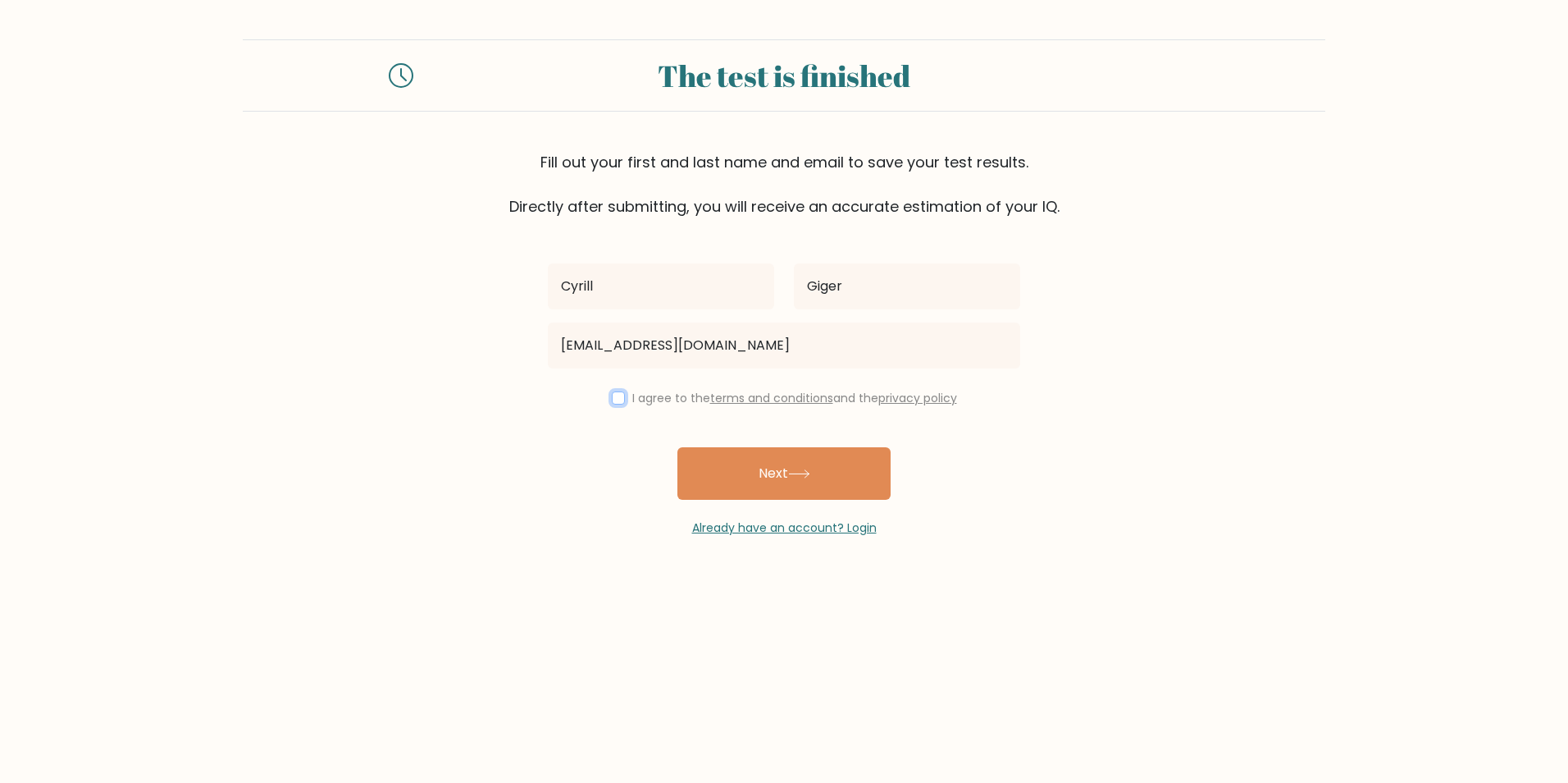
click at [617, 403] on input "checkbox" at bounding box center [618, 398] width 13 height 13
checkbox input "true"
click at [731, 464] on button "Next" at bounding box center [784, 473] width 213 height 52
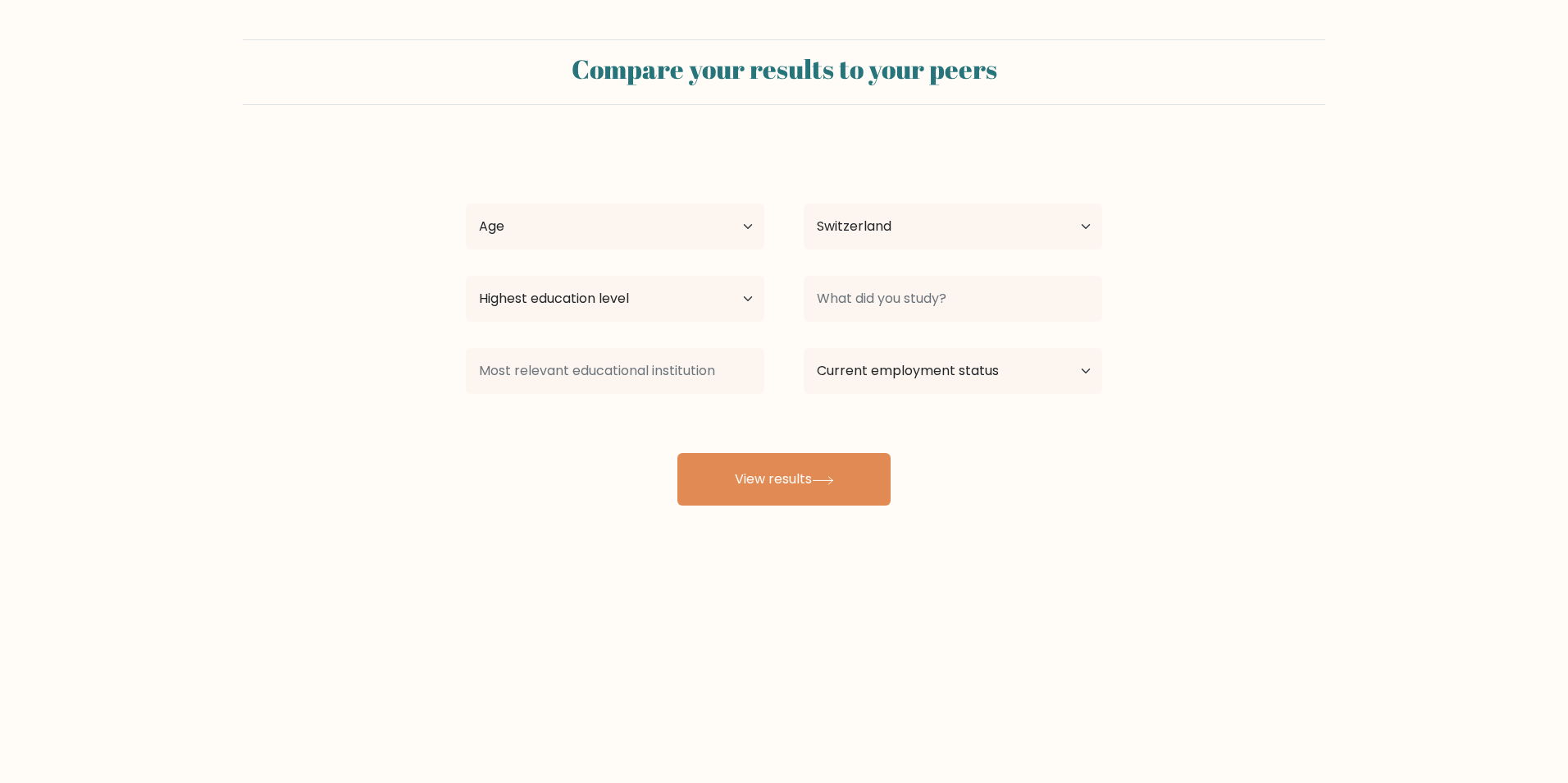
select select "CH"
click at [655, 245] on select "Age Under 18 years old 18-24 years old 25-34 years old 35-44 years old 45-54 ye…" at bounding box center [614, 226] width 298 height 46
select select "25_34"
click at [466, 204] on select "Age Under 18 years old 18-24 years old 25-34 years old 35-44 years old 45-54 ye…" at bounding box center [614, 226] width 298 height 46
click at [574, 312] on select "Highest education level No schooling Primary Lower Secondary Upper Secondary Oc…" at bounding box center [614, 298] width 298 height 46
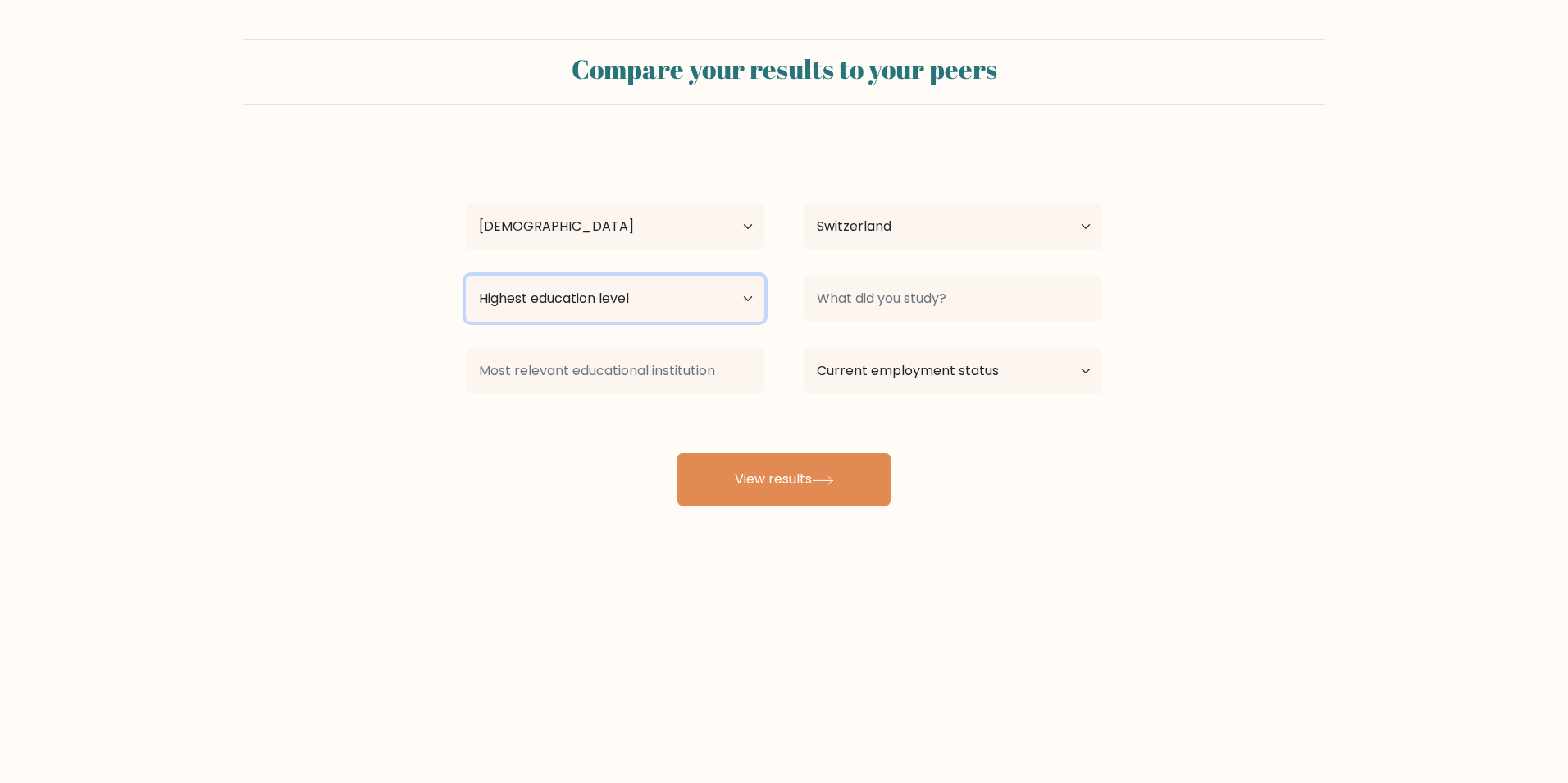
select select "bachelors_degree"
click at [466, 276] on select "Highest education level No schooling Primary Lower Secondary Upper Secondary Oc…" at bounding box center [614, 298] width 298 height 46
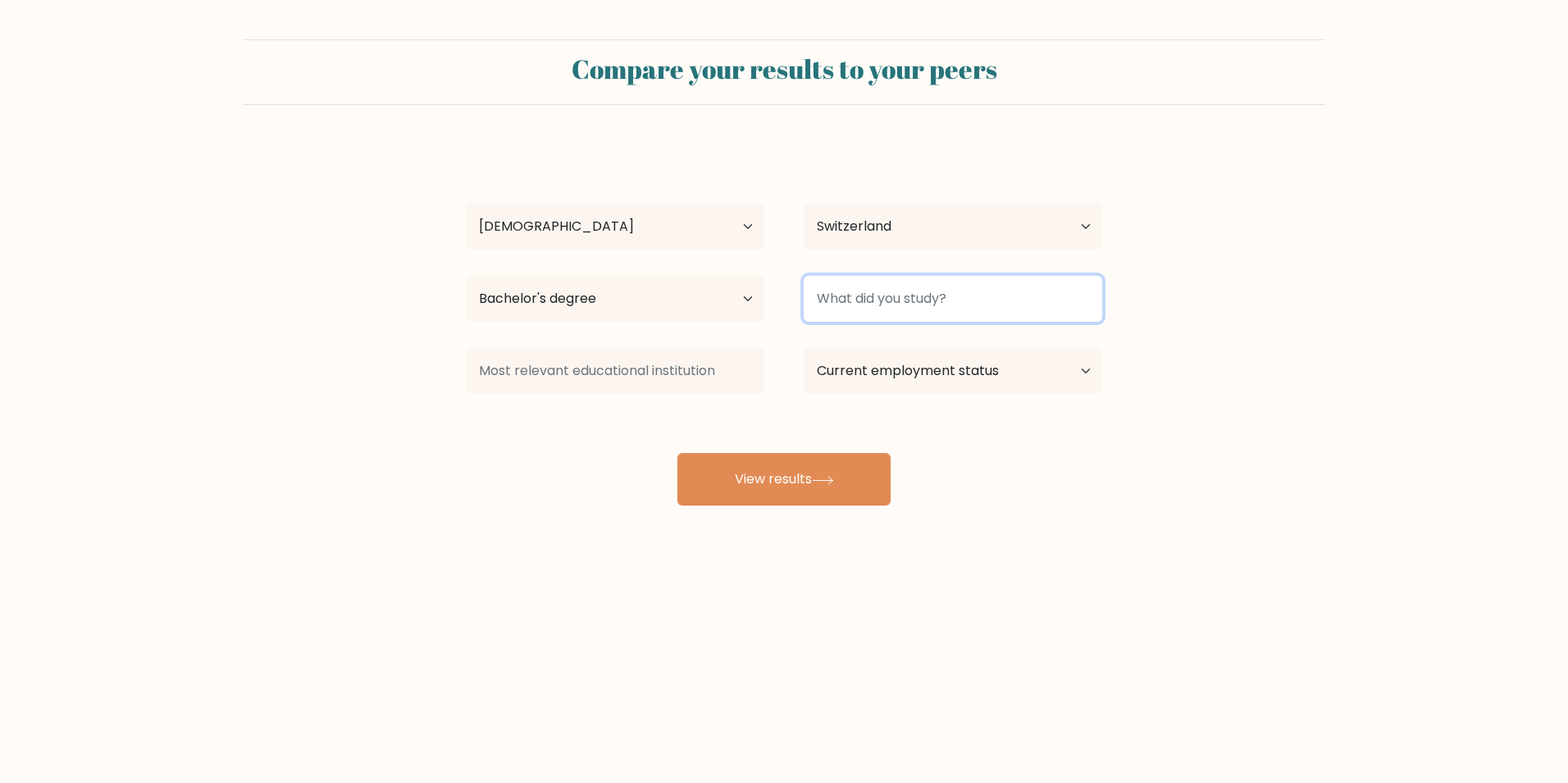
click at [900, 305] on input at bounding box center [953, 298] width 298 height 46
type input "P"
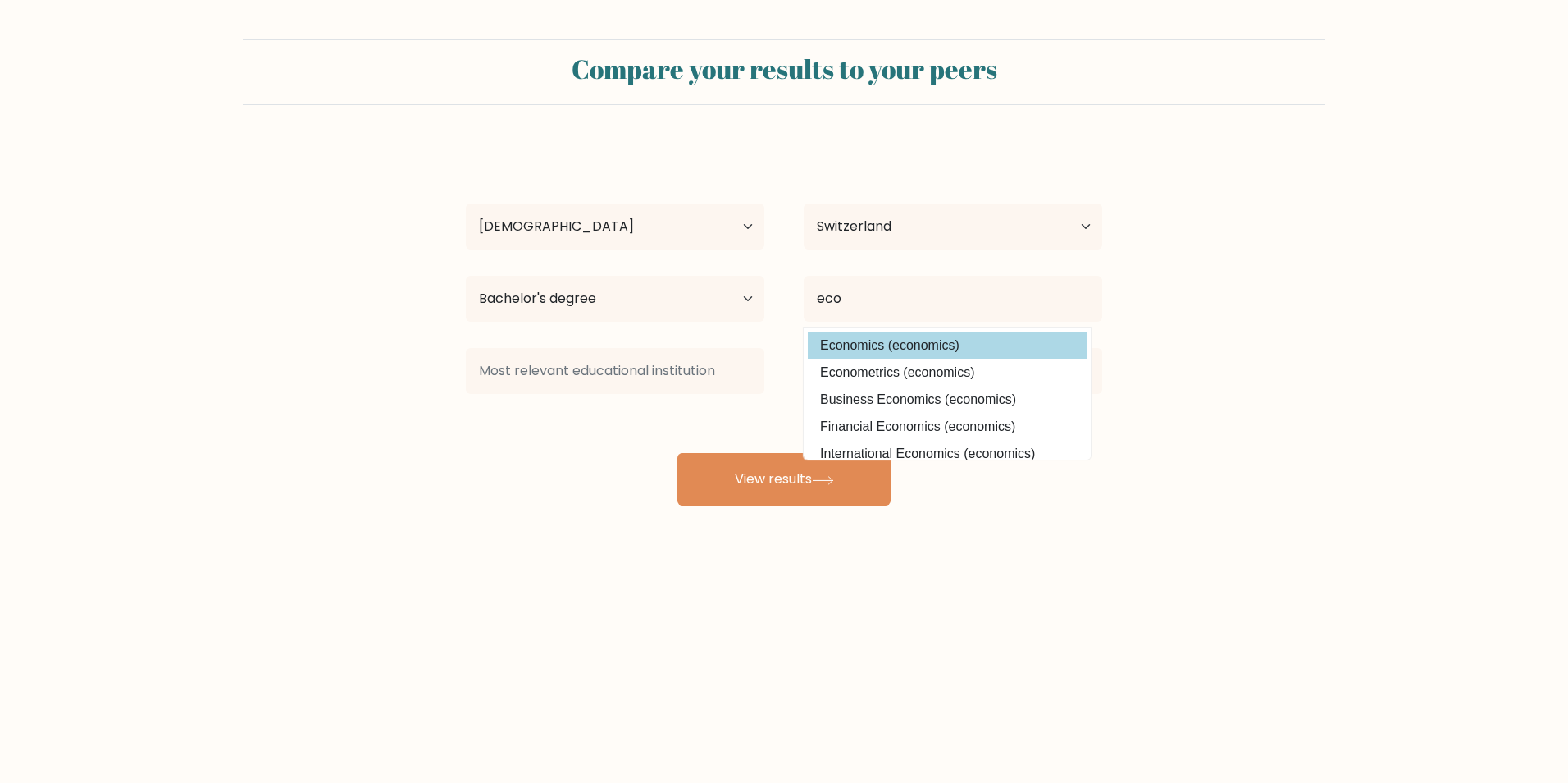
click at [898, 340] on option "Economics (economics)" at bounding box center [947, 345] width 279 height 26
type input "Economics"
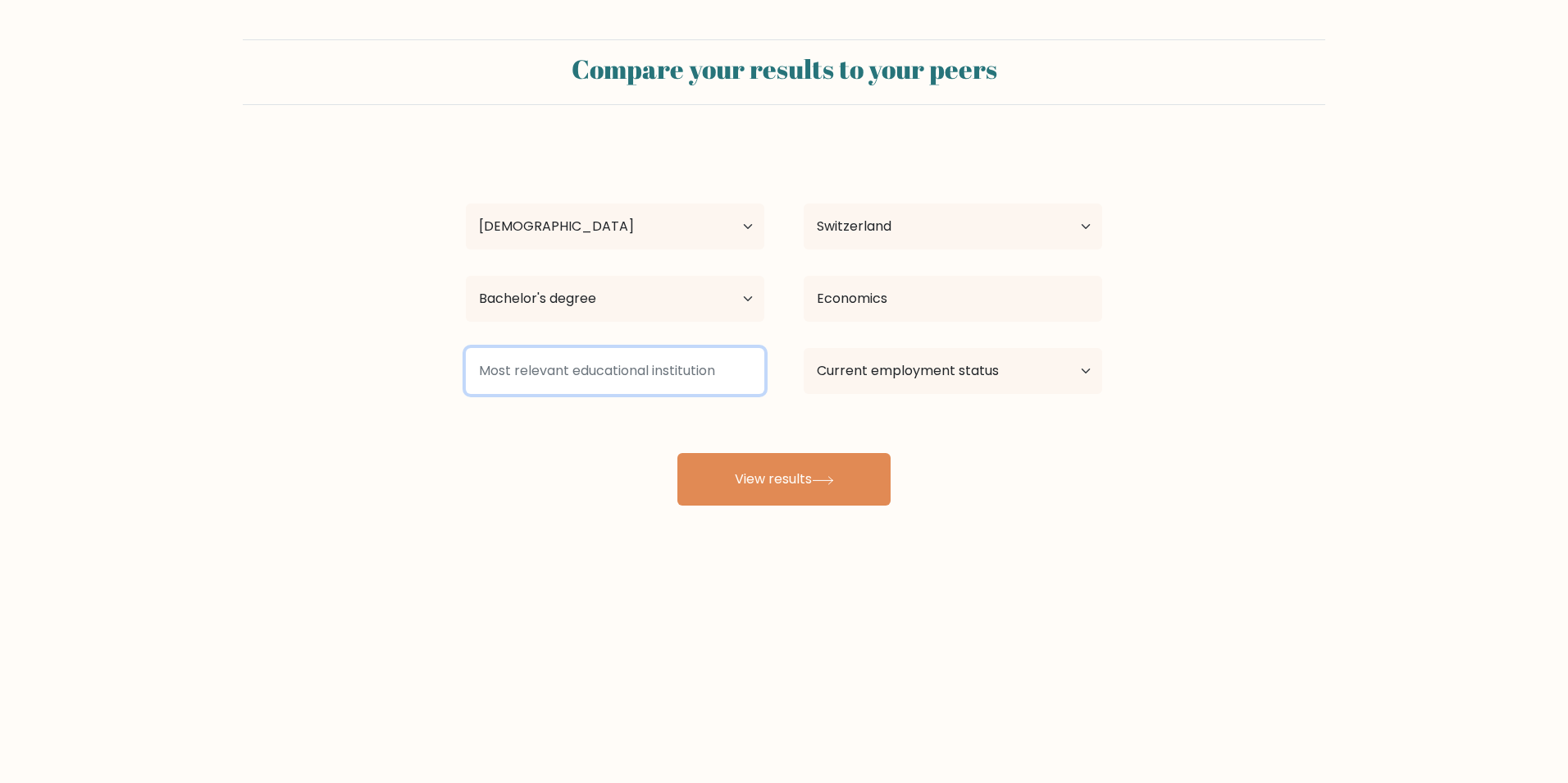
click at [524, 380] on input at bounding box center [614, 370] width 298 height 46
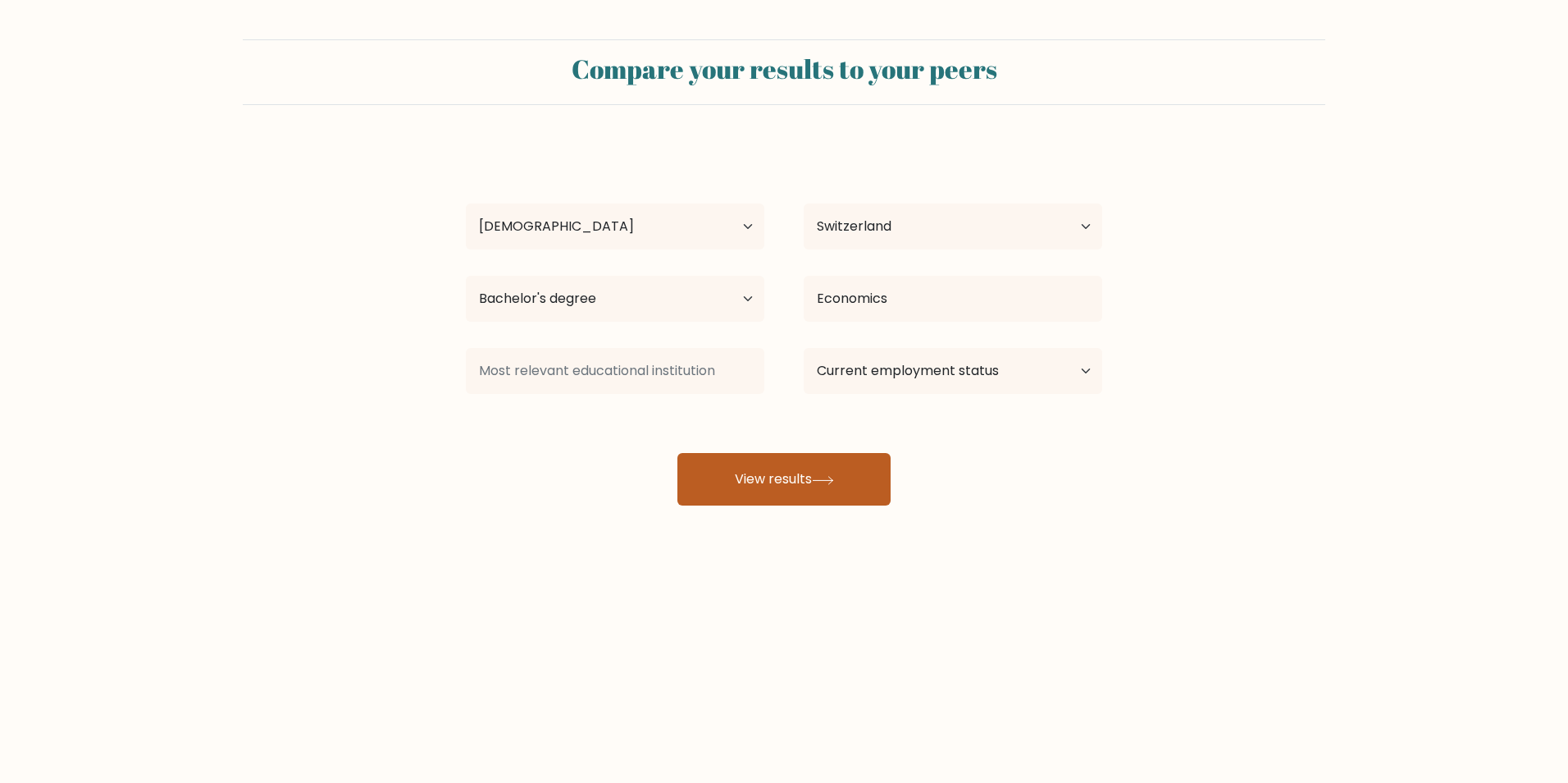
click at [741, 485] on button "View results" at bounding box center [784, 479] width 213 height 52
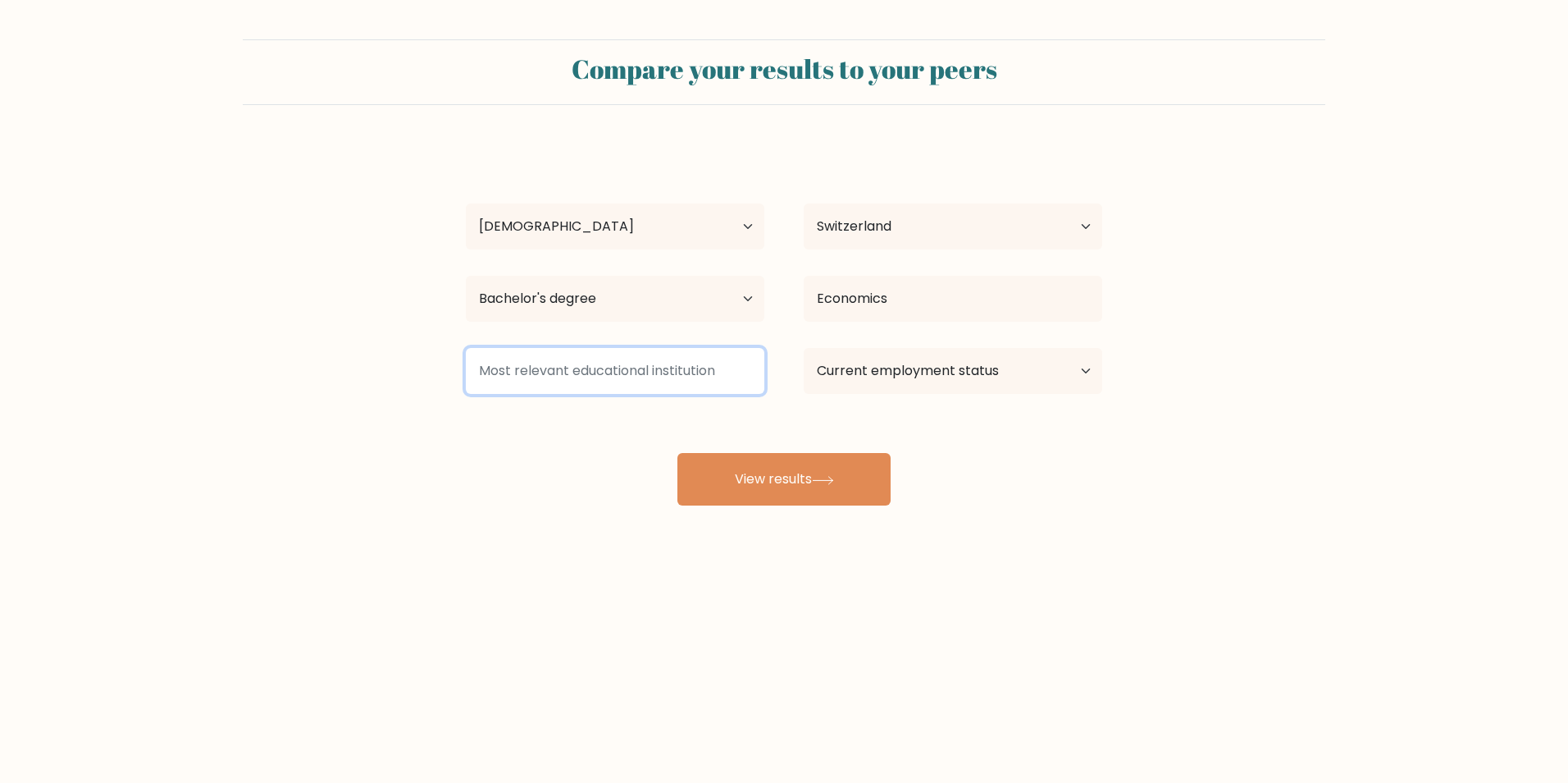
click at [588, 383] on input at bounding box center [614, 370] width 298 height 46
type input "BVS"
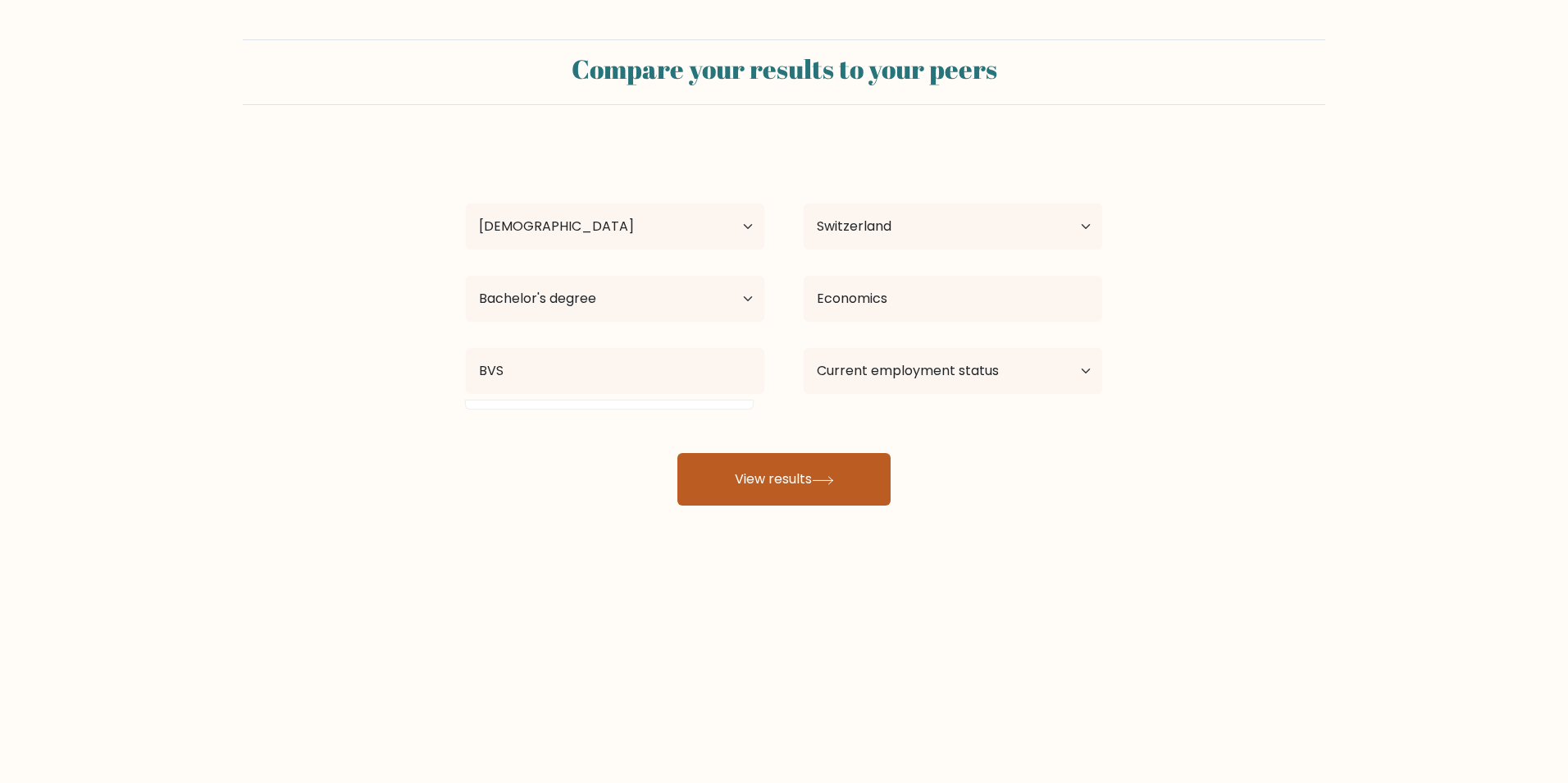
click at [864, 476] on button "View results" at bounding box center [784, 479] width 213 height 52
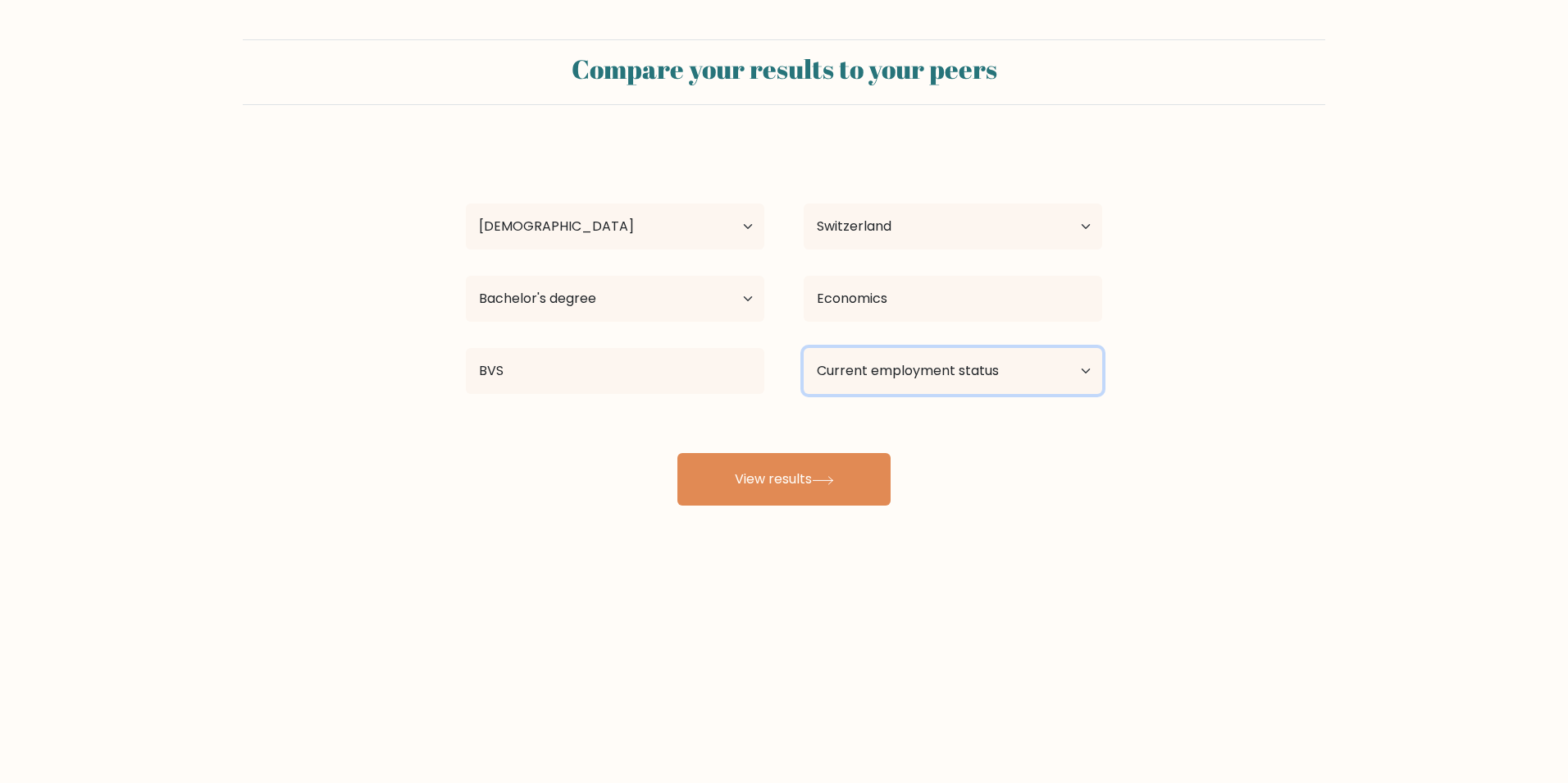
click at [889, 358] on select "Current employment status Employed Student Retired Other / prefer not to answer" at bounding box center [953, 370] width 298 height 46
select select "employed"
click at [804, 348] on select "Current employment status Employed Student Retired Other / prefer not to answer" at bounding box center [953, 370] width 298 height 46
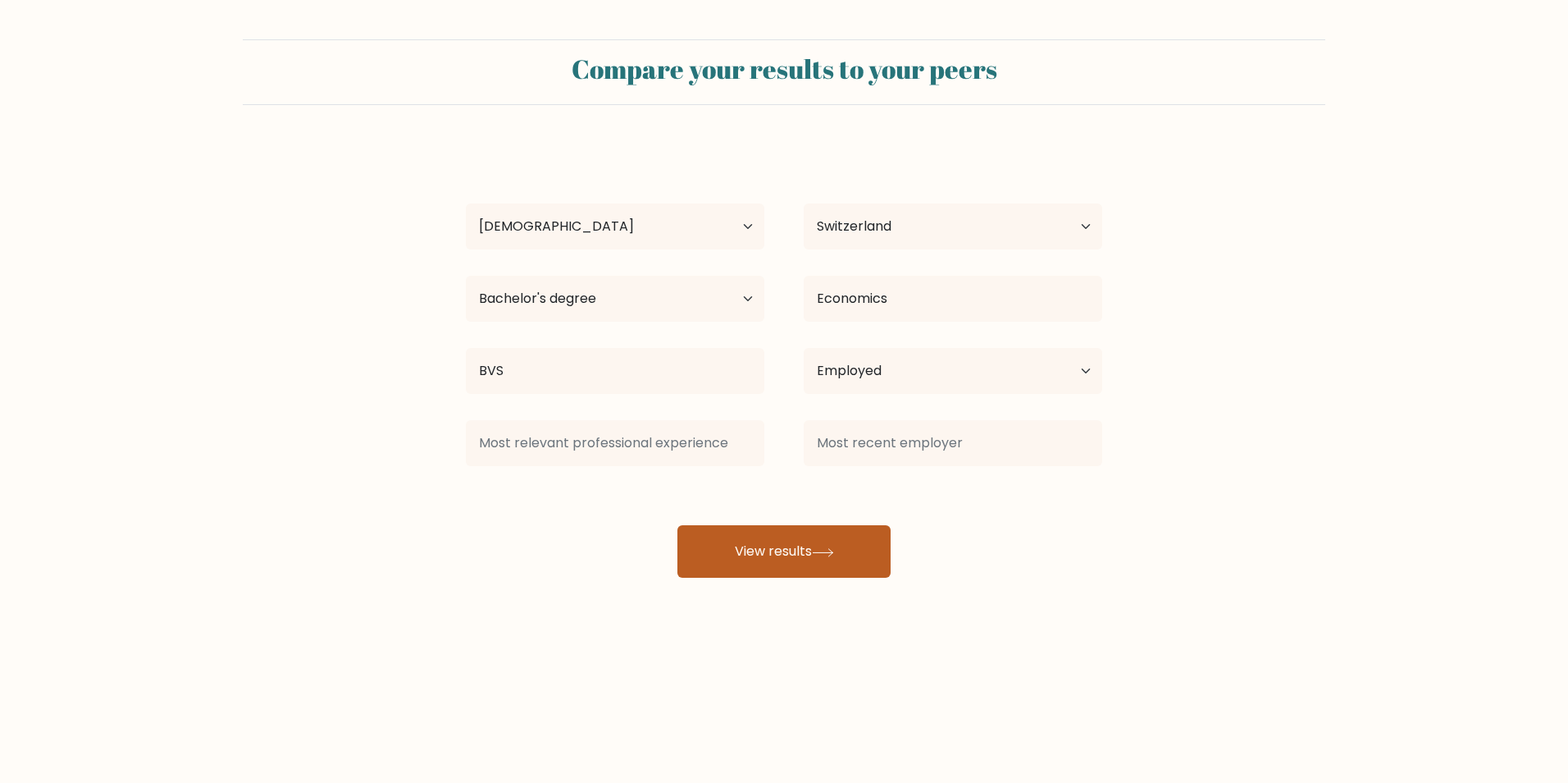
click at [787, 540] on button "View results" at bounding box center [784, 551] width 213 height 52
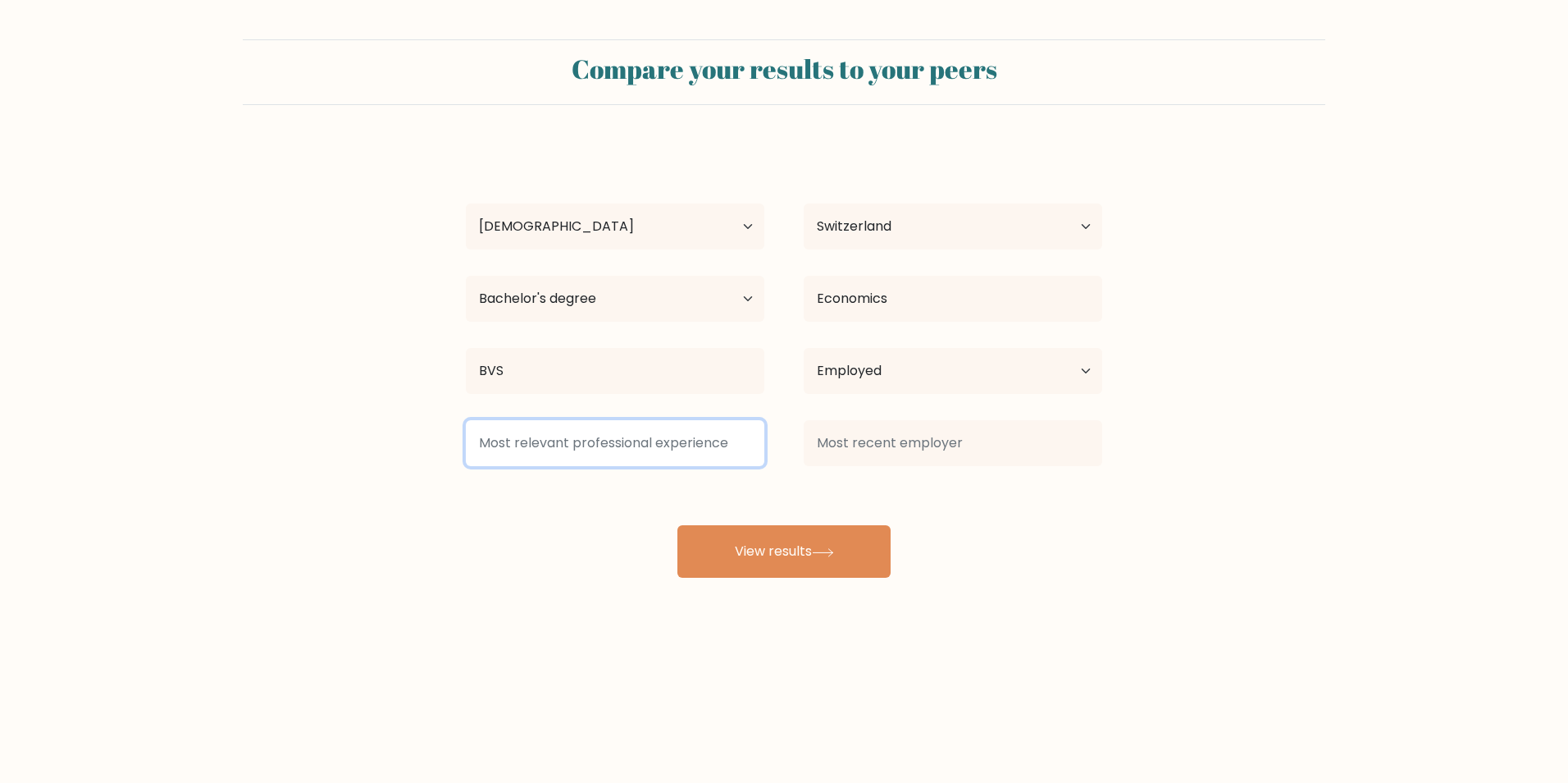
click at [659, 443] on input at bounding box center [614, 442] width 298 height 46
type input "3"
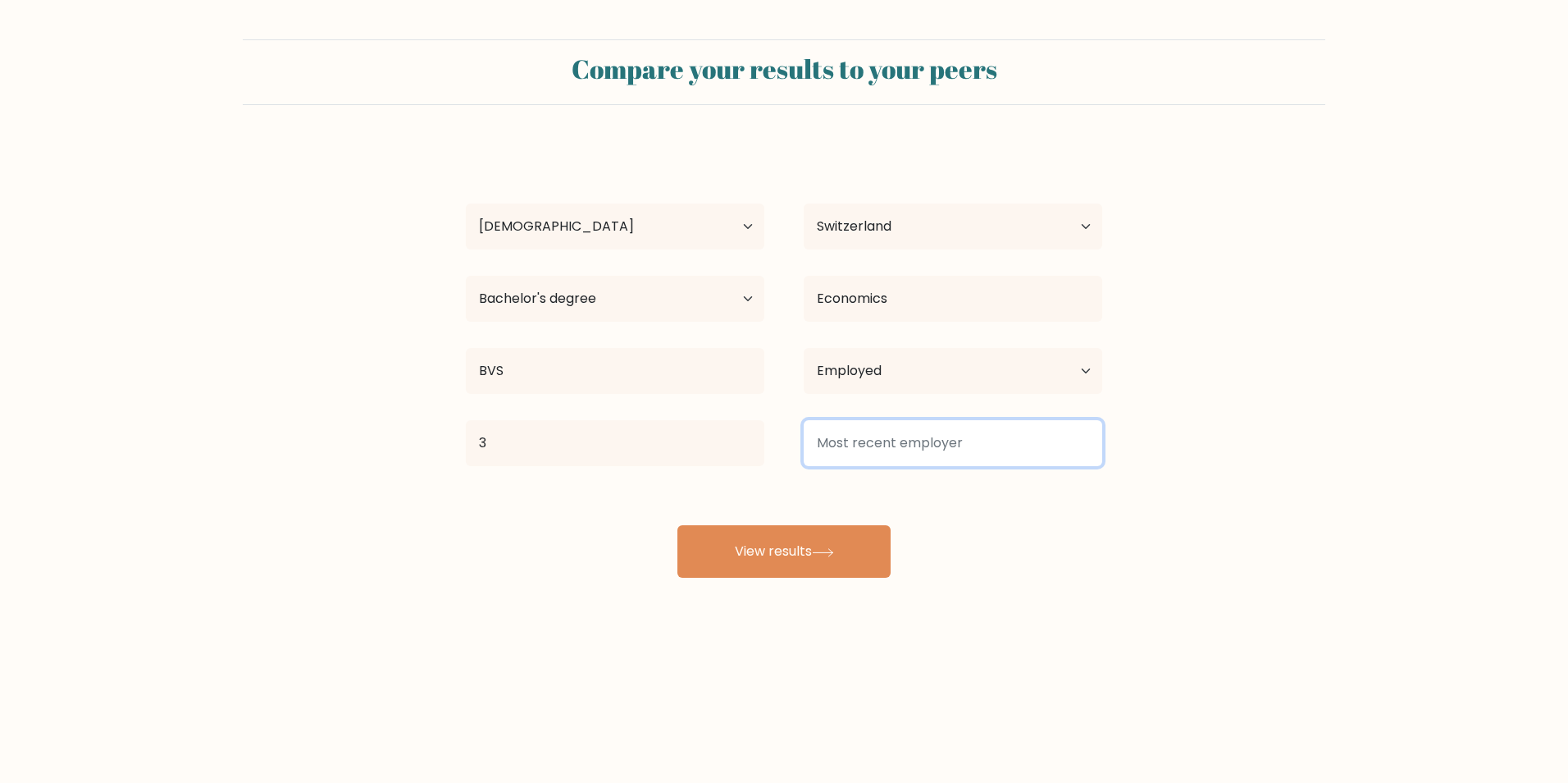
click at [836, 450] on input at bounding box center [953, 442] width 298 height 46
type input "1"
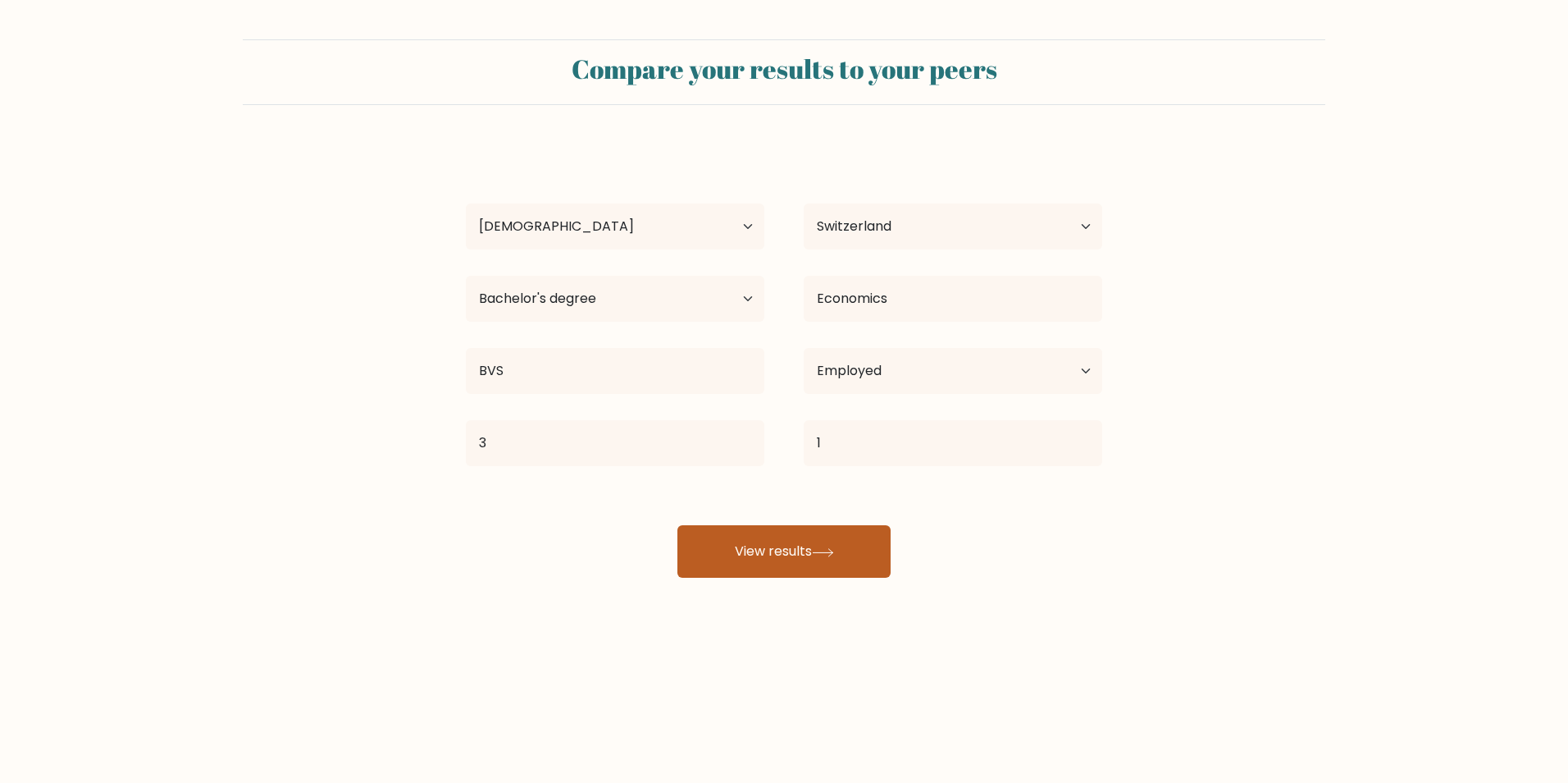
click at [830, 545] on button "View results" at bounding box center [784, 551] width 213 height 52
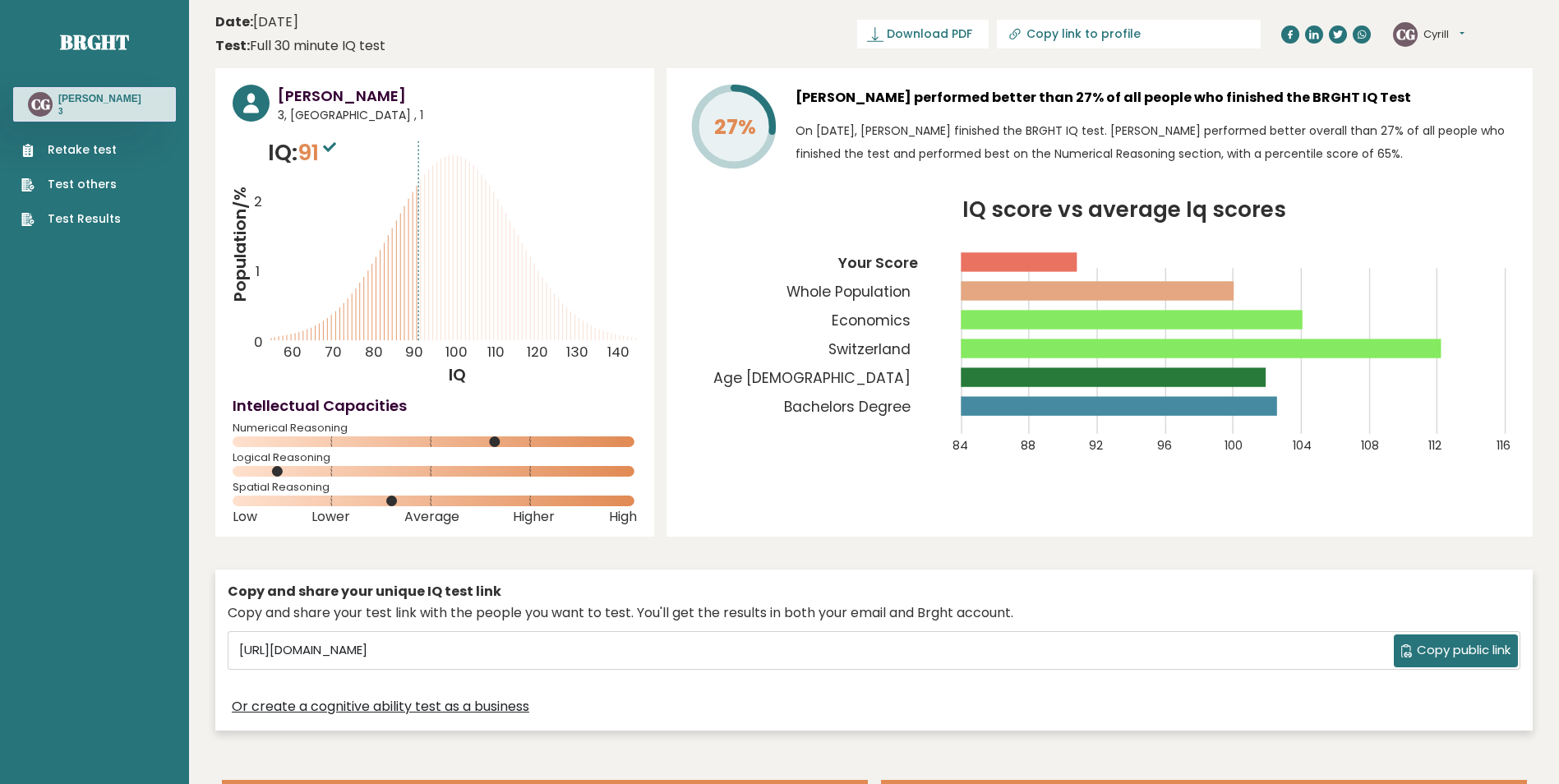
click at [285, 471] on rect at bounding box center [435, 470] width 405 height 10
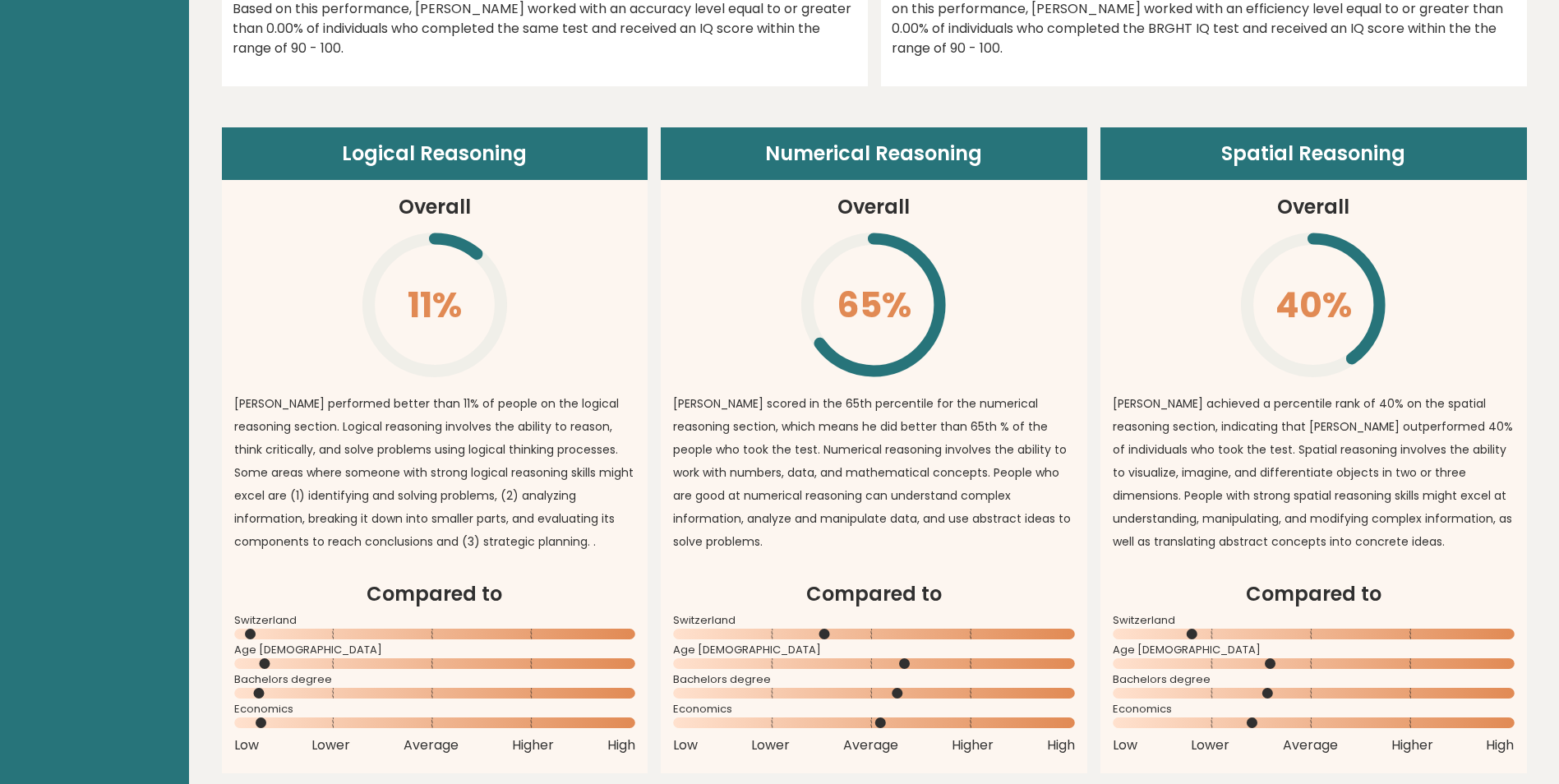
scroll to position [1150, 0]
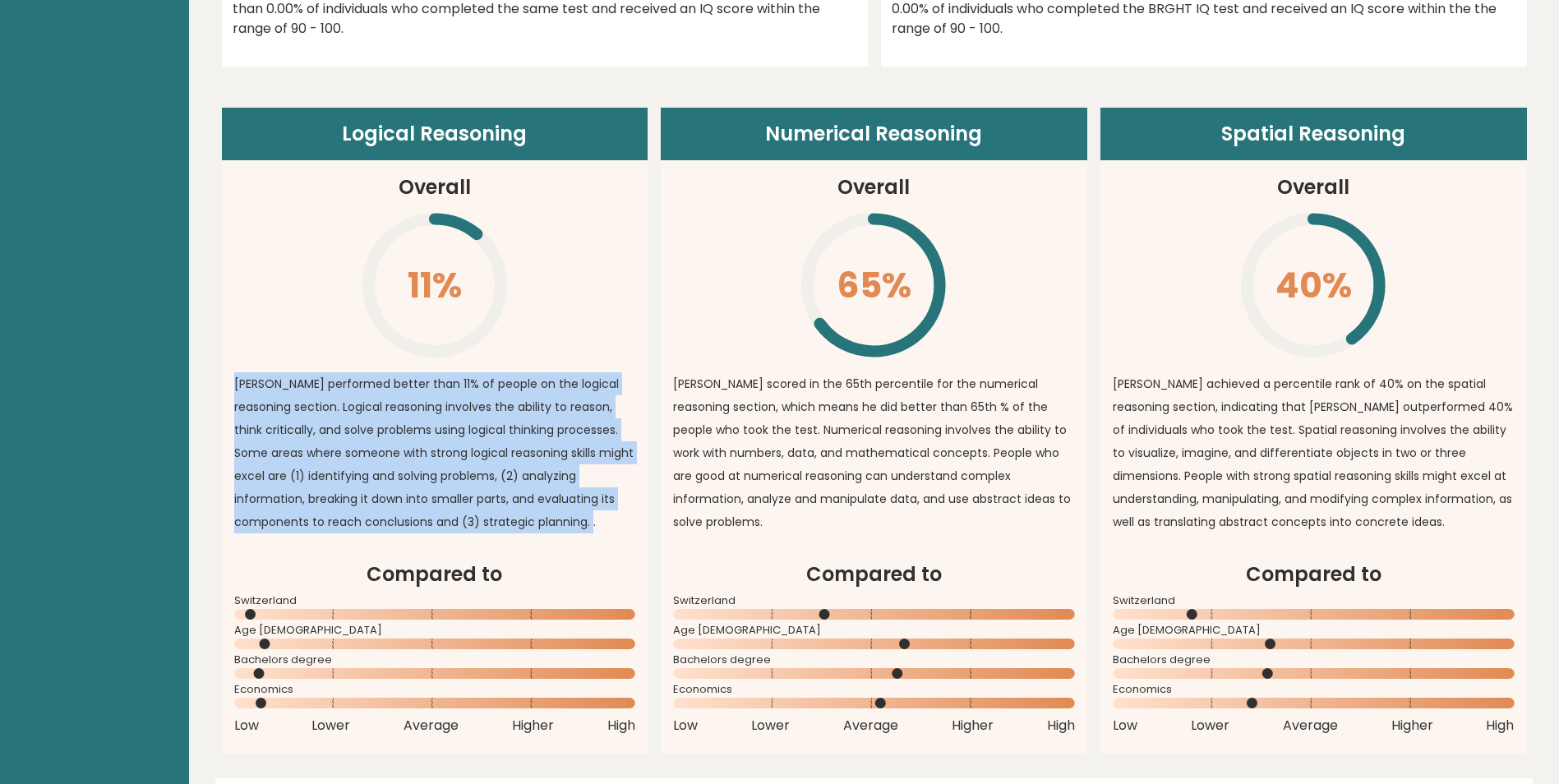
drag, startPoint x: 275, startPoint y: 421, endPoint x: 512, endPoint y: 540, distance: 265.2
click at [512, 540] on article "Logical Reasoning Overall 11% \ Cyrill performed better than 11% of people on t…" at bounding box center [435, 333] width 426 height 451
copy p "Cyrill performed better than 11% of people on the logical reasoning section. Lo…"
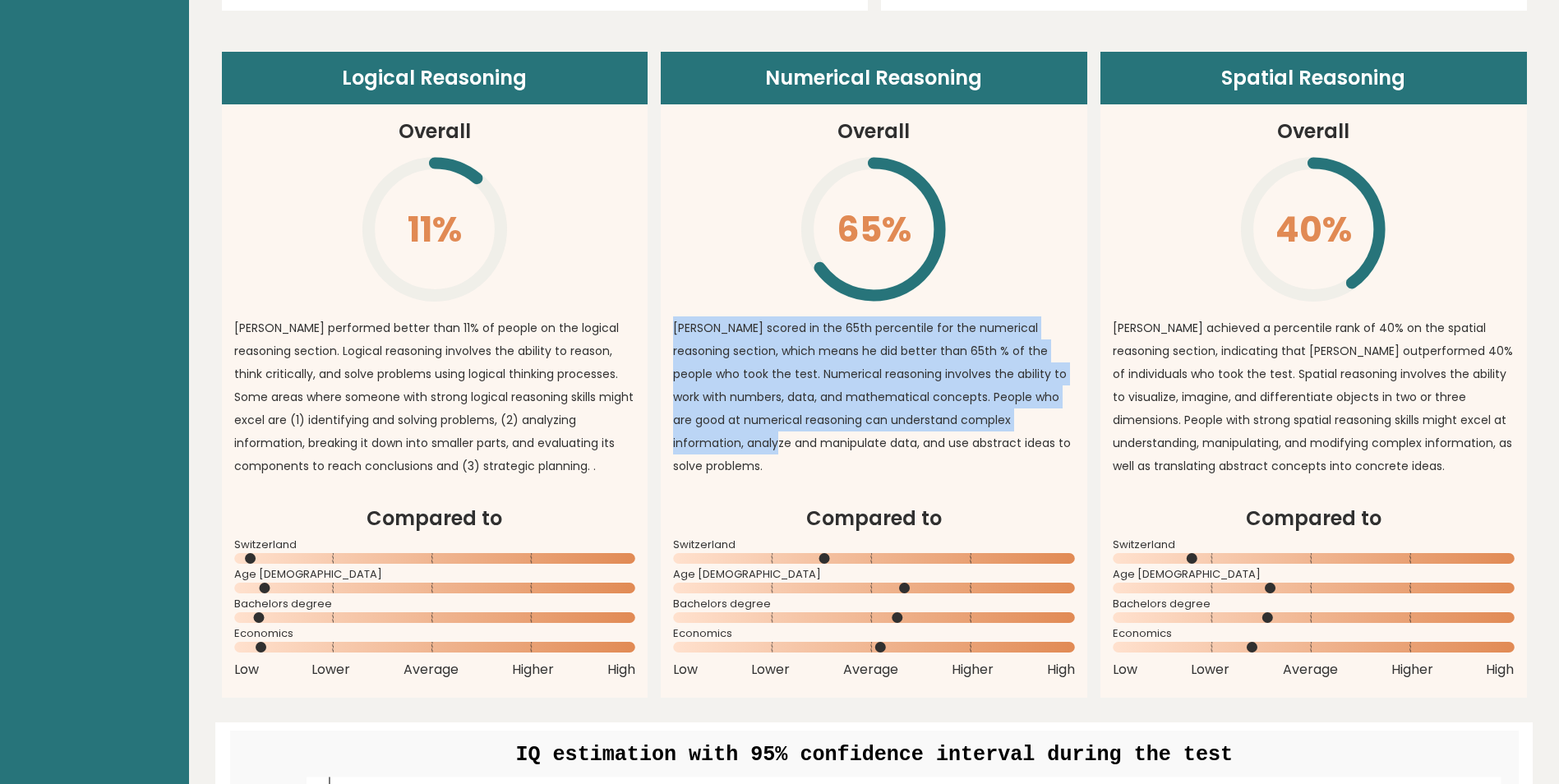
scroll to position [1233, 0]
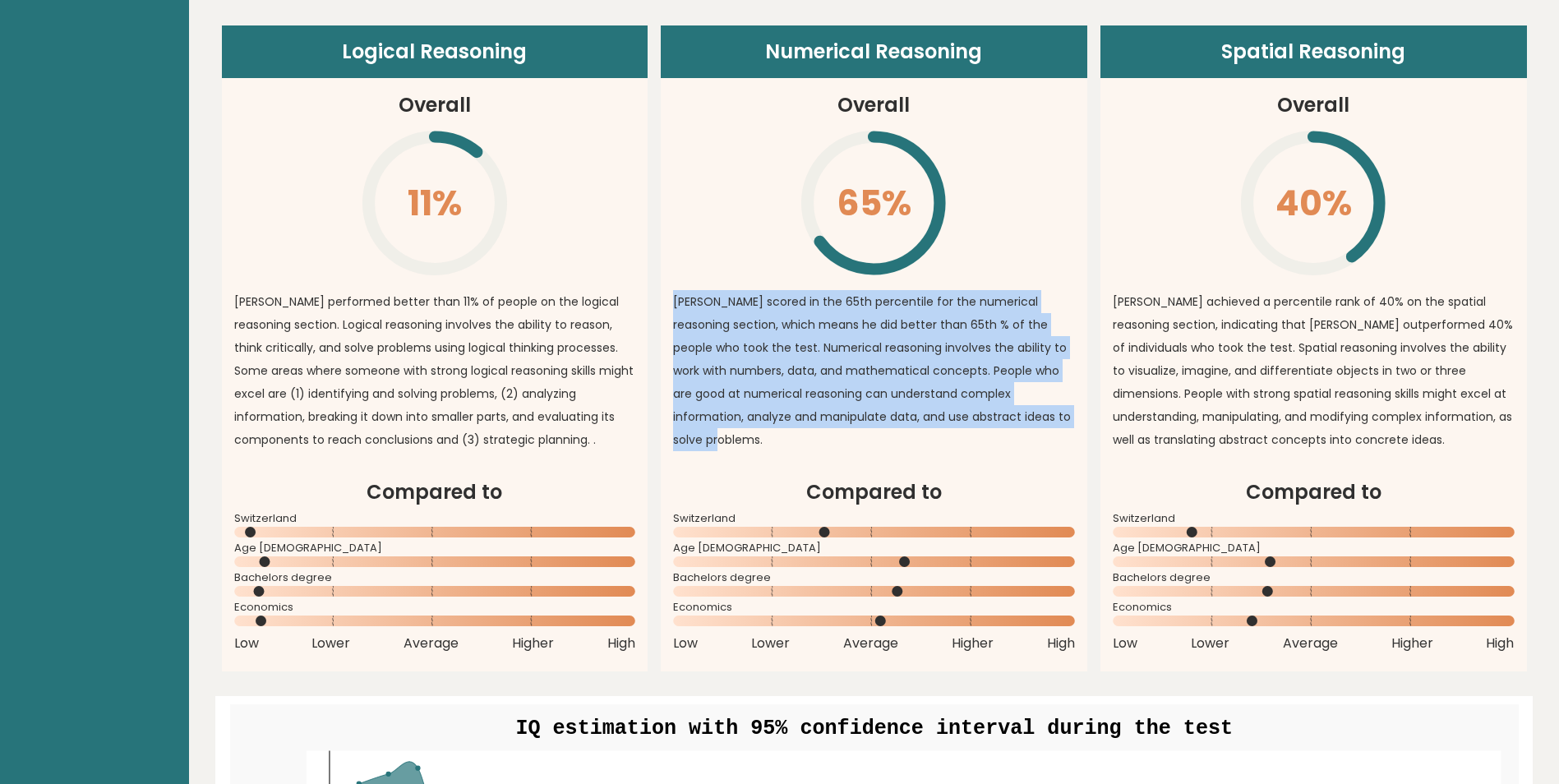
drag, startPoint x: 674, startPoint y: 378, endPoint x: 1052, endPoint y: 419, distance: 380.2
click at [1052, 419] on p "Cyrill scored in the 65th percentile for the numerical reasoning section, which…" at bounding box center [873, 371] width 402 height 161
copy p "Cyrill scored in the 65th percentile for the numerical reasoning section, which…"
click at [809, 449] on article "Numerical Reasoning Overall 65% \ Cyrill scored in the 65th percentile for the …" at bounding box center [873, 251] width 426 height 451
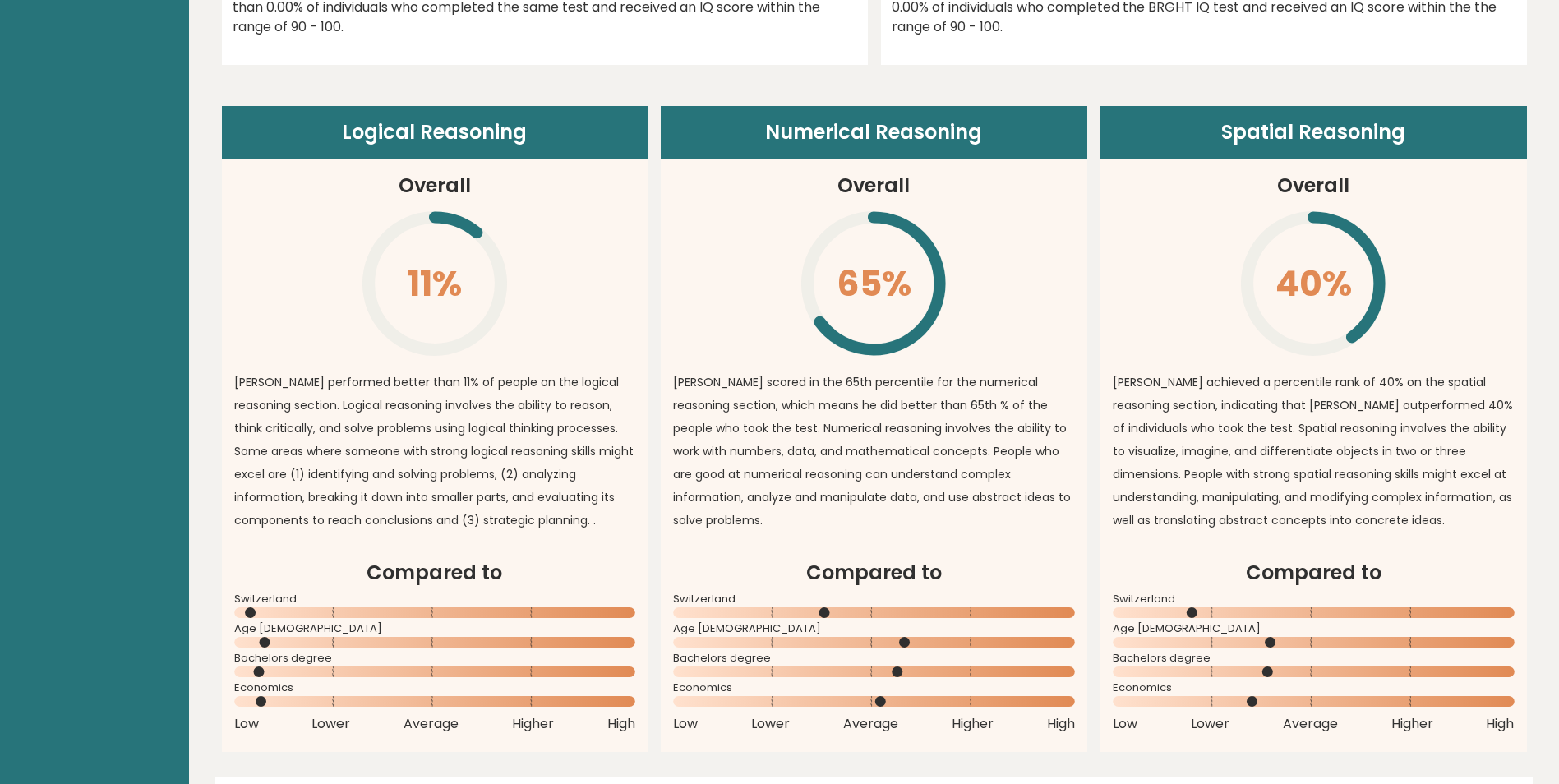
scroll to position [1150, 0]
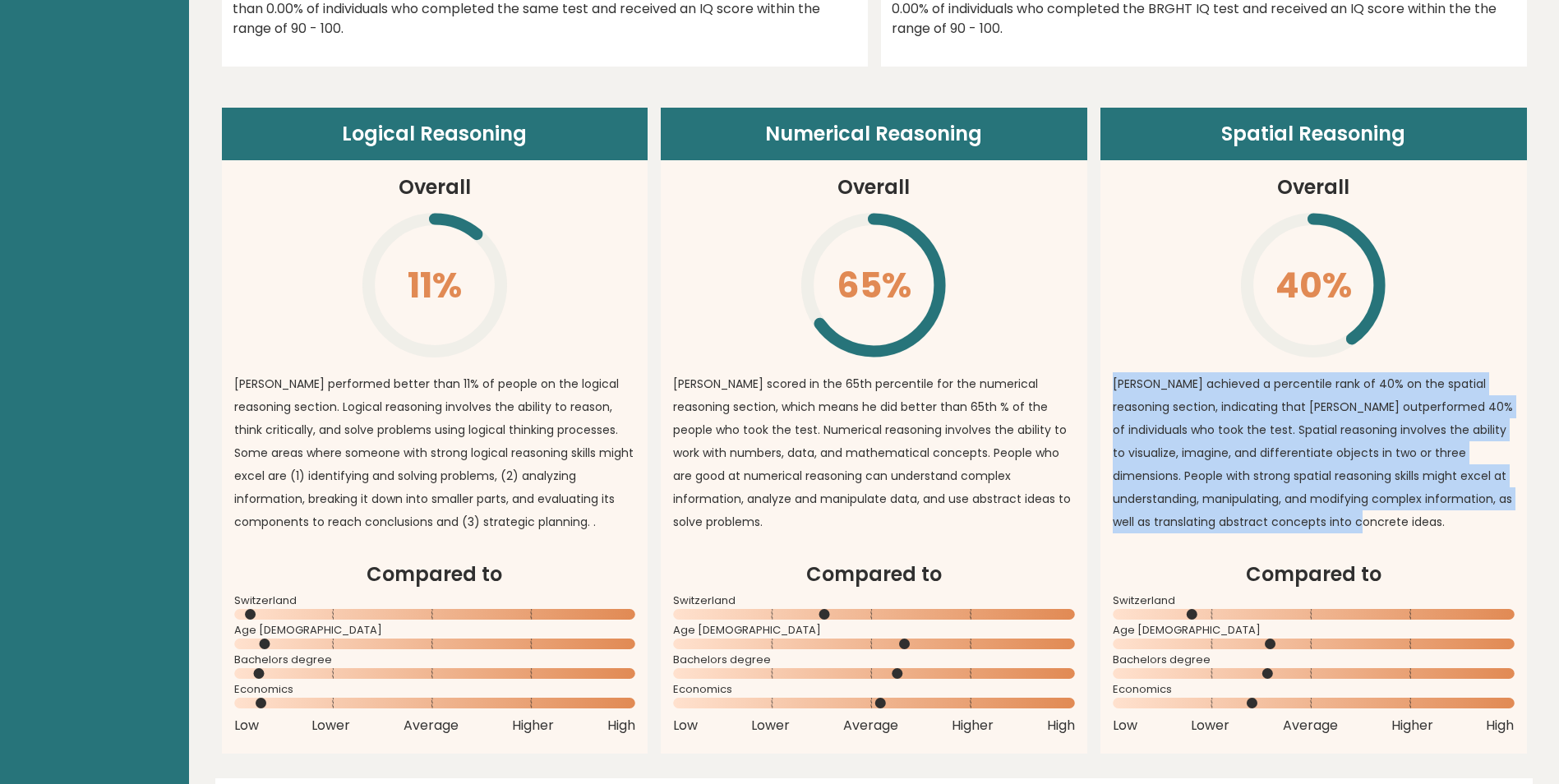
drag, startPoint x: 1113, startPoint y: 377, endPoint x: 1486, endPoint y: 528, distance: 402.4
click at [1486, 528] on p "Cyrill achieved a percentile rank of 40% on the spatial reasoning section, indi…" at bounding box center [1314, 452] width 402 height 161
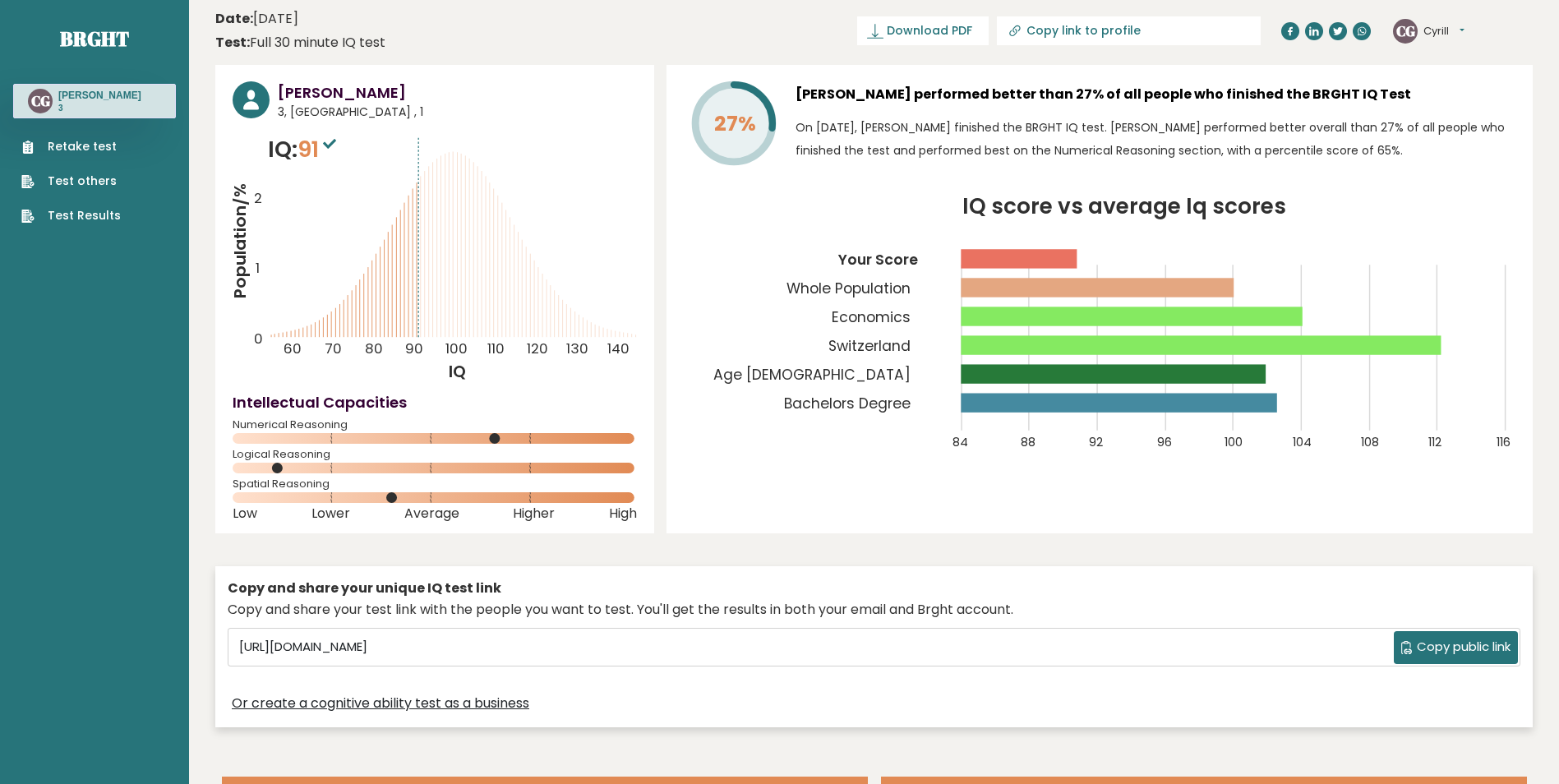
scroll to position [0, 0]
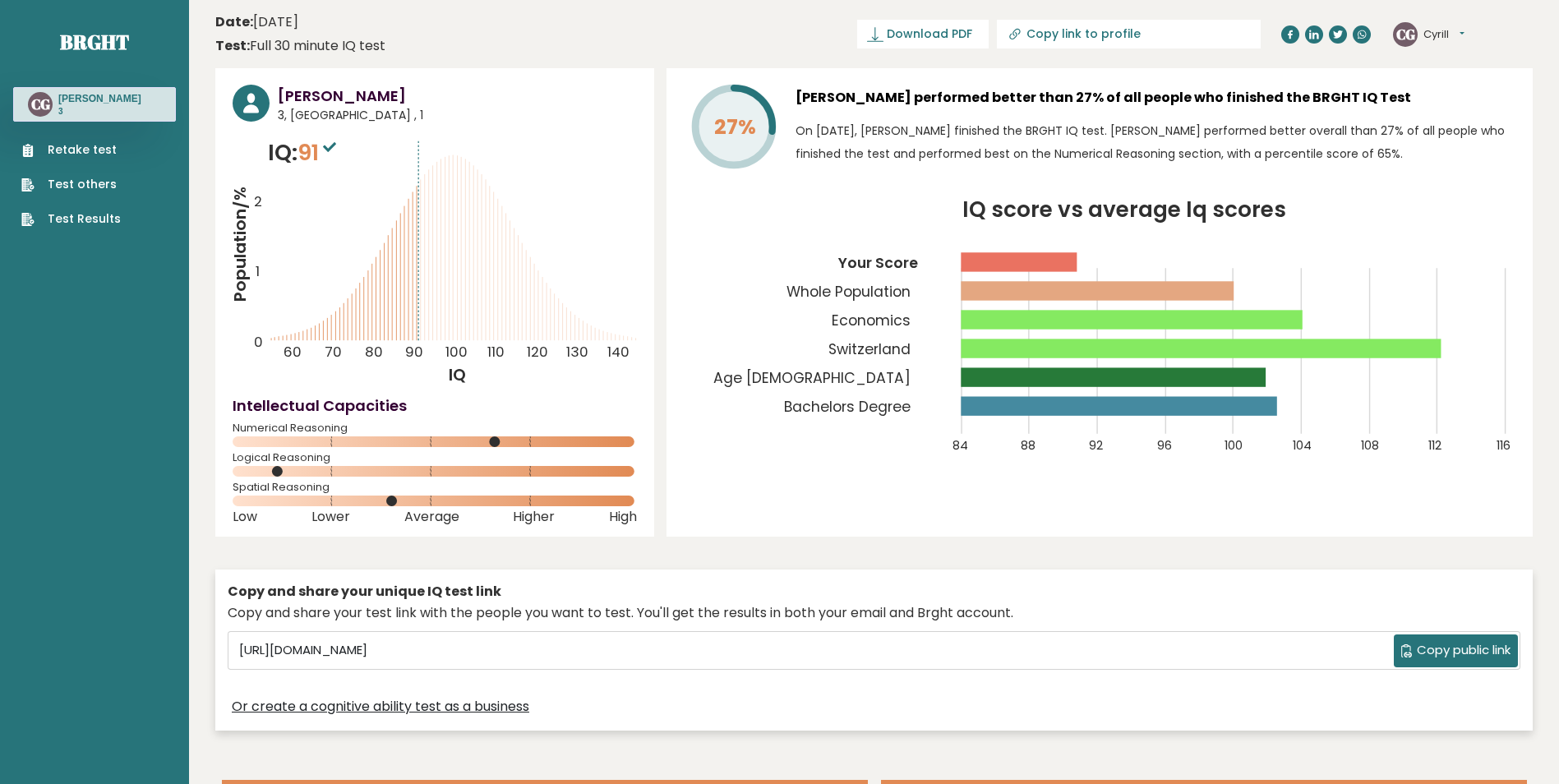
click at [67, 211] on link "Test Results" at bounding box center [71, 219] width 99 height 17
